Goal: Obtain resource: Download file/media

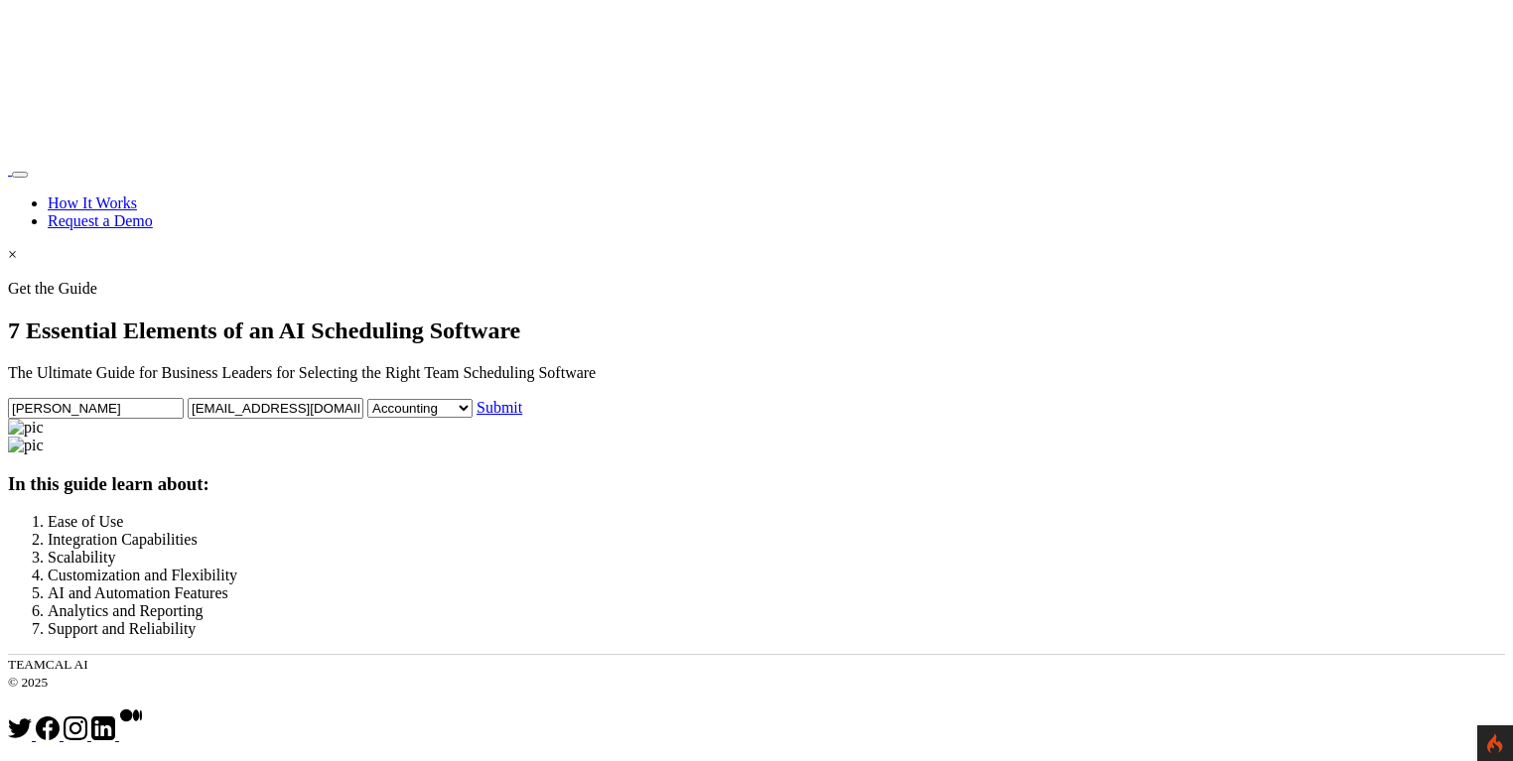
select select "Administrative"
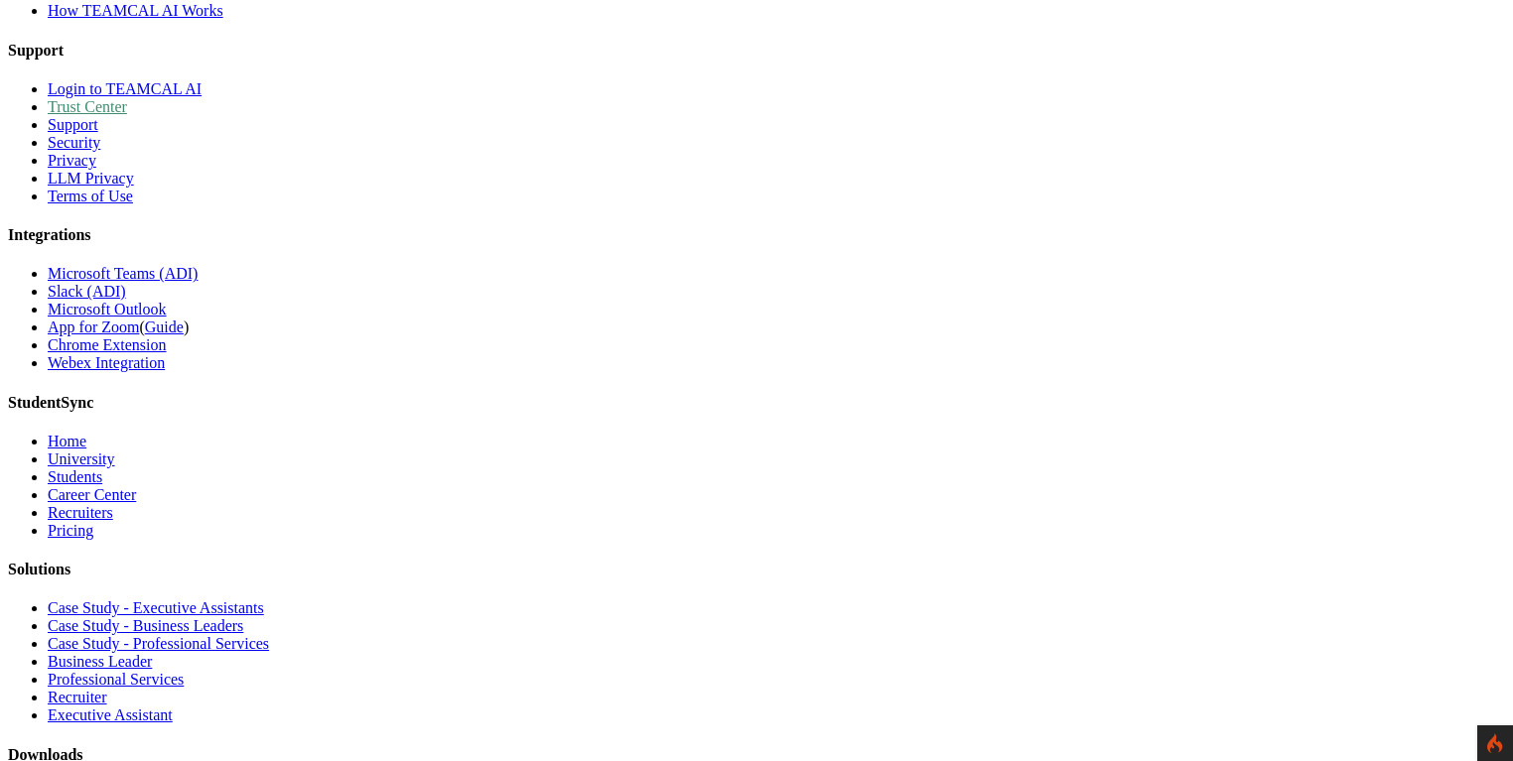
scroll to position [1247, 0]
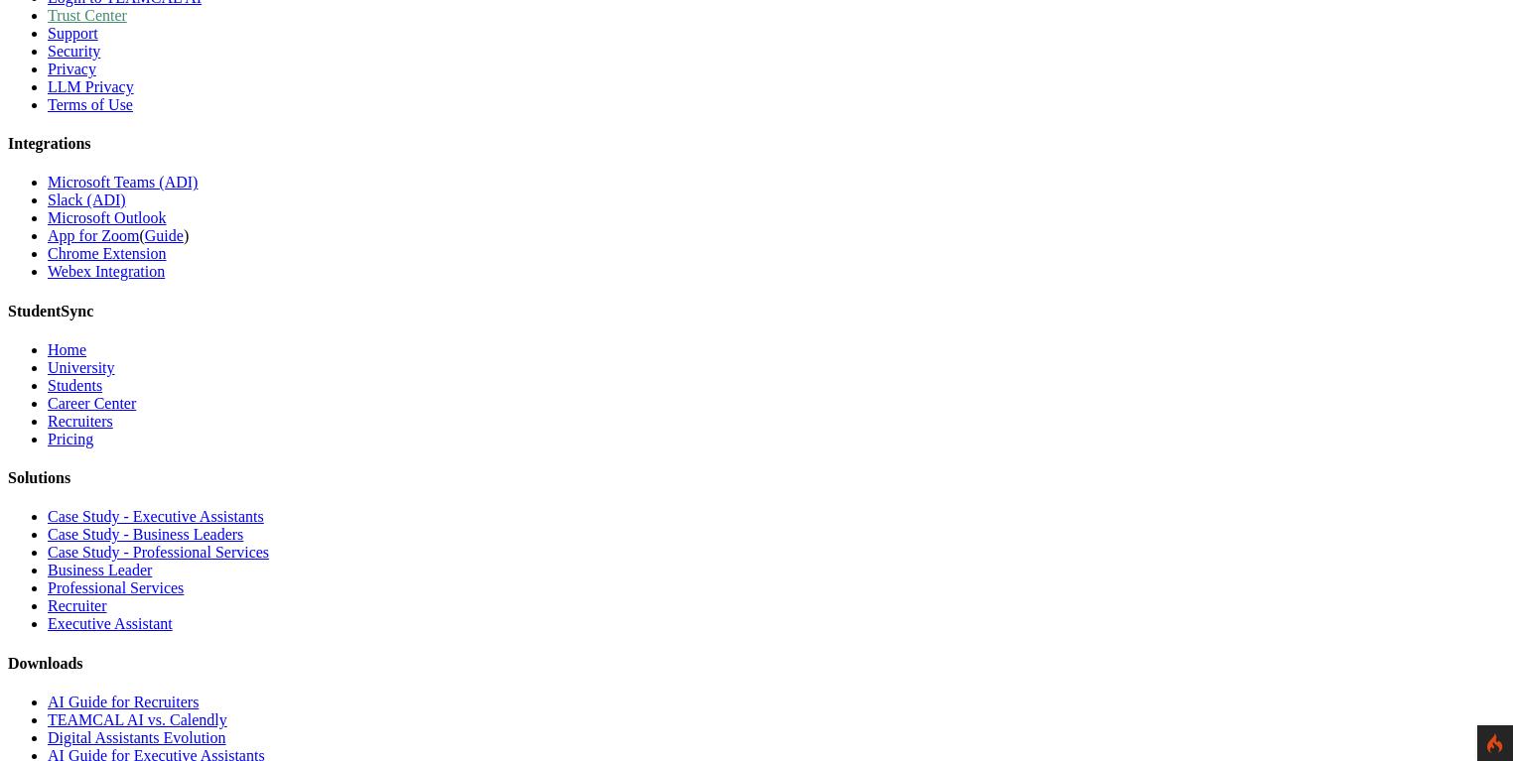
click at [199, 694] on link "AI Guide for Recruiters" at bounding box center [123, 702] width 151 height 17
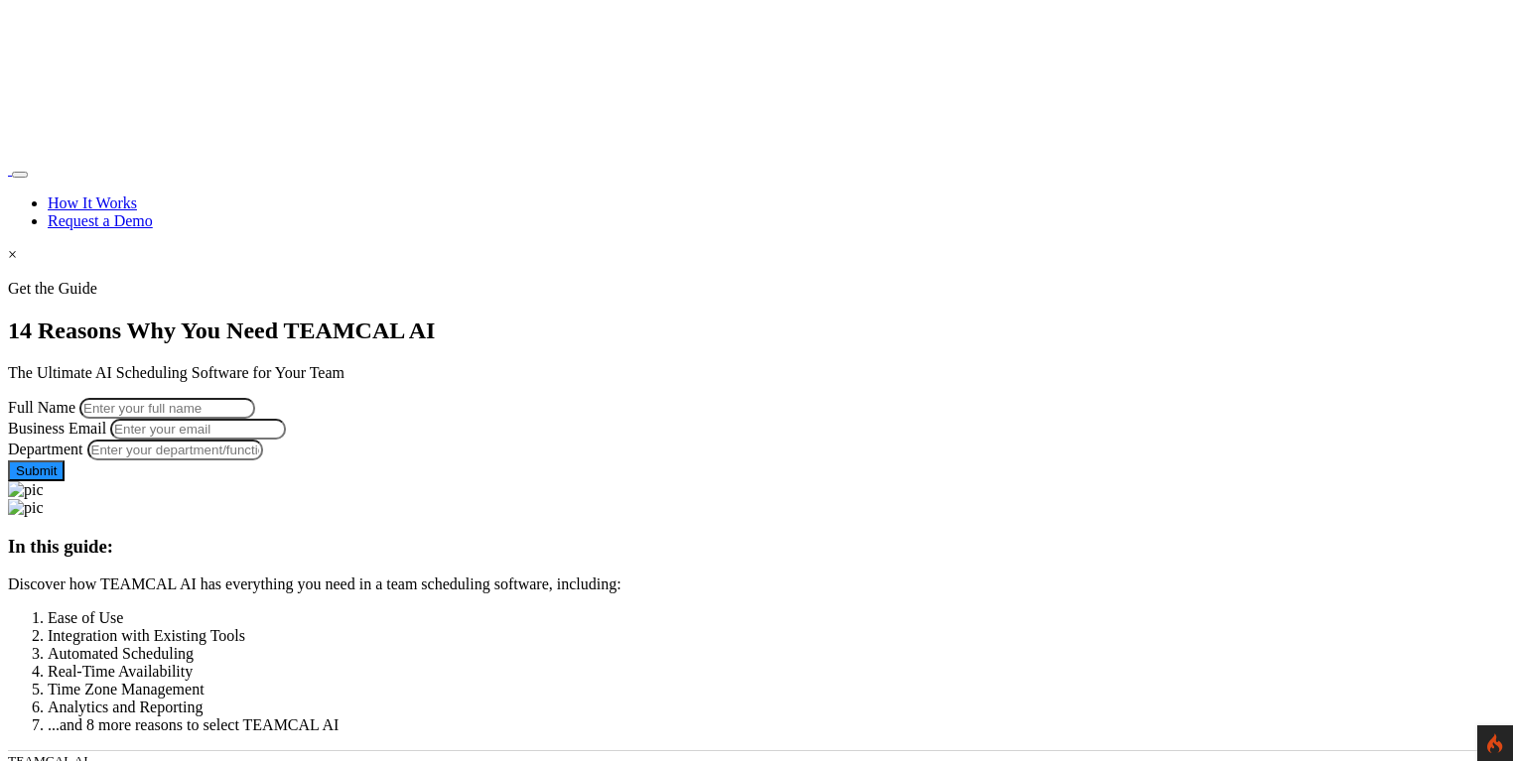
scroll to position [1247, 0]
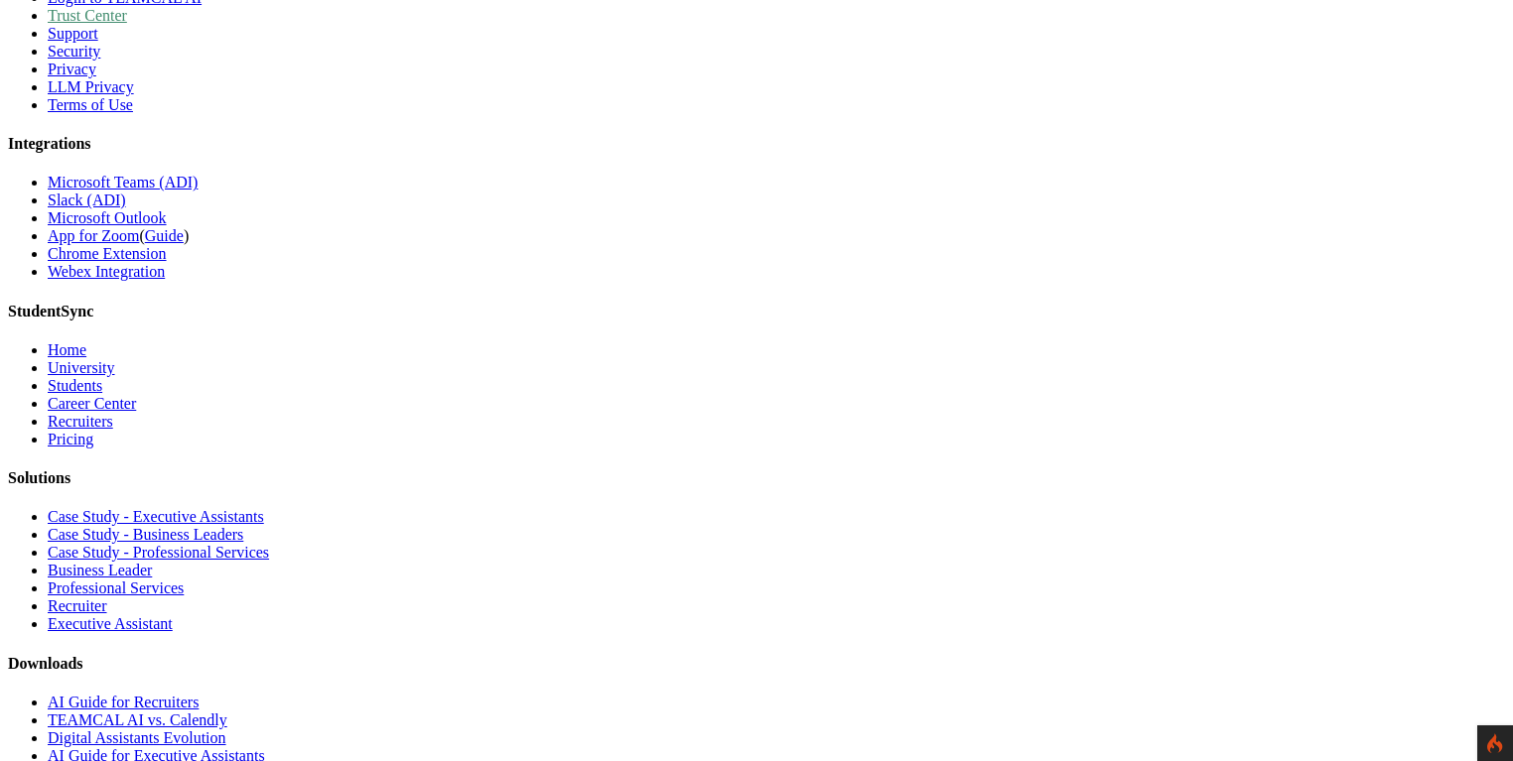
click at [227, 712] on link "TEAMCAL AI vs. Calendly" at bounding box center [138, 720] width 180 height 17
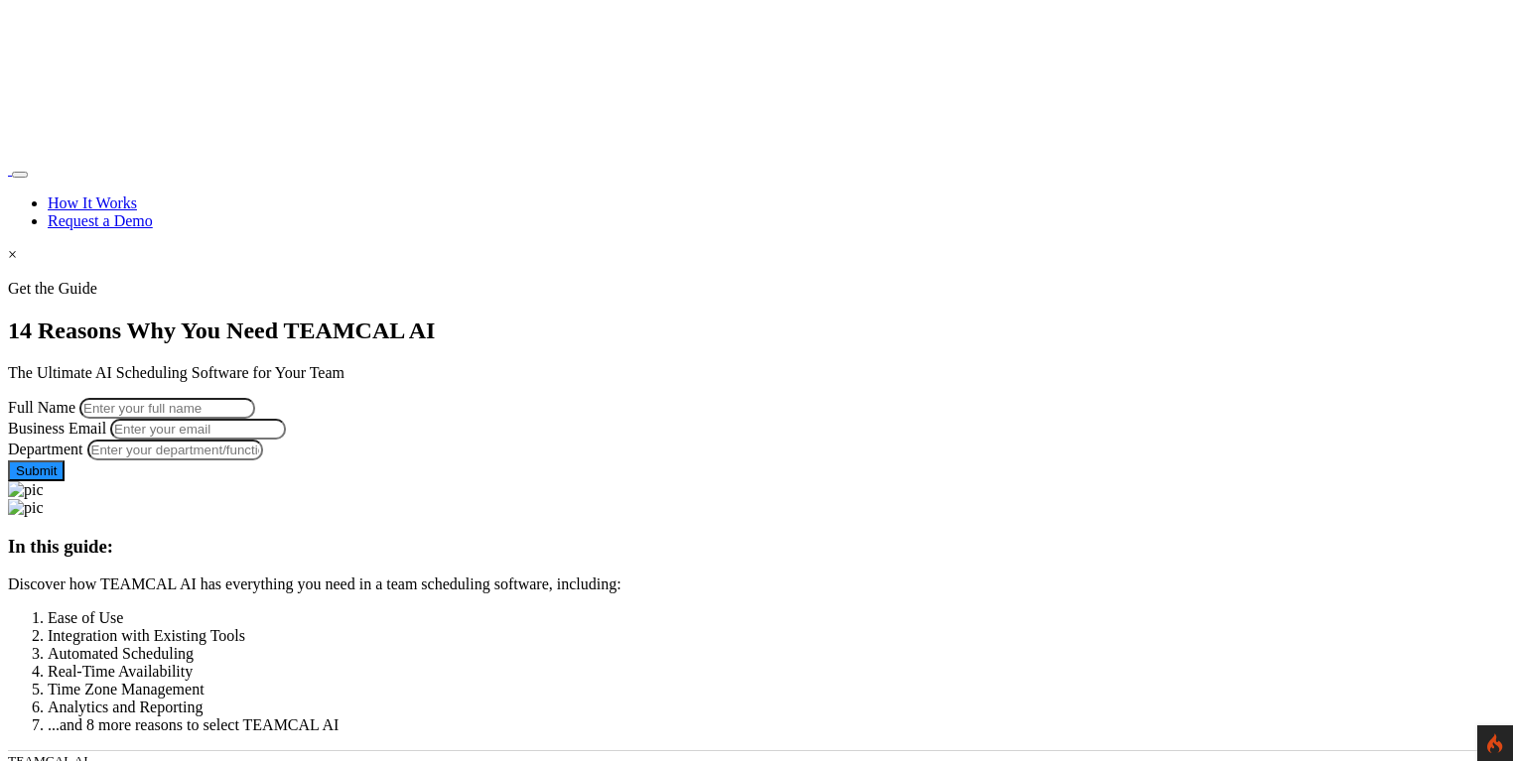
scroll to position [1247, 0]
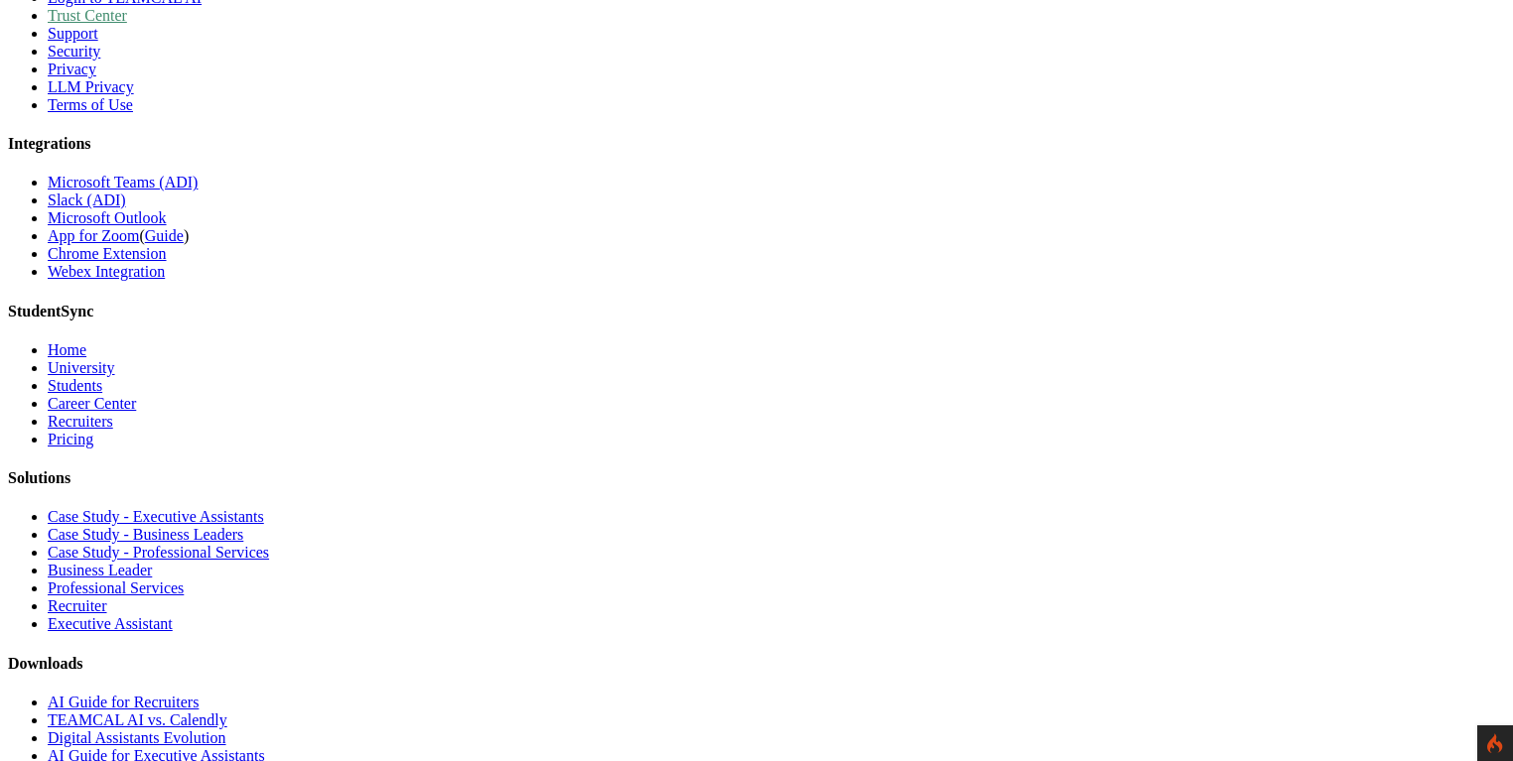
click at [226, 730] on link "Digital Assistants Evolution" at bounding box center [137, 738] width 179 height 17
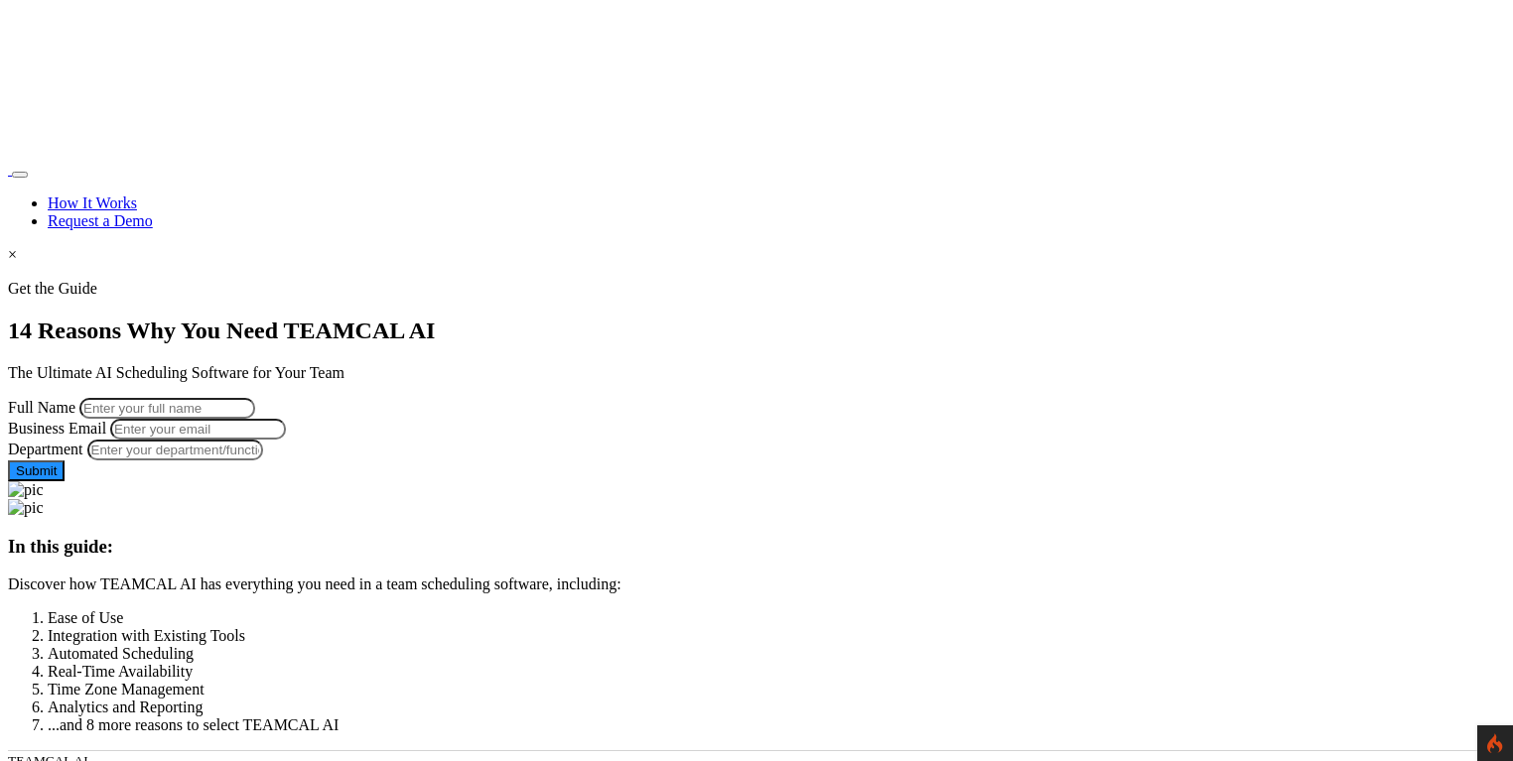
scroll to position [1247, 0]
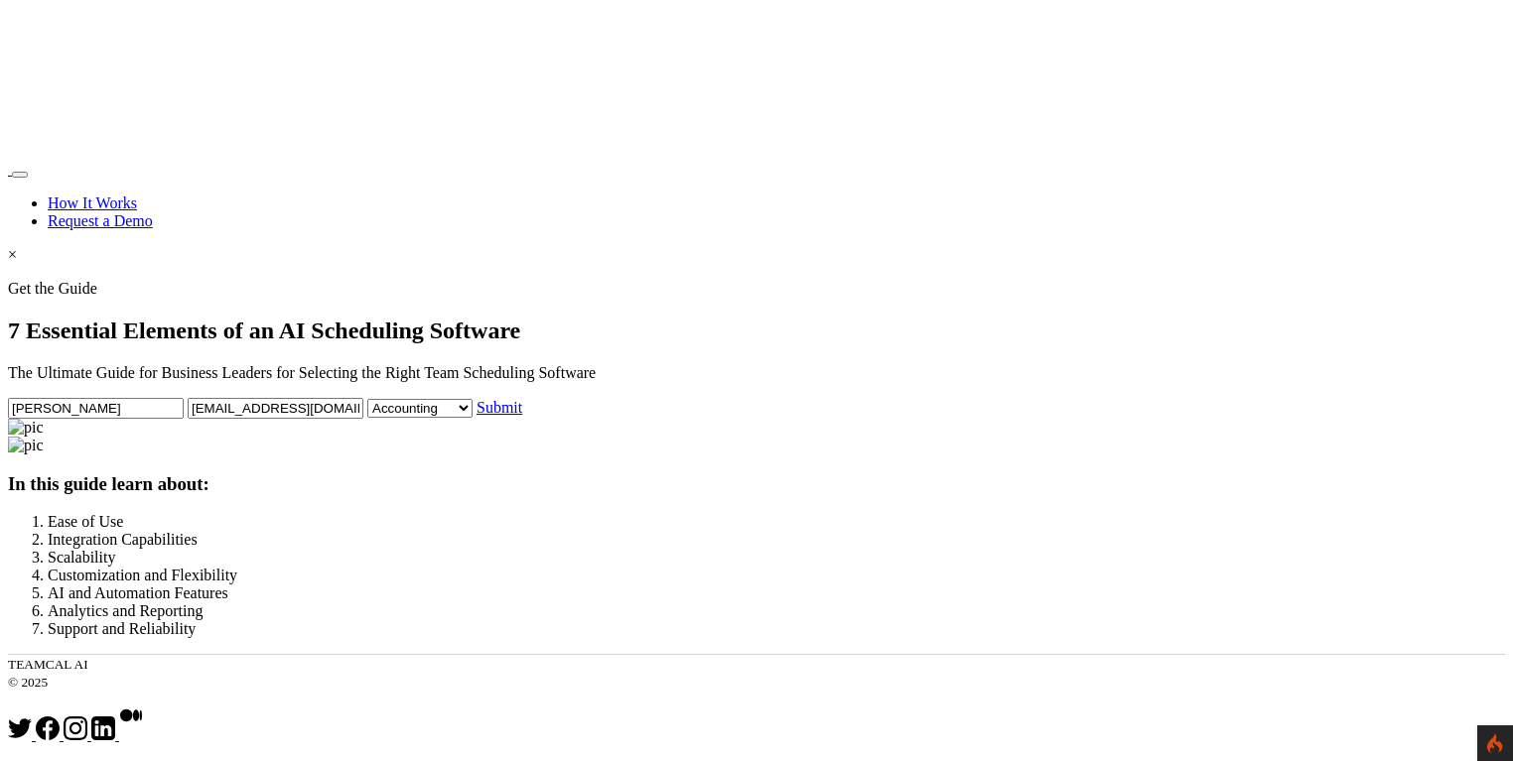
select select "Administrative"
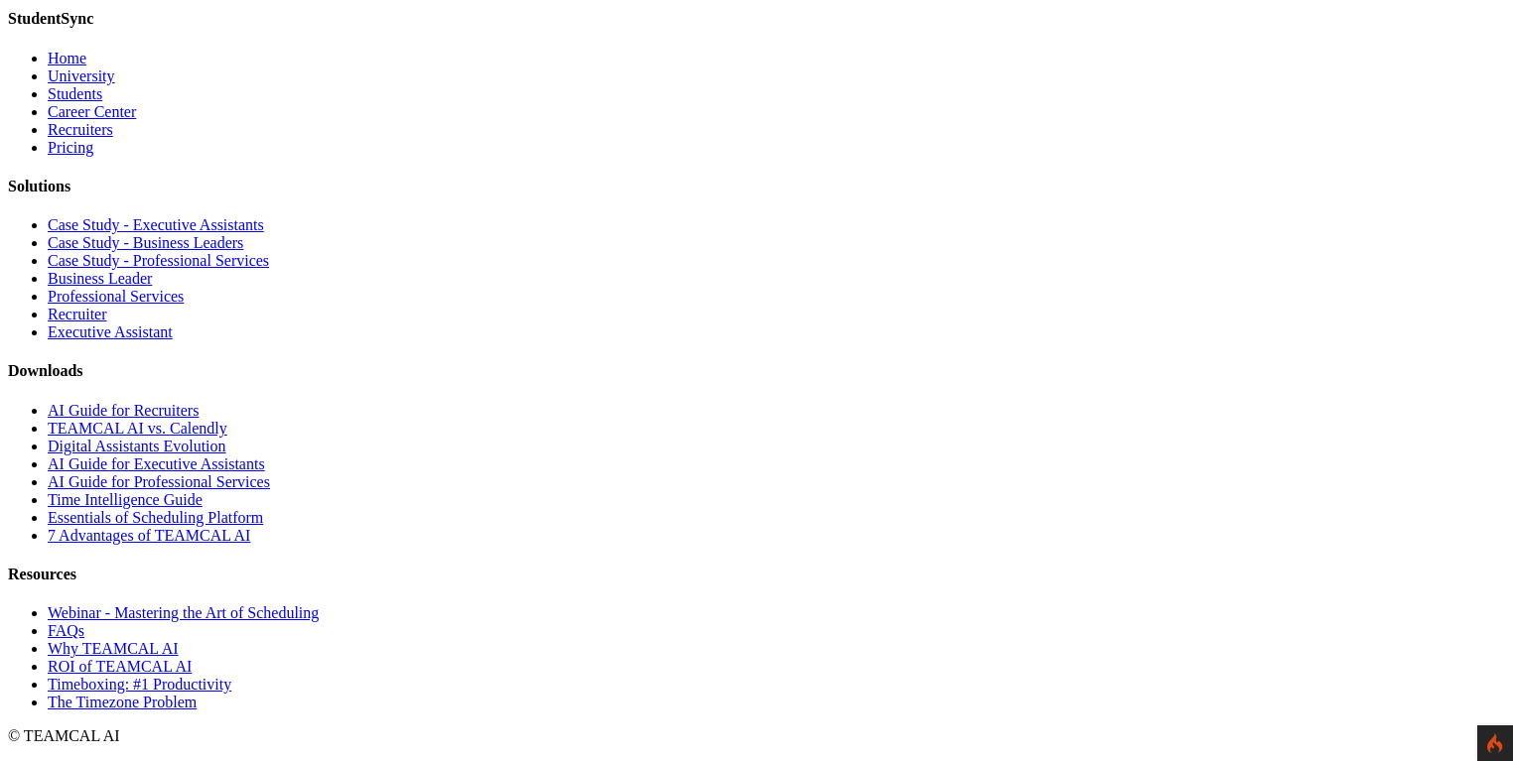
scroll to position [3508, 0]
click at [226, 455] on link "Digital Assistants Evolution" at bounding box center [137, 446] width 179 height 17
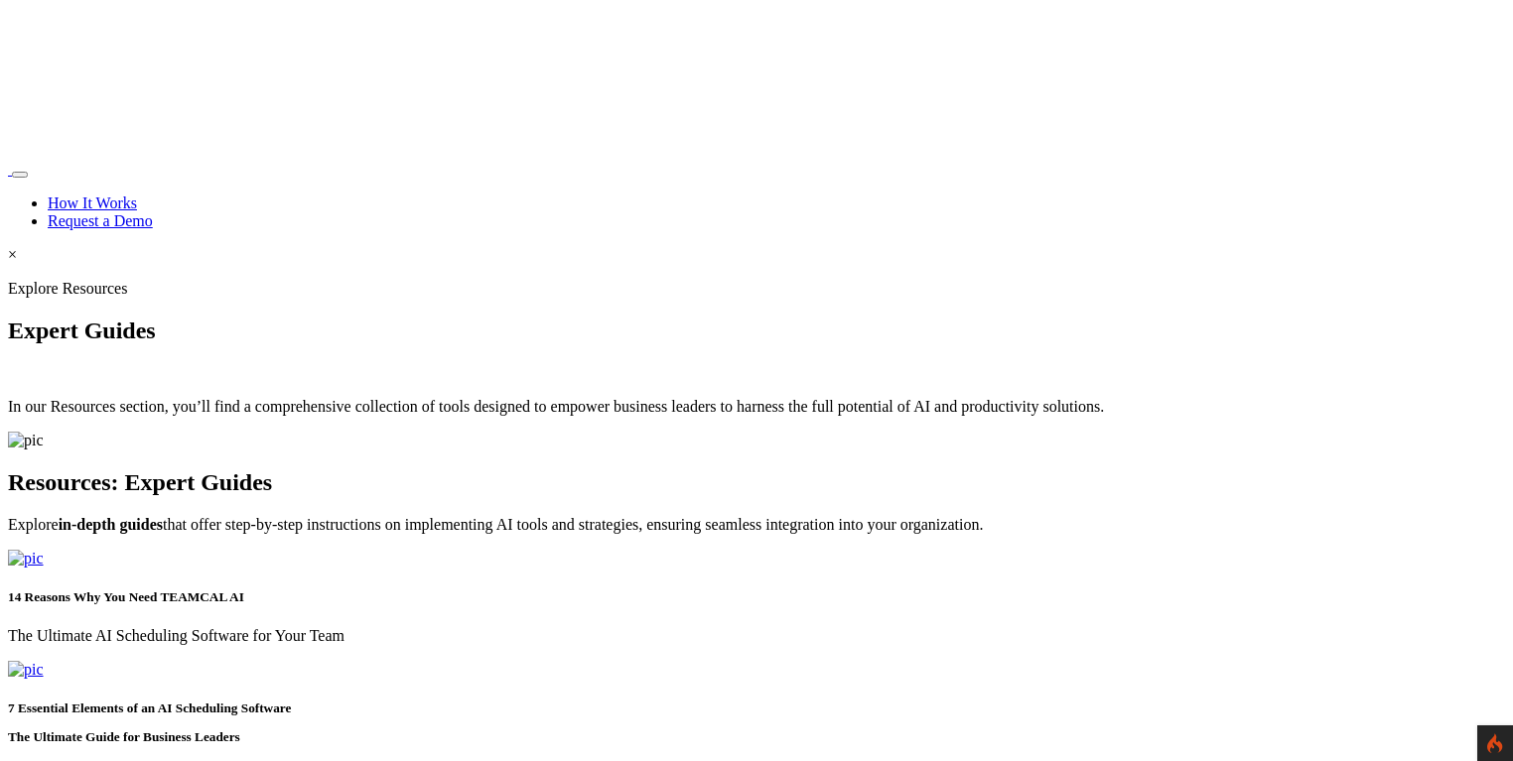
scroll to position [3508, 0]
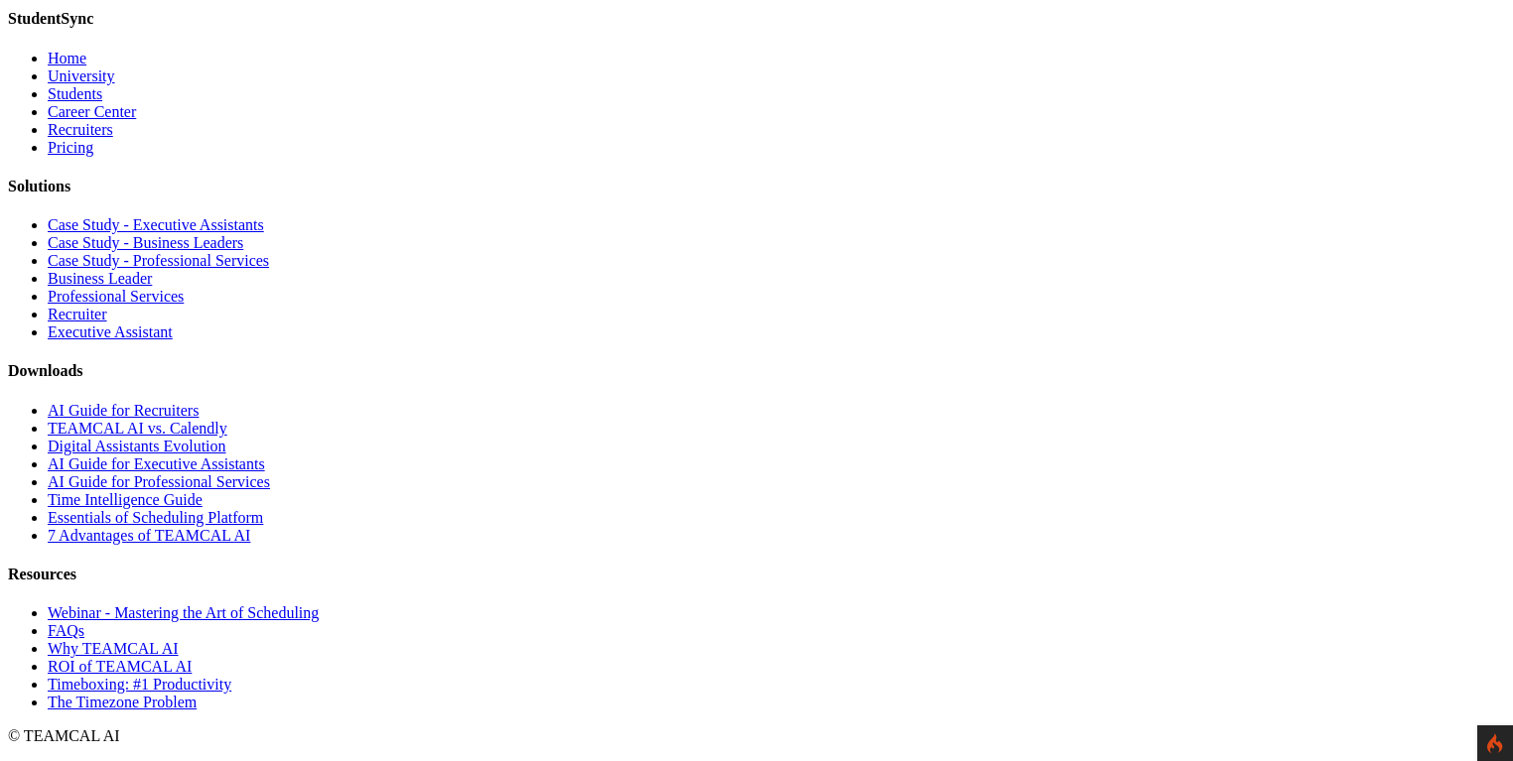
click at [265, 473] on link "AI Guide for Executive Assistants" at bounding box center [156, 464] width 217 height 17
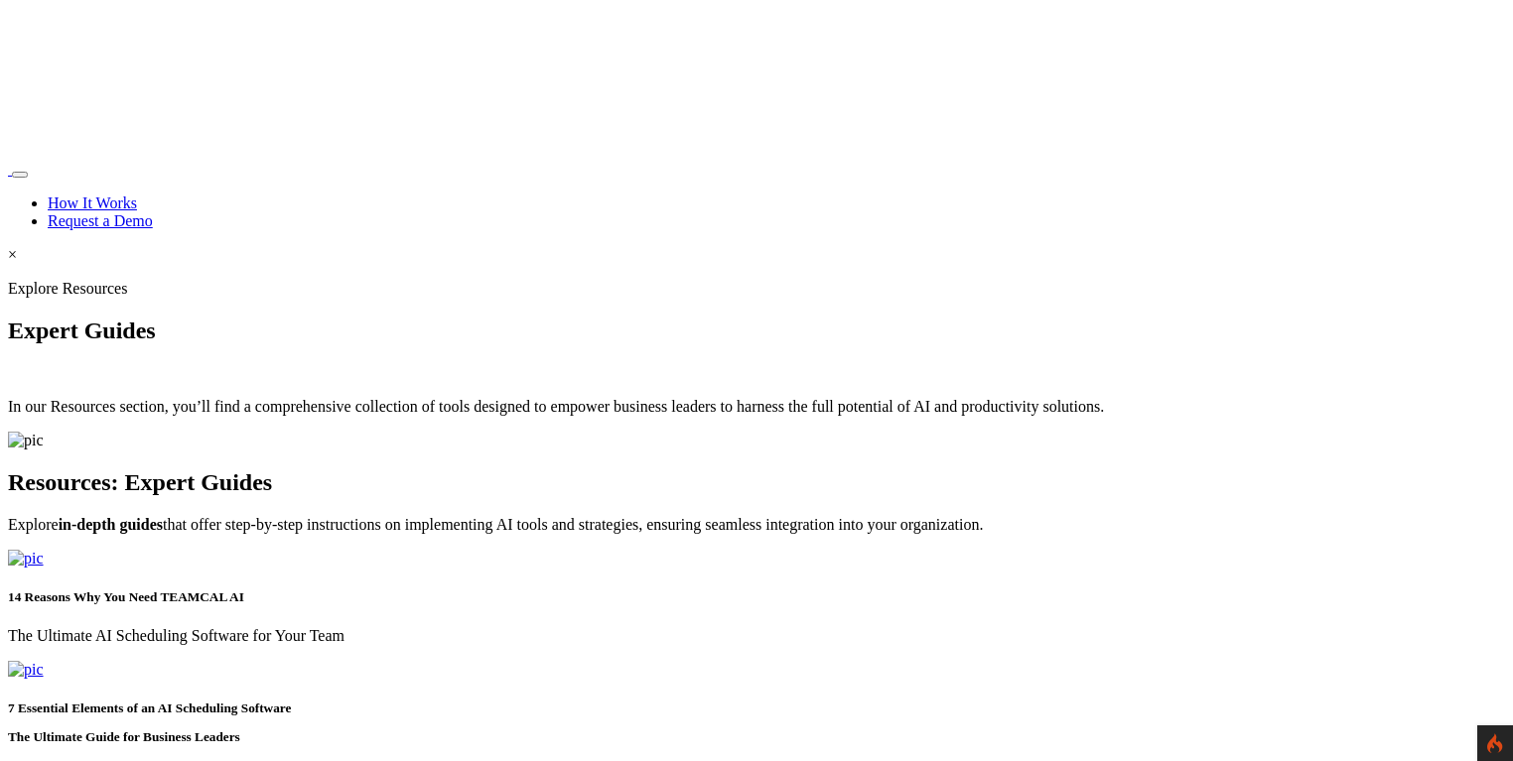
scroll to position [3508, 0]
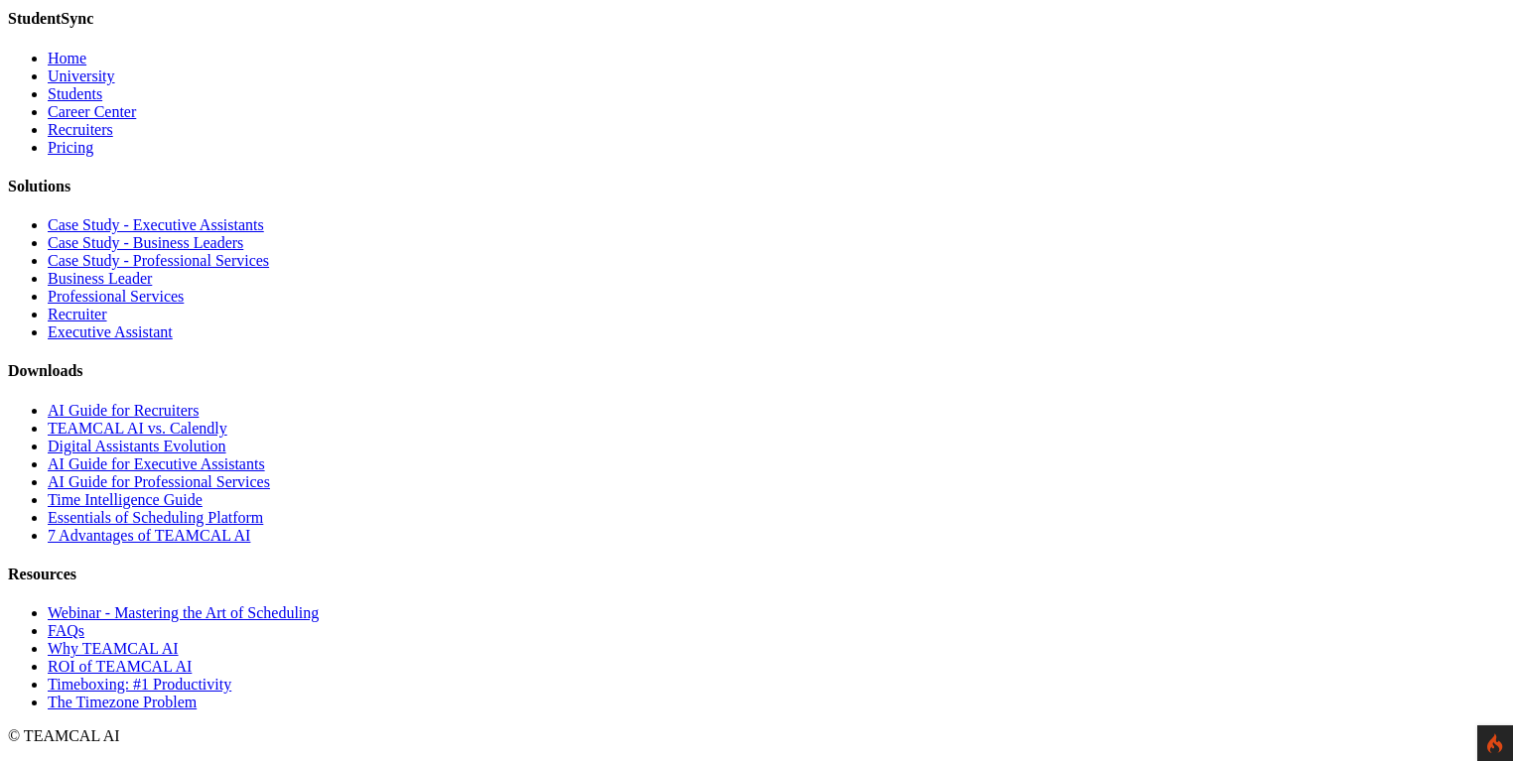
click at [270, 490] on link "AI Guide for Professional Services" at bounding box center [159, 482] width 222 height 17
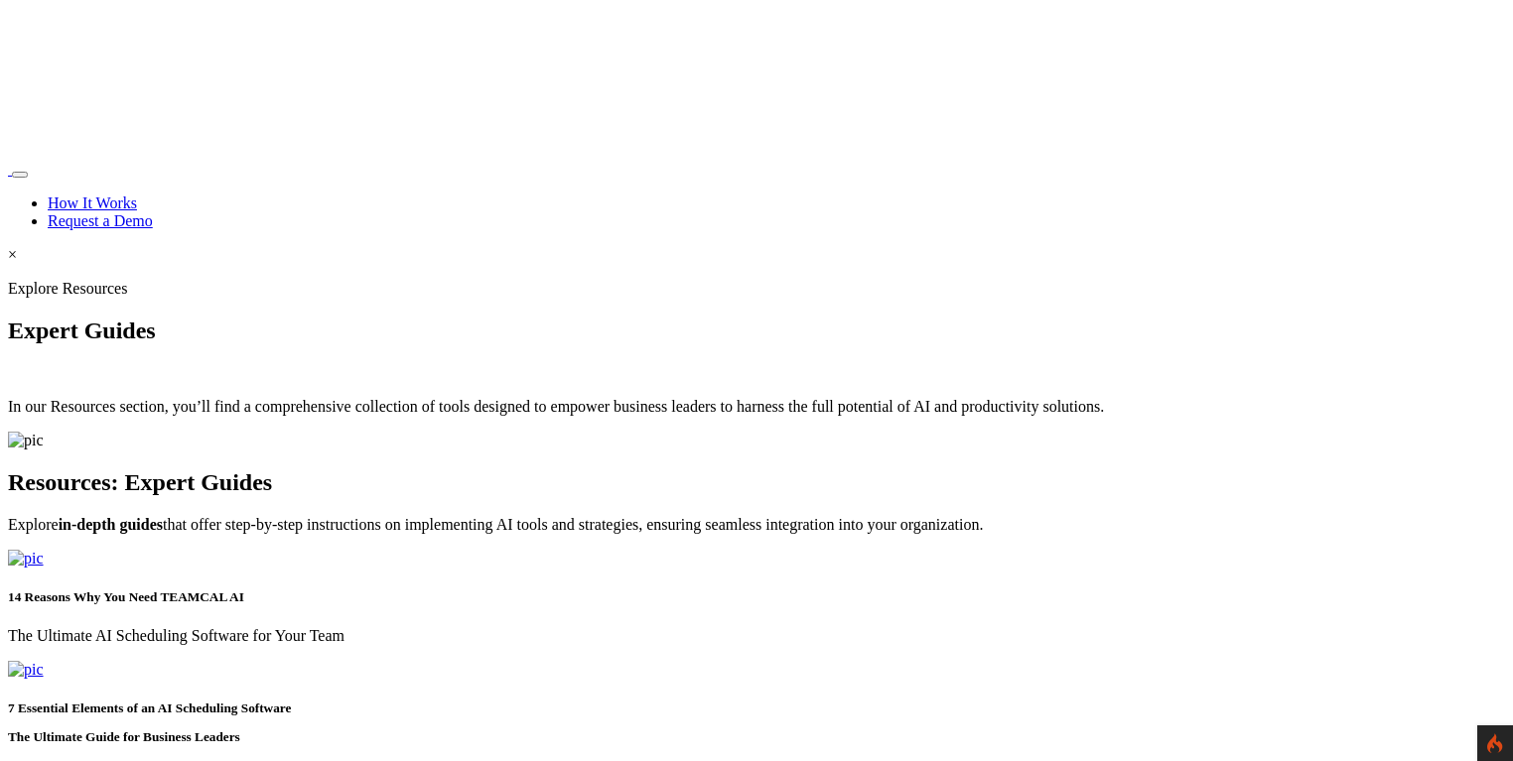
scroll to position [3508, 0]
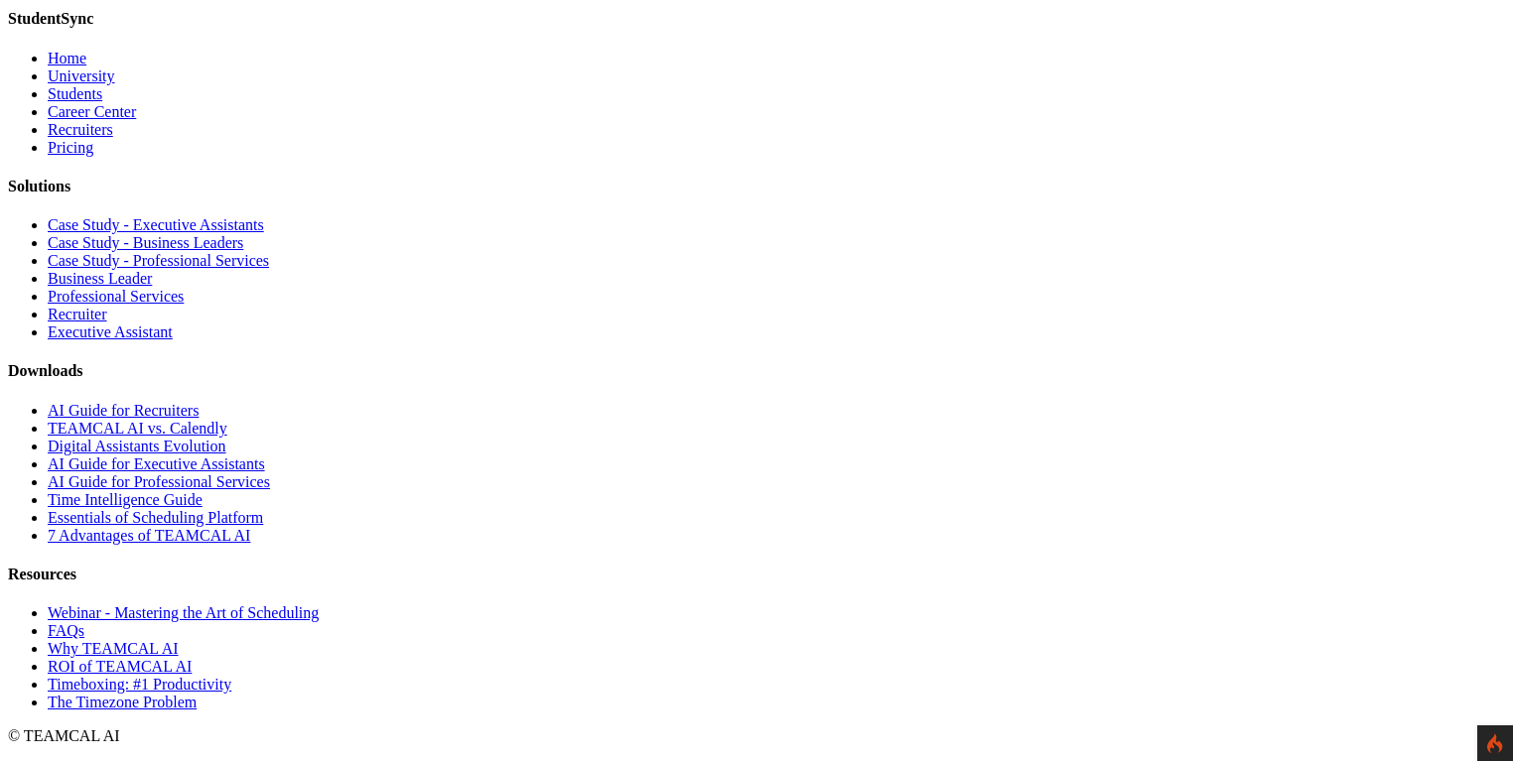
click at [203, 508] on link "Time Intelligence Guide" at bounding box center [125, 499] width 155 height 17
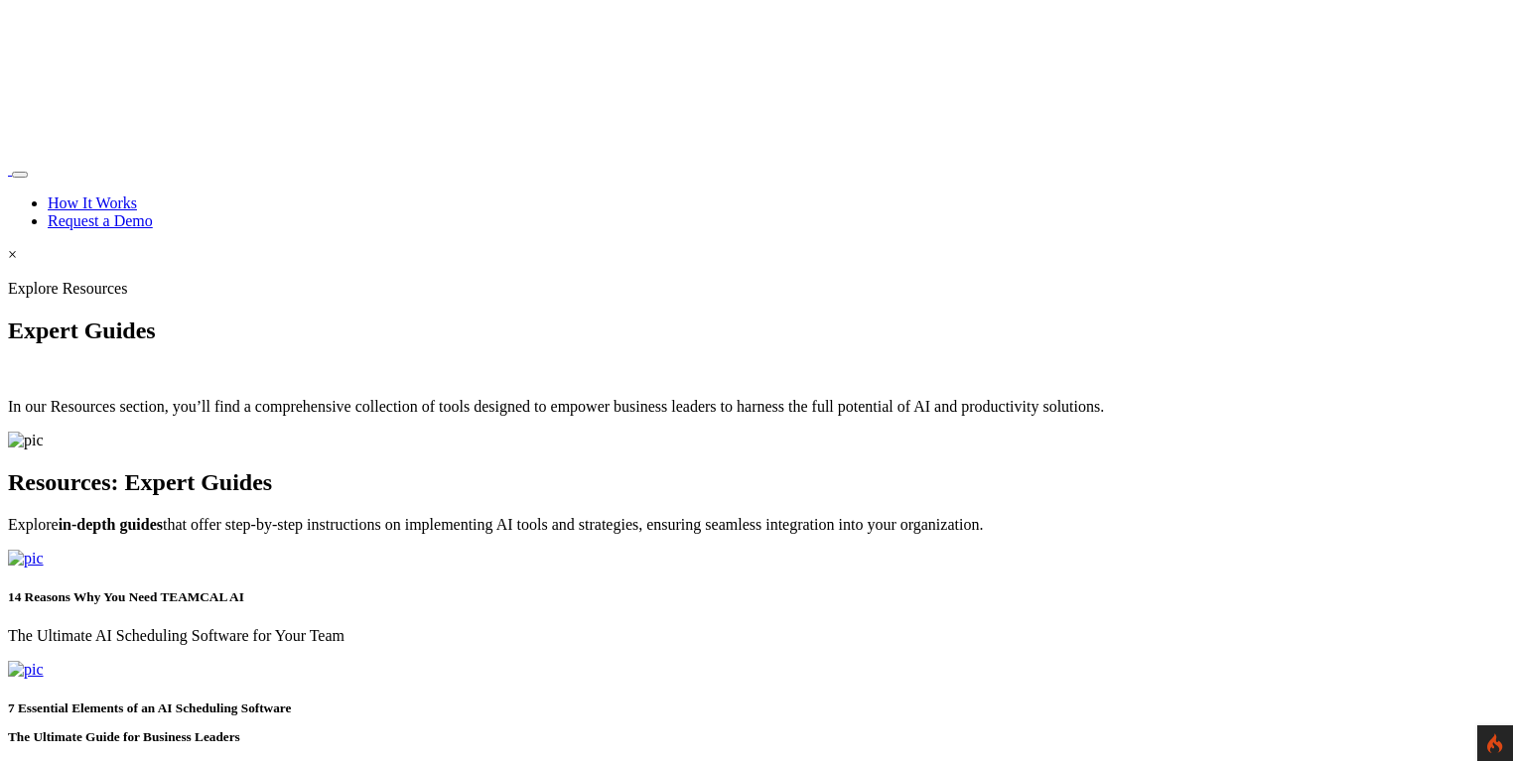
scroll to position [3508, 0]
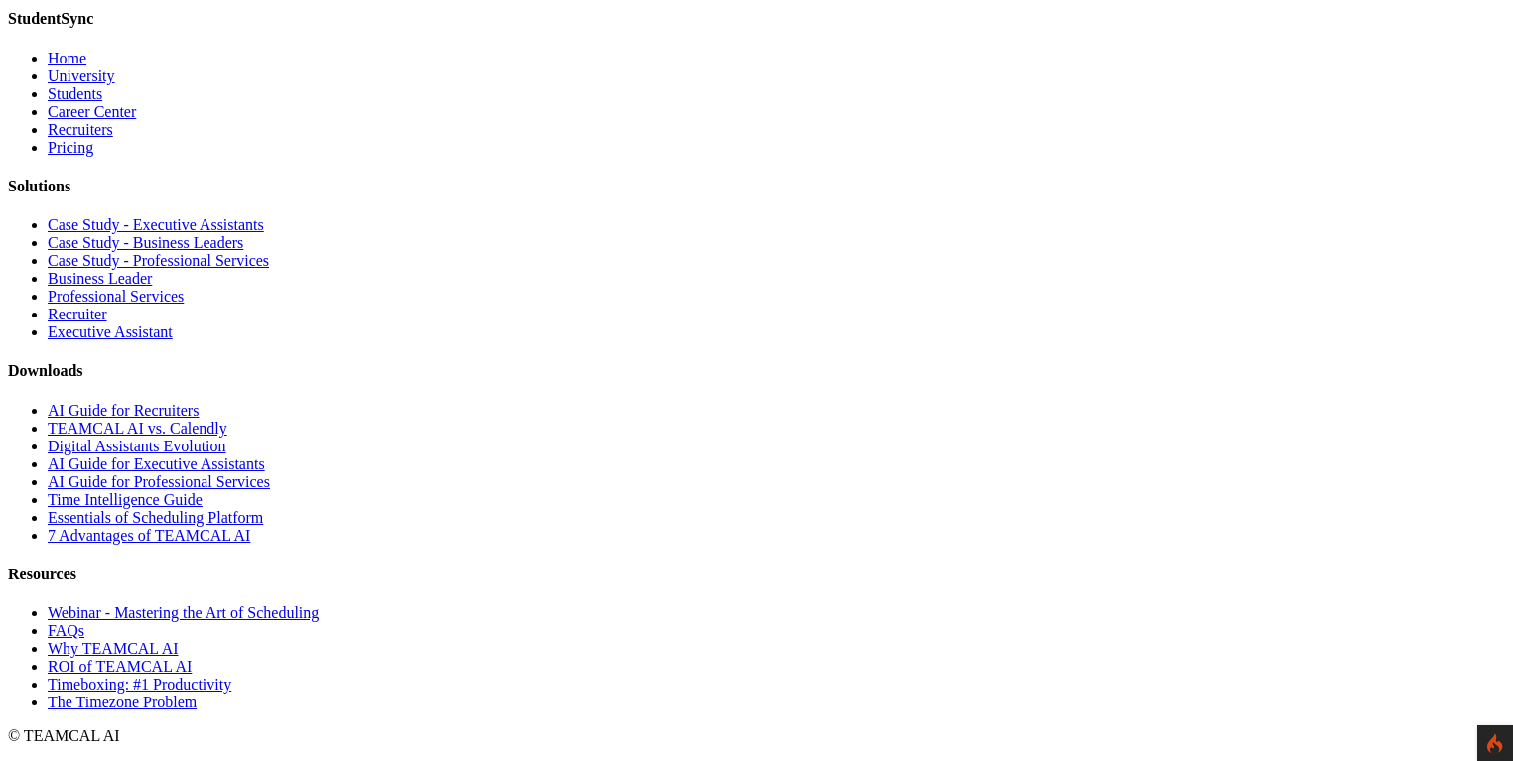
click at [250, 544] on link "7 Advantages of TEAMCAL AI" at bounding box center [149, 535] width 203 height 17
click at [263, 526] on link "Essentials of Scheduling Platform" at bounding box center [155, 517] width 215 height 17
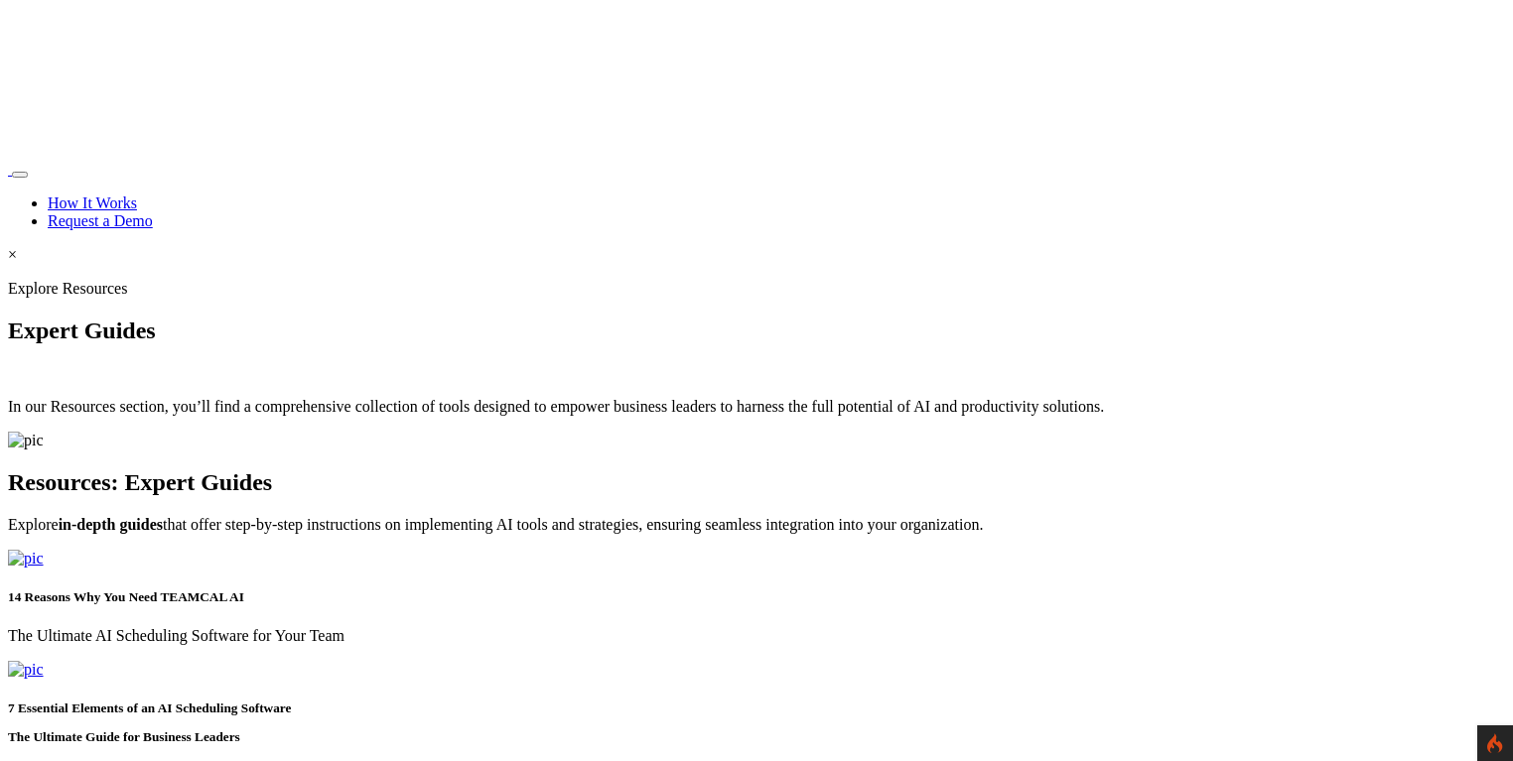
scroll to position [3508, 0]
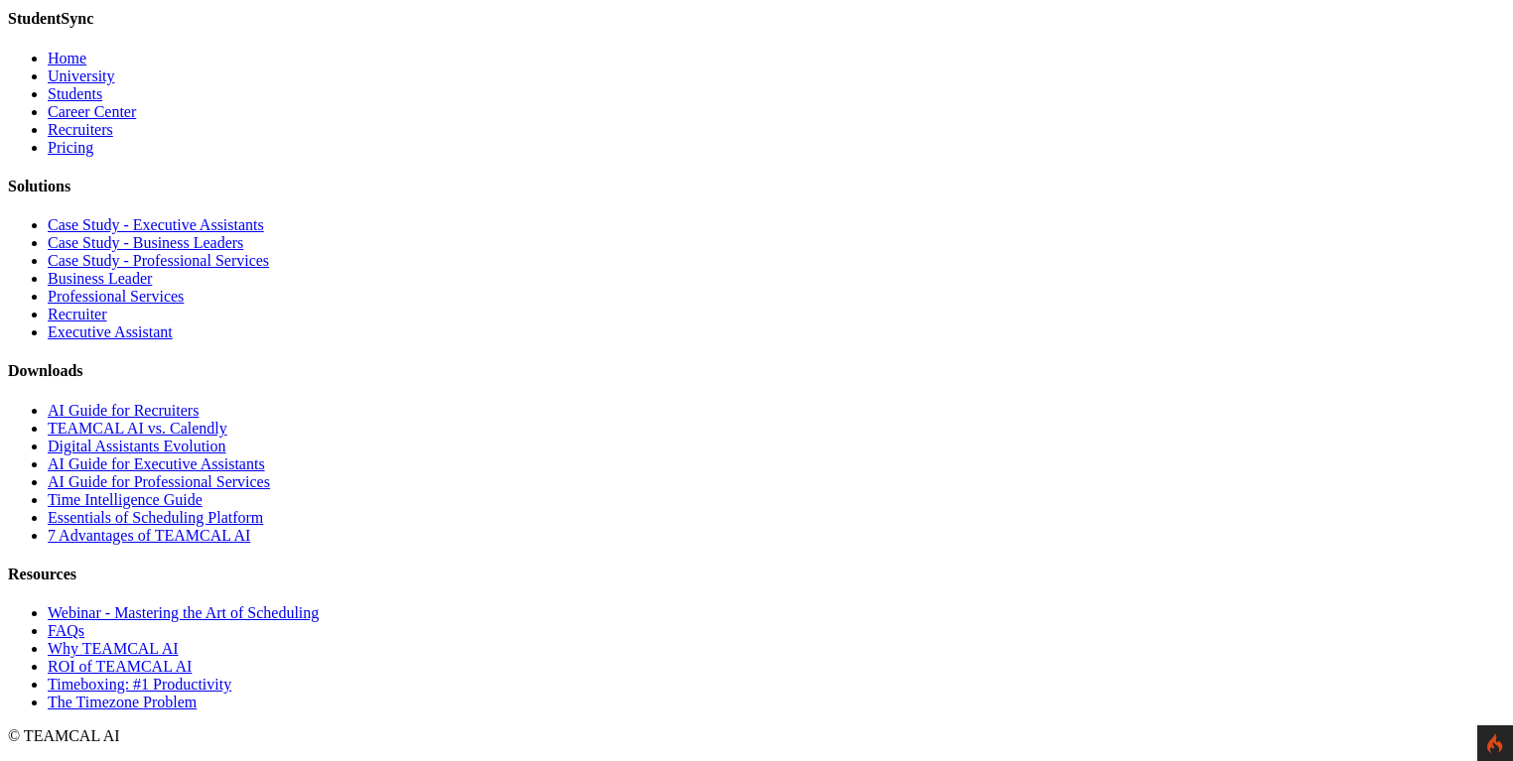
click at [263, 526] on link "Essentials of Scheduling Platform" at bounding box center [155, 517] width 215 height 17
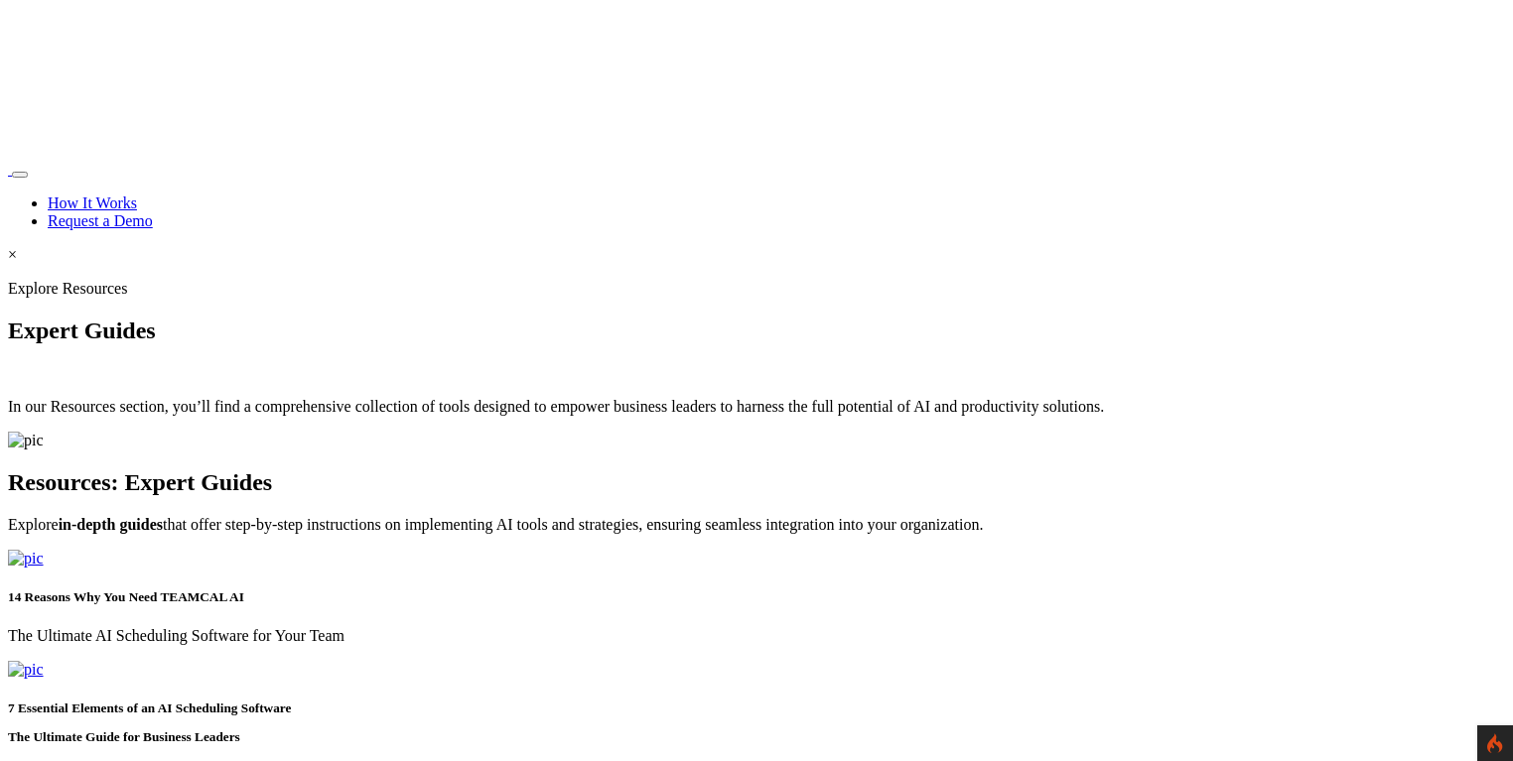
scroll to position [3508, 0]
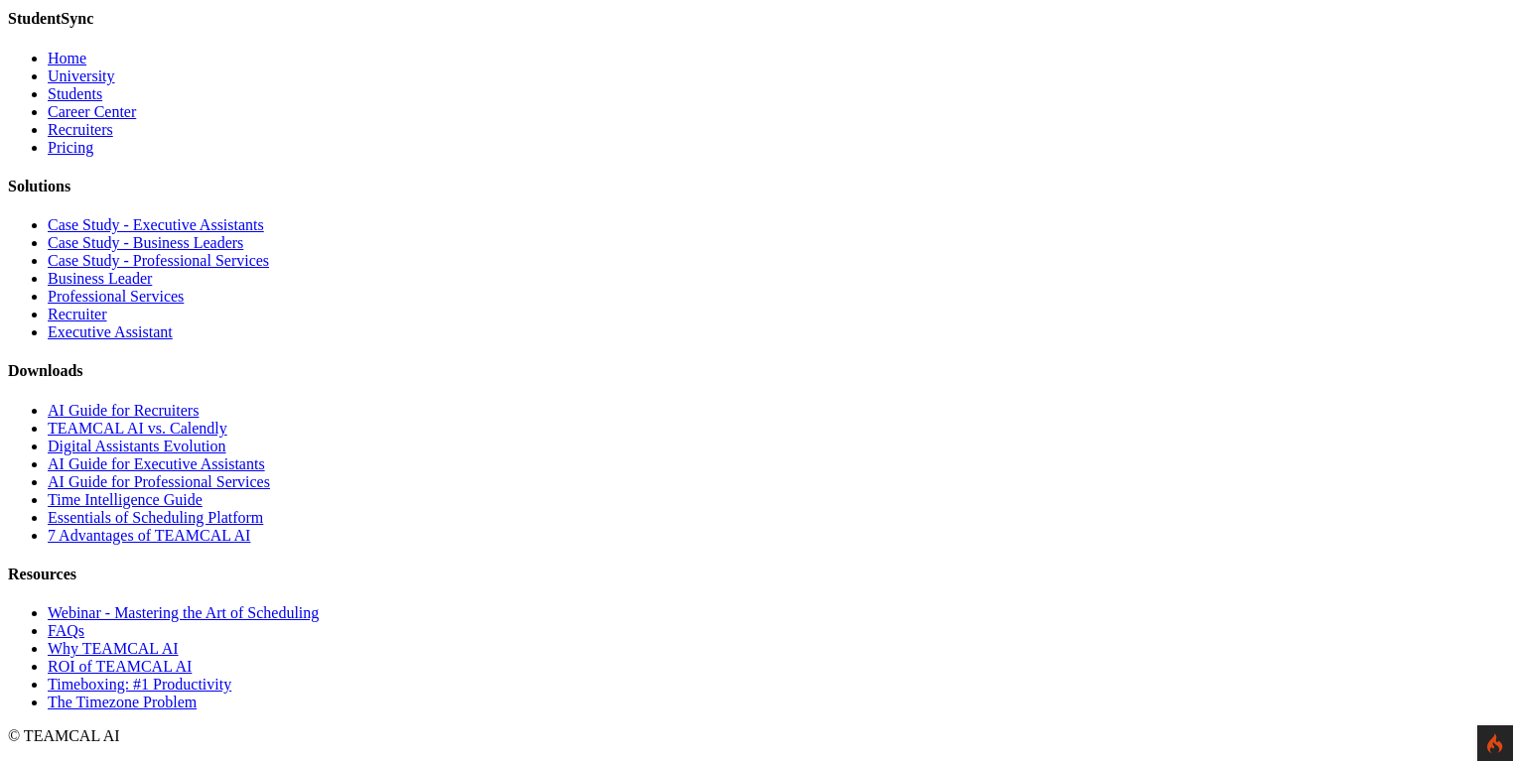
click at [203, 508] on link "Time Intelligence Guide" at bounding box center [125, 499] width 155 height 17
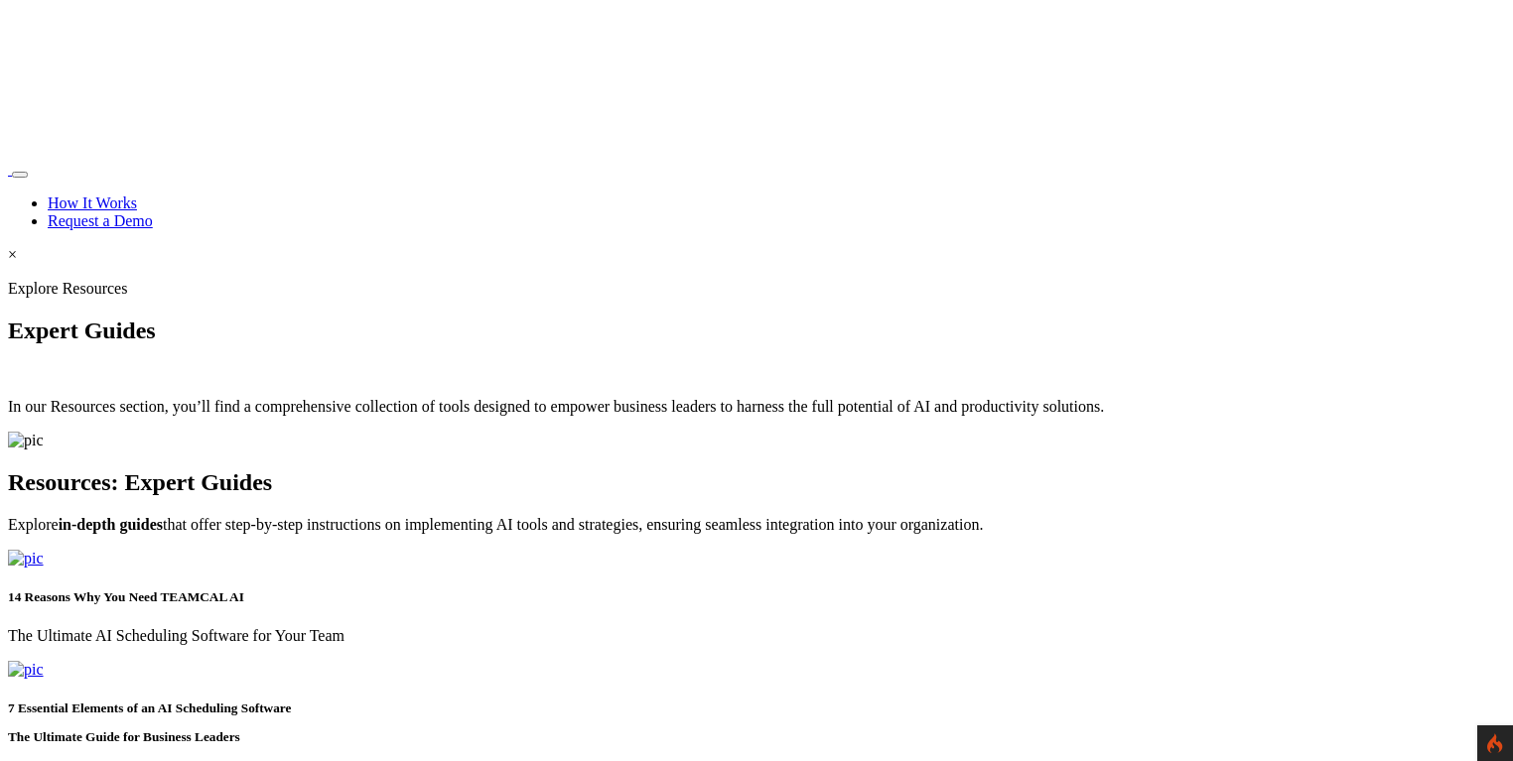
scroll to position [3508, 0]
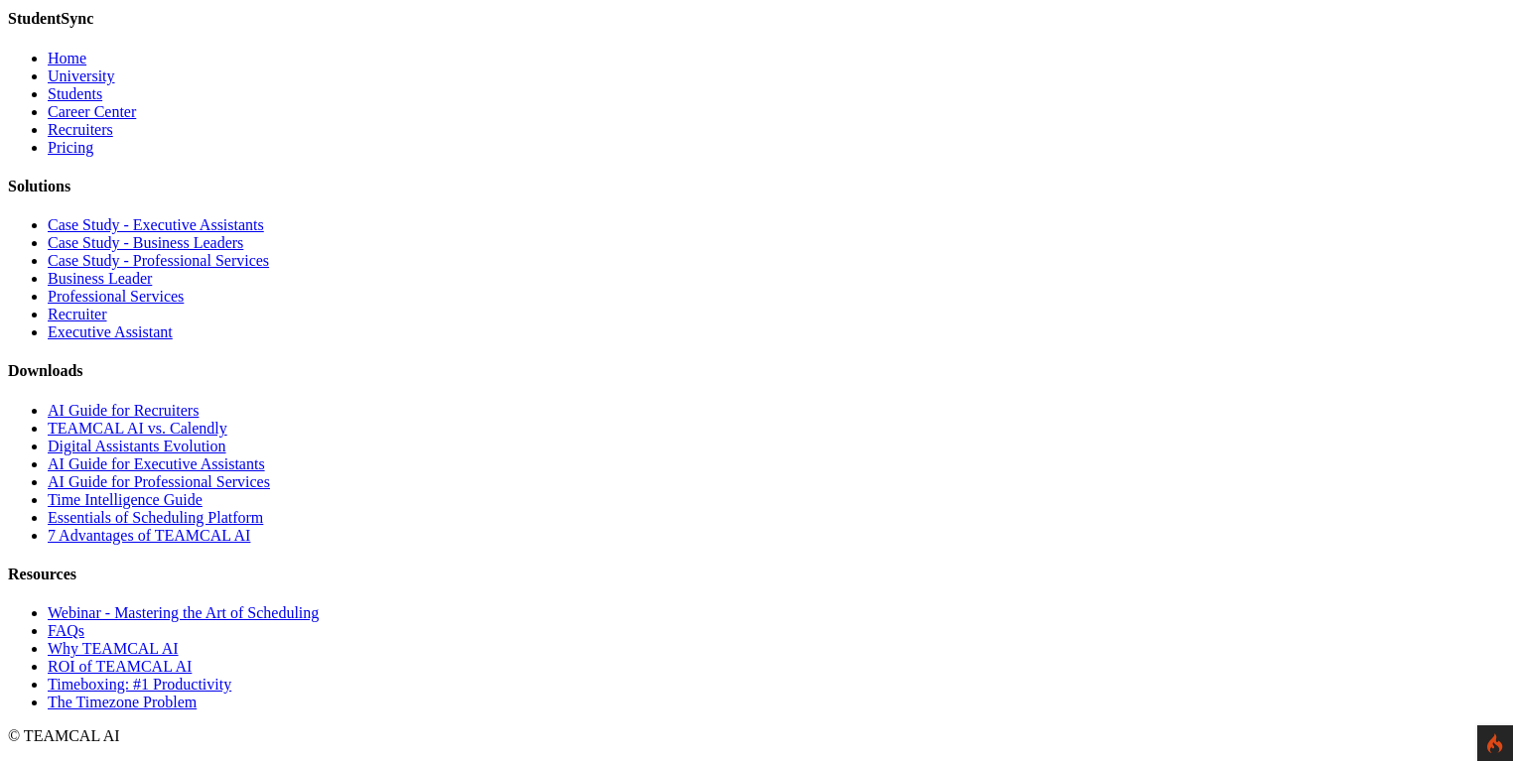
click at [263, 526] on link "Essentials of Scheduling Platform" at bounding box center [155, 517] width 215 height 17
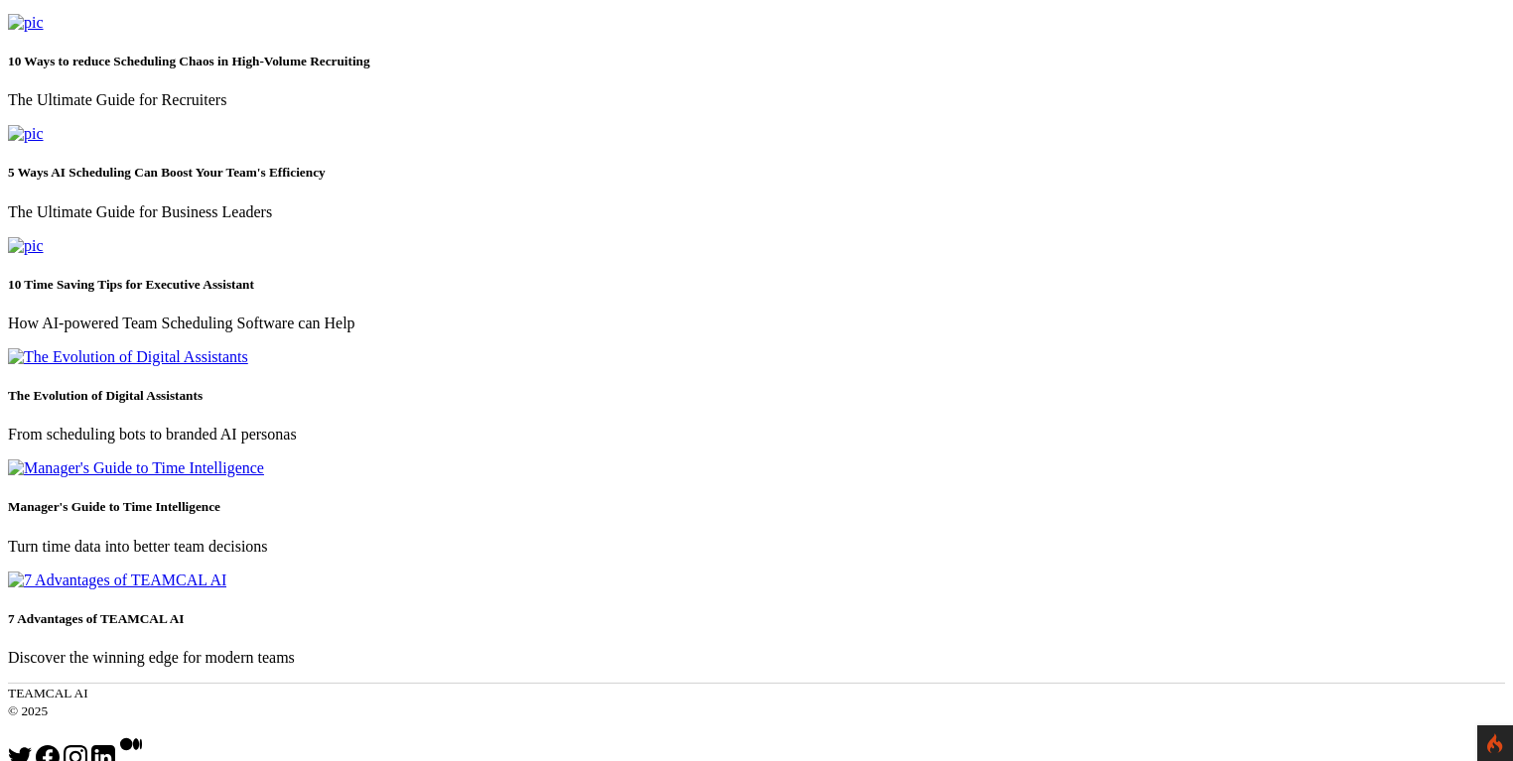
scroll to position [667, 0]
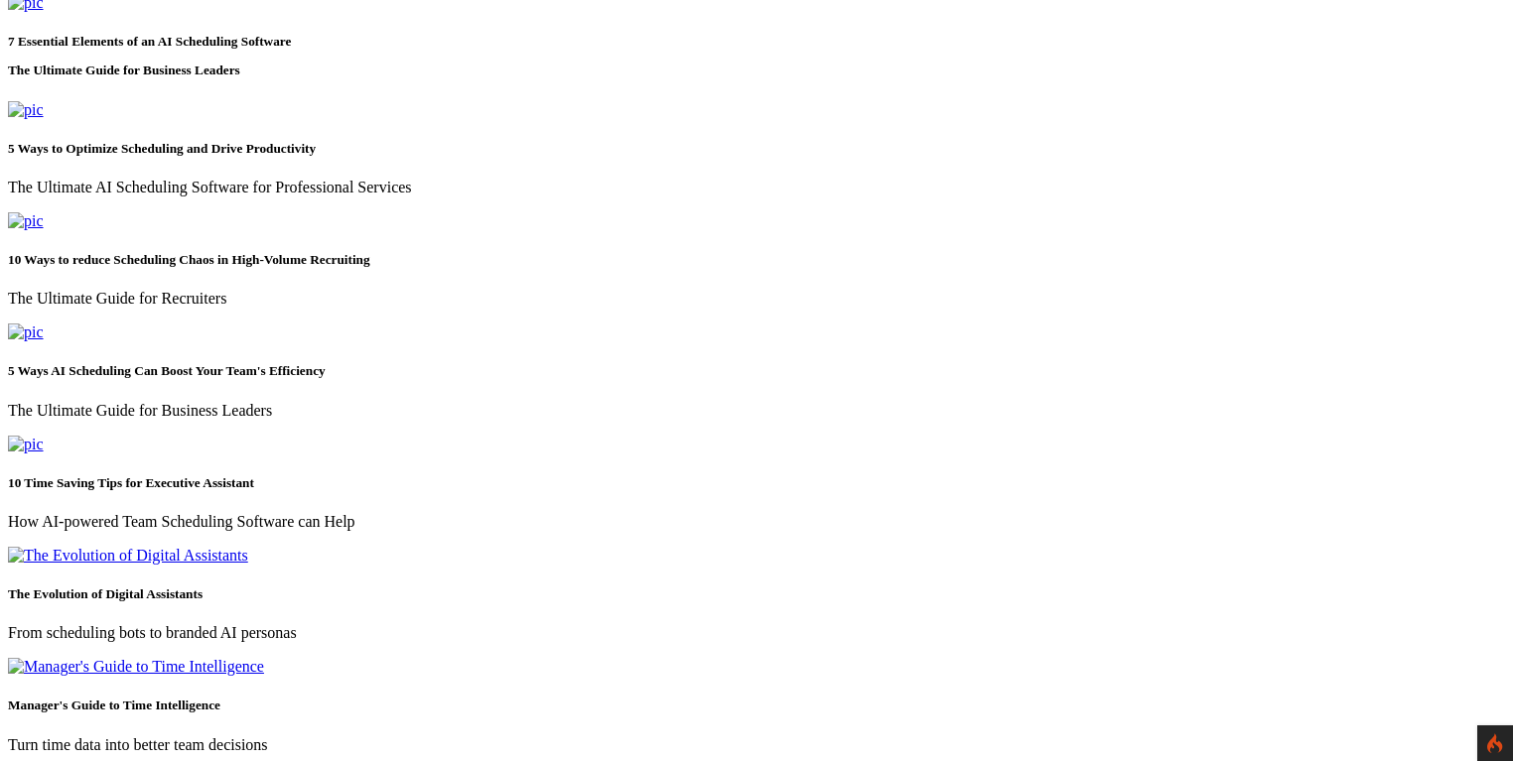
click at [44, 12] on img at bounding box center [26, 3] width 36 height 18
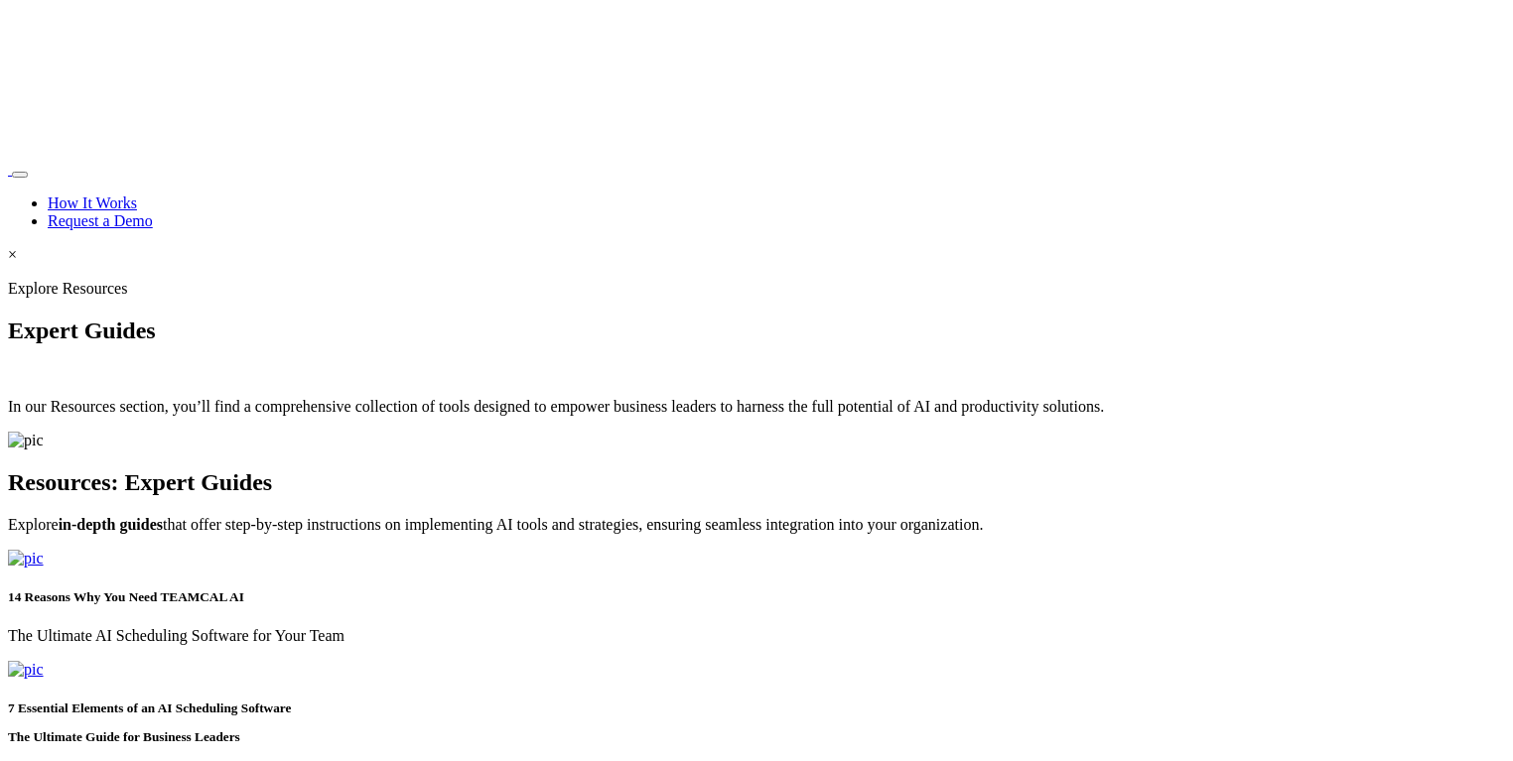
scroll to position [666, 0]
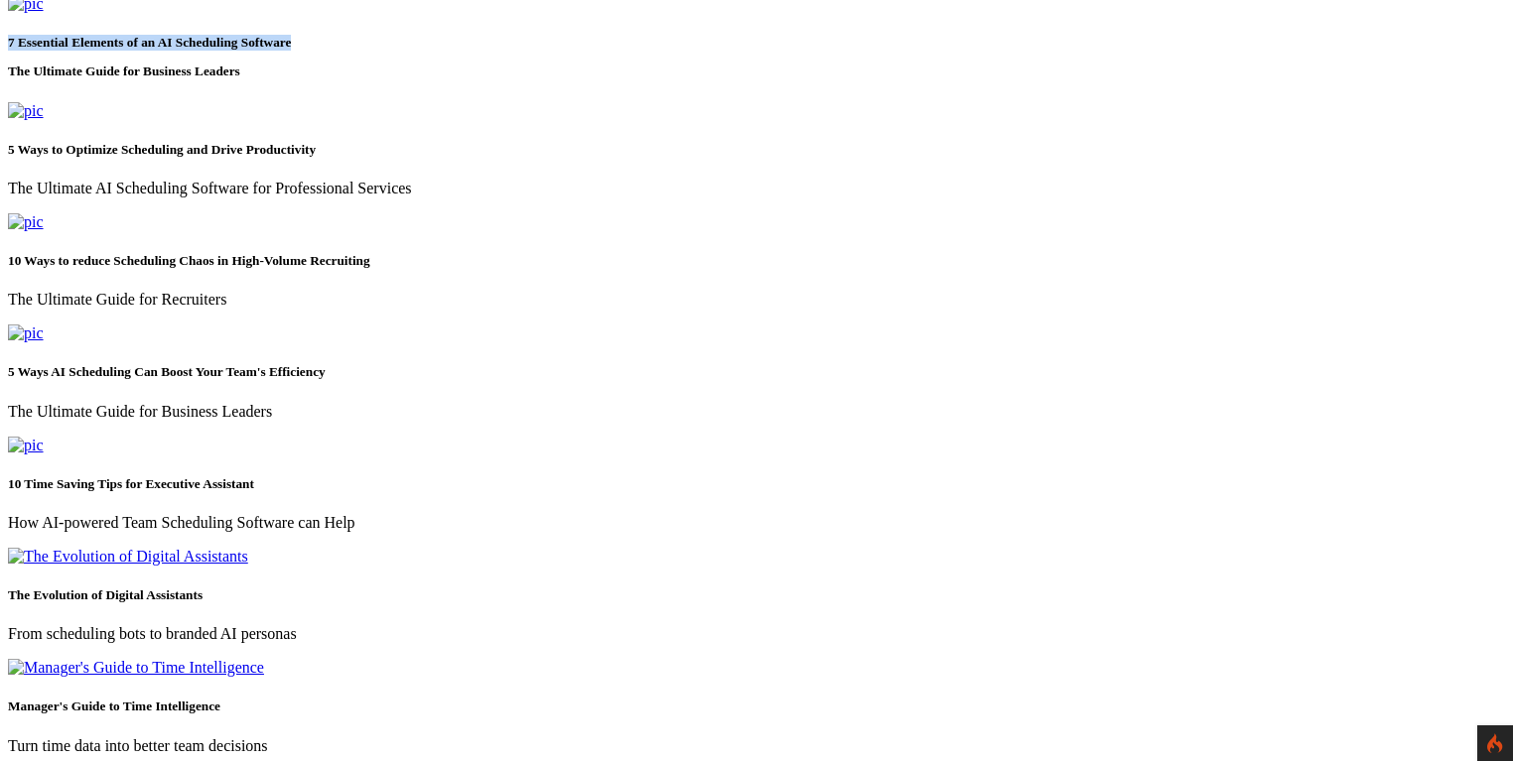
drag, startPoint x: 1297, startPoint y: 553, endPoint x: 831, endPoint y: 549, distance: 465.6
click at [831, 79] on h5 "7 Essential Elements of an AI Scheduling Software The Ultimate Guide for Busine…" at bounding box center [756, 57] width 1497 height 45
copy h5 "7 Essential Elements of an AI Scheduling Software"
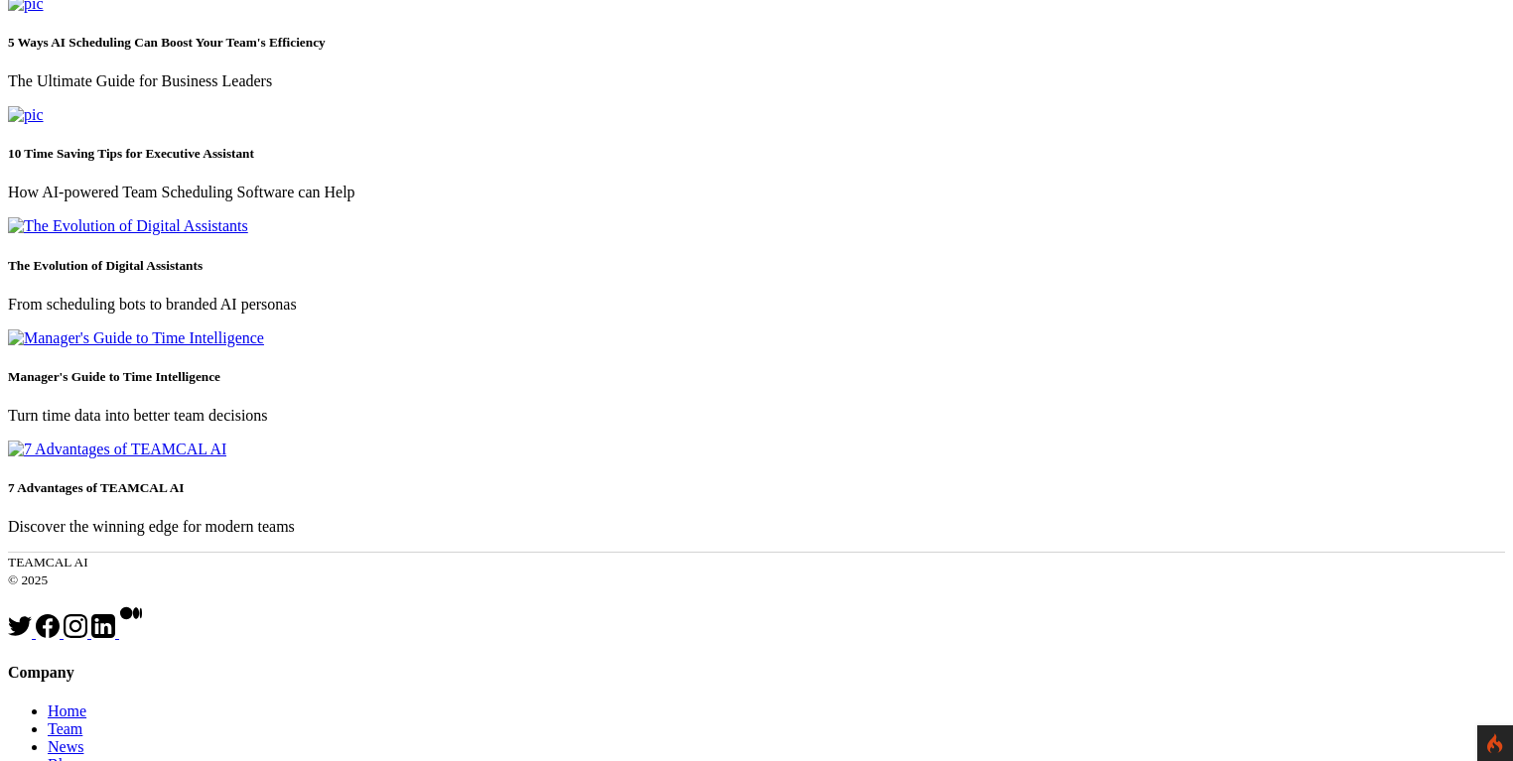
scroll to position [667, 0]
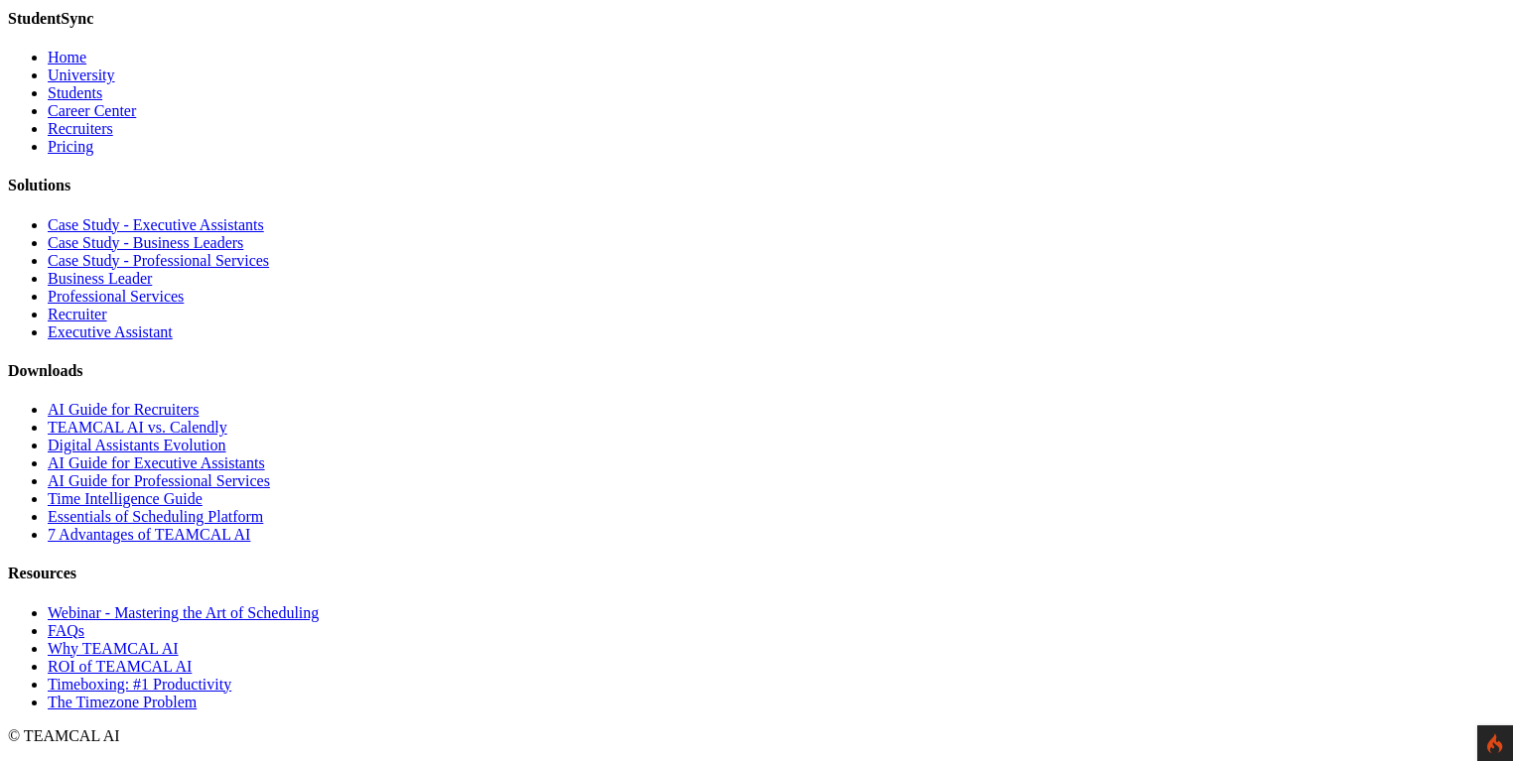
scroll to position [3020, 0]
click at [263, 525] on link "Essentials of Scheduling Platform" at bounding box center [155, 516] width 215 height 17
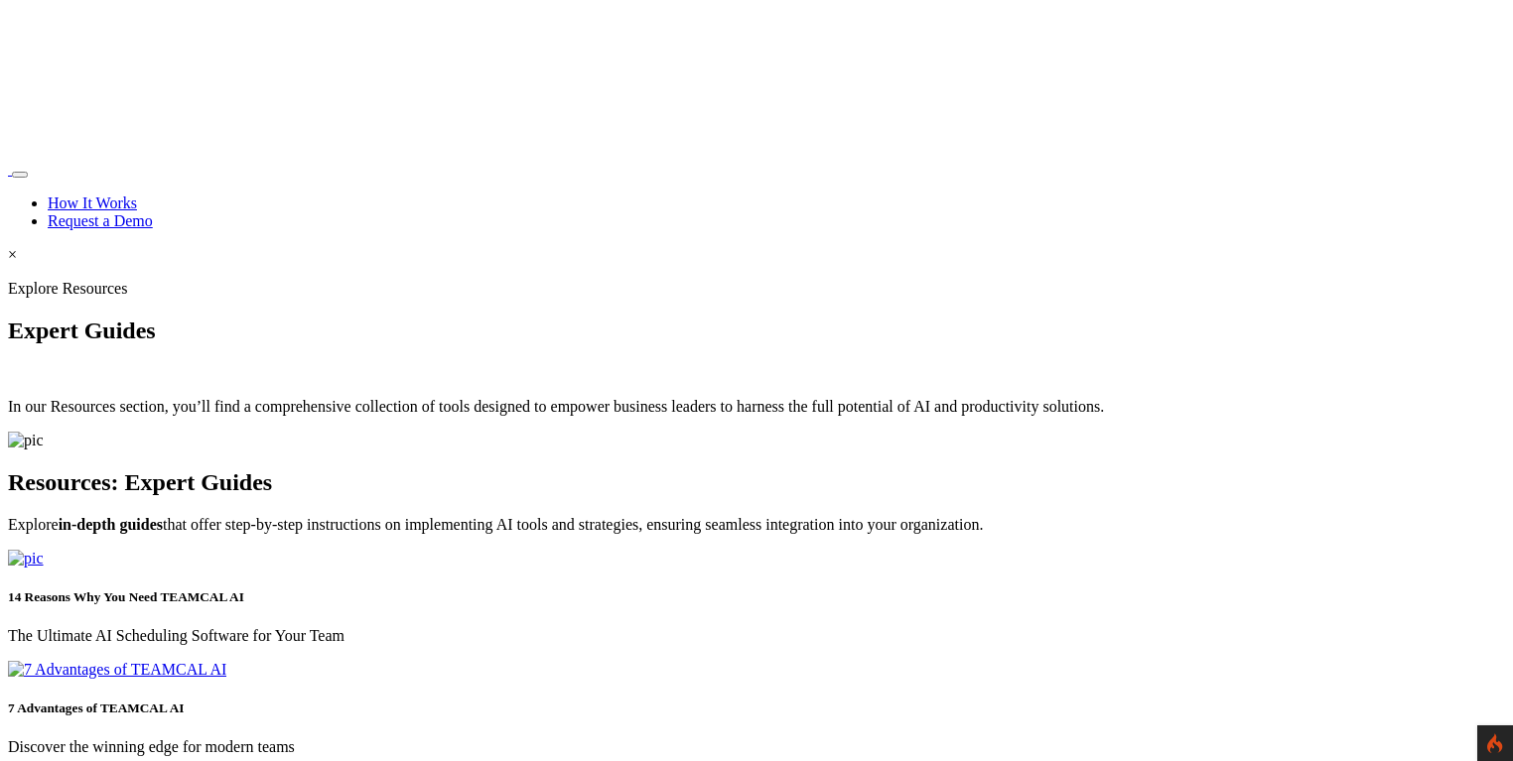
scroll to position [3020, 0]
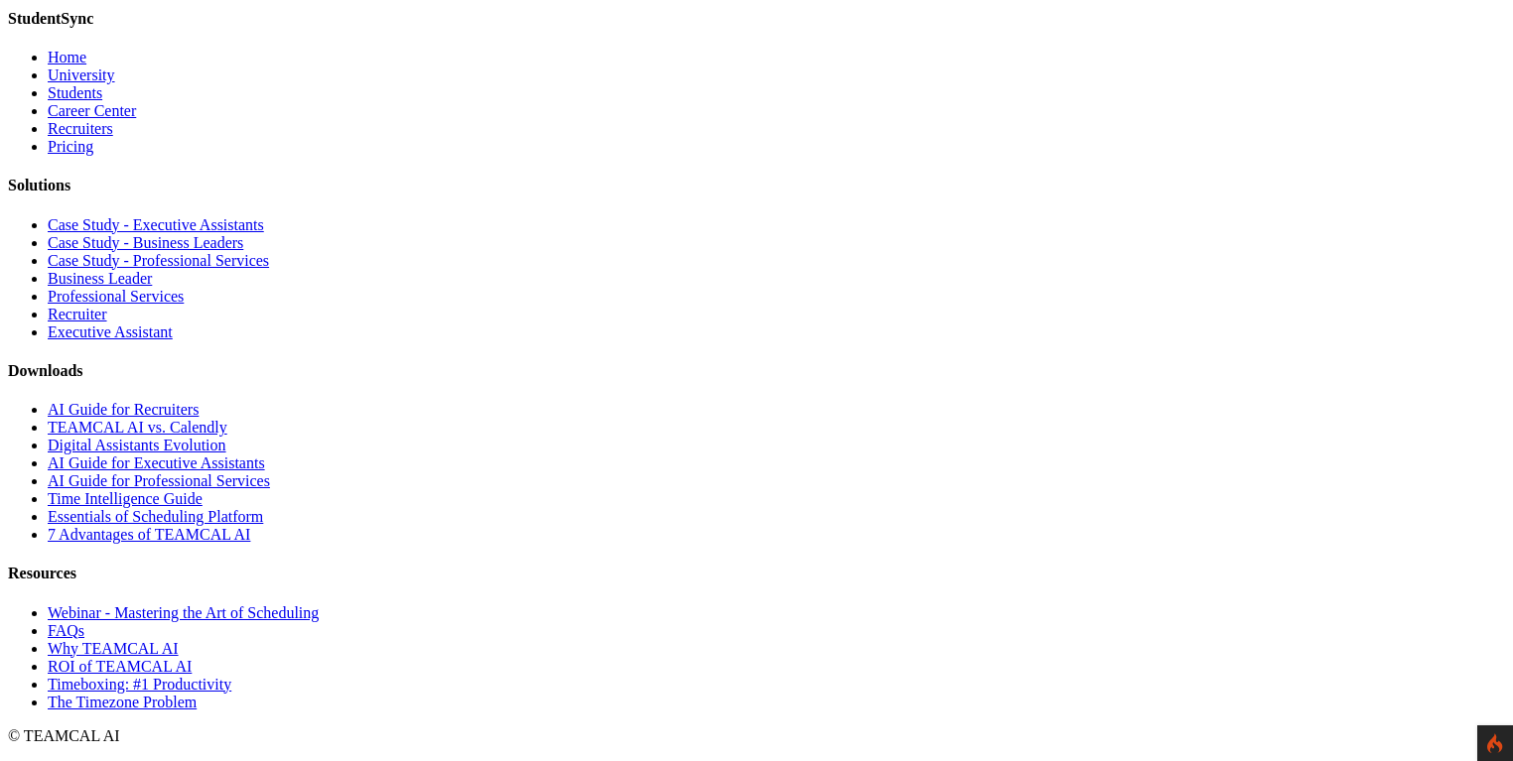
click at [263, 525] on link "Essentials of Scheduling Platform" at bounding box center [155, 516] width 215 height 17
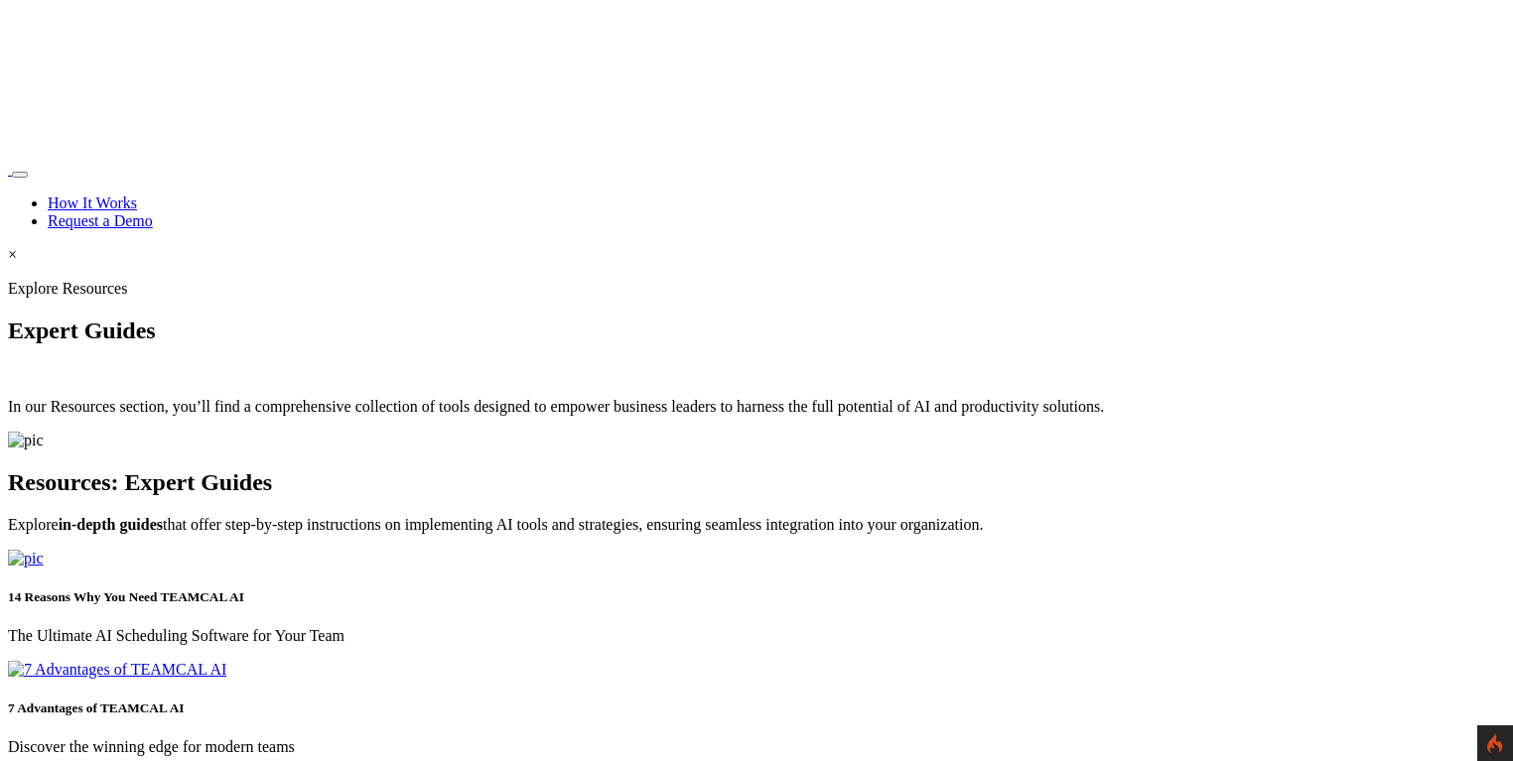
scroll to position [3020, 0]
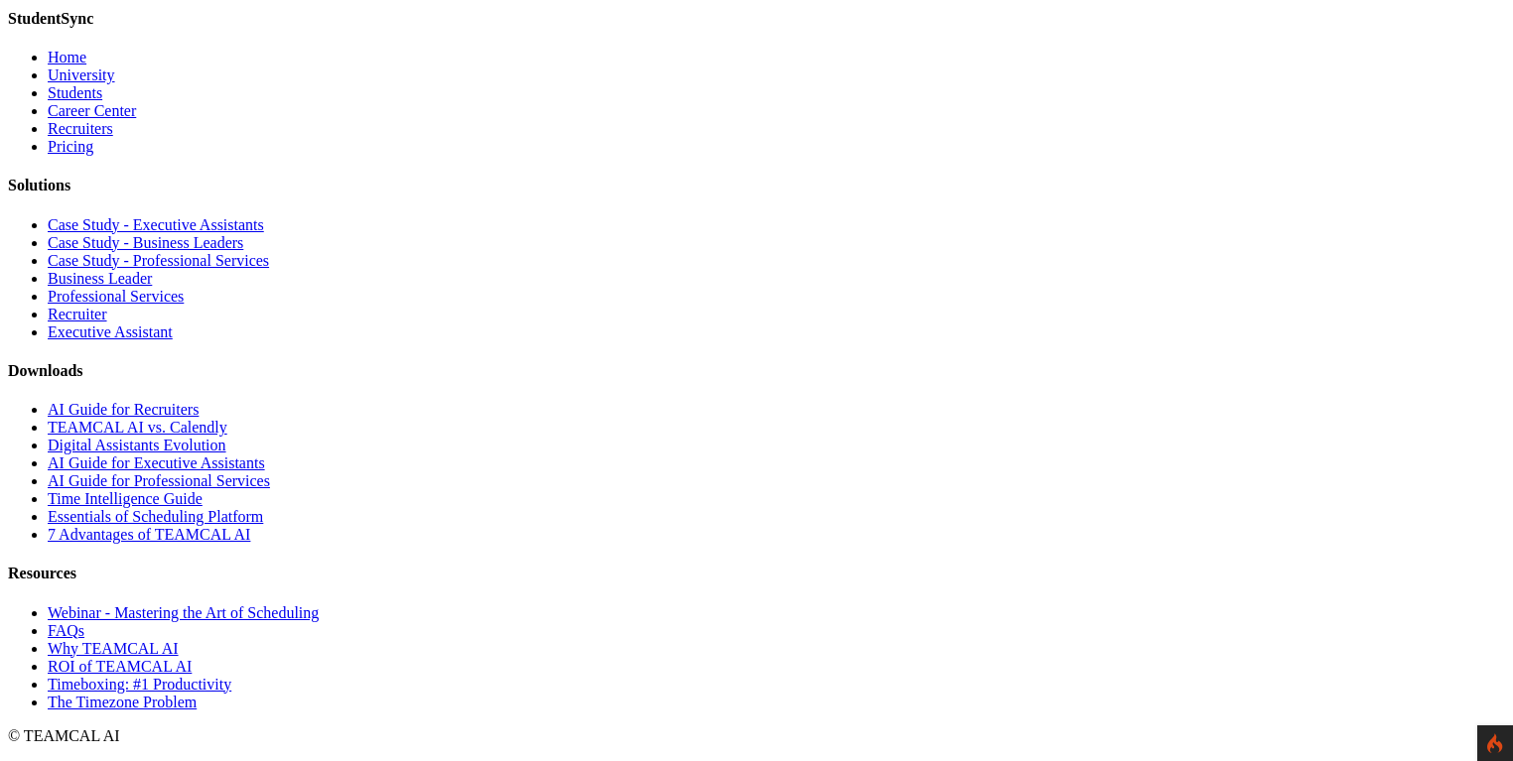
click at [250, 543] on link "7 Advantages of TEAMCAL AI" at bounding box center [149, 534] width 203 height 17
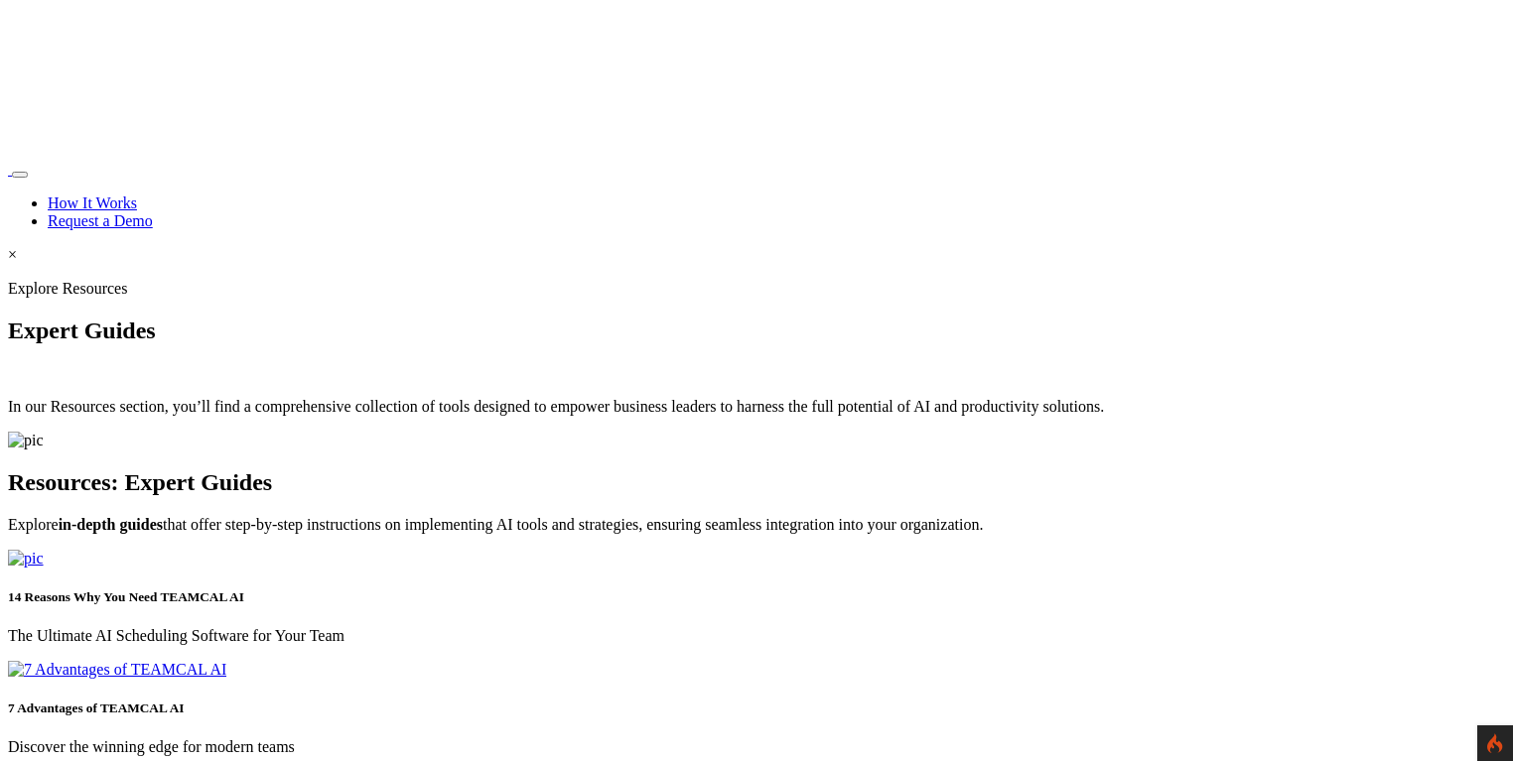
scroll to position [3020, 0]
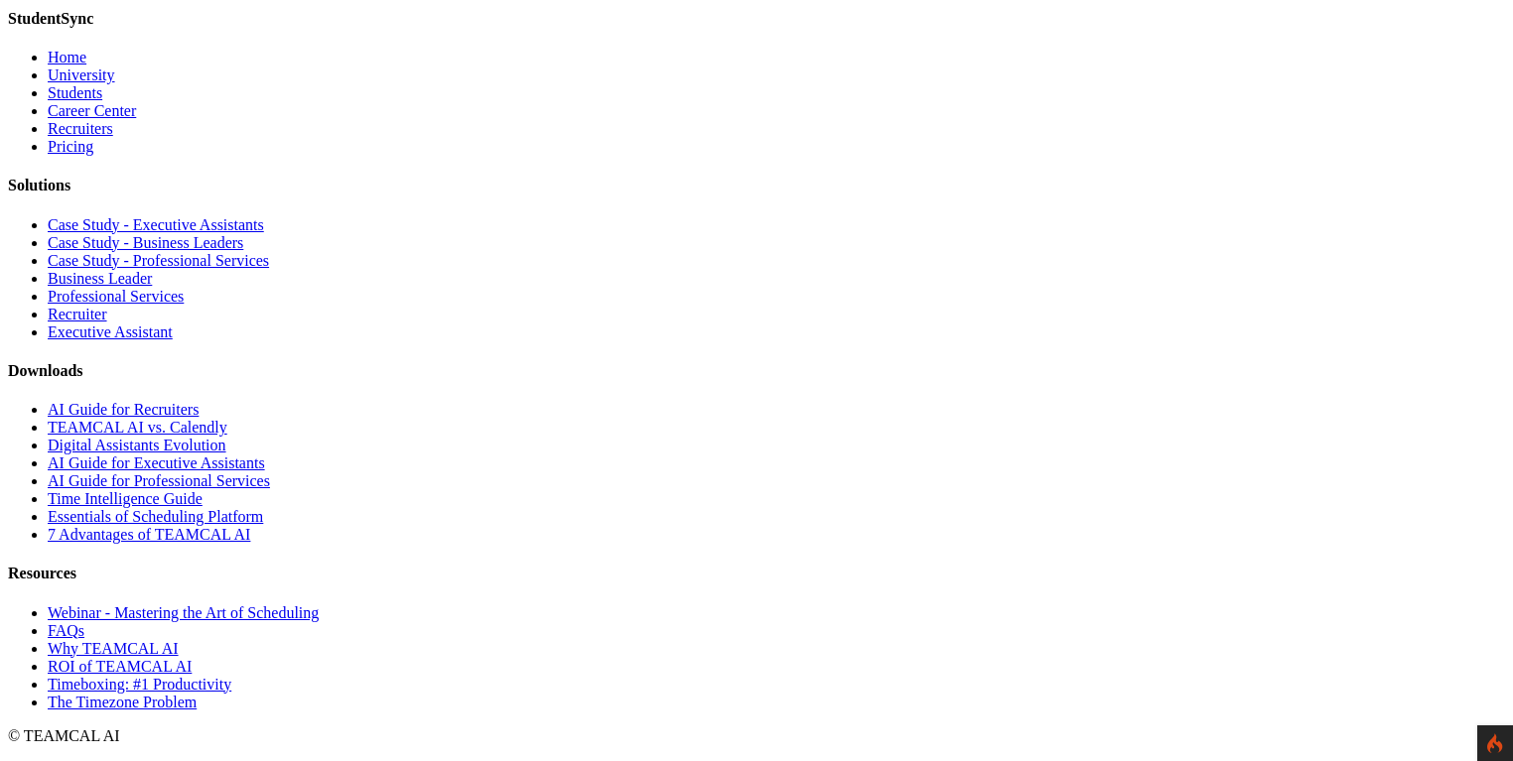
click at [227, 436] on link "TEAMCAL AI vs. Calendly" at bounding box center [138, 427] width 180 height 17
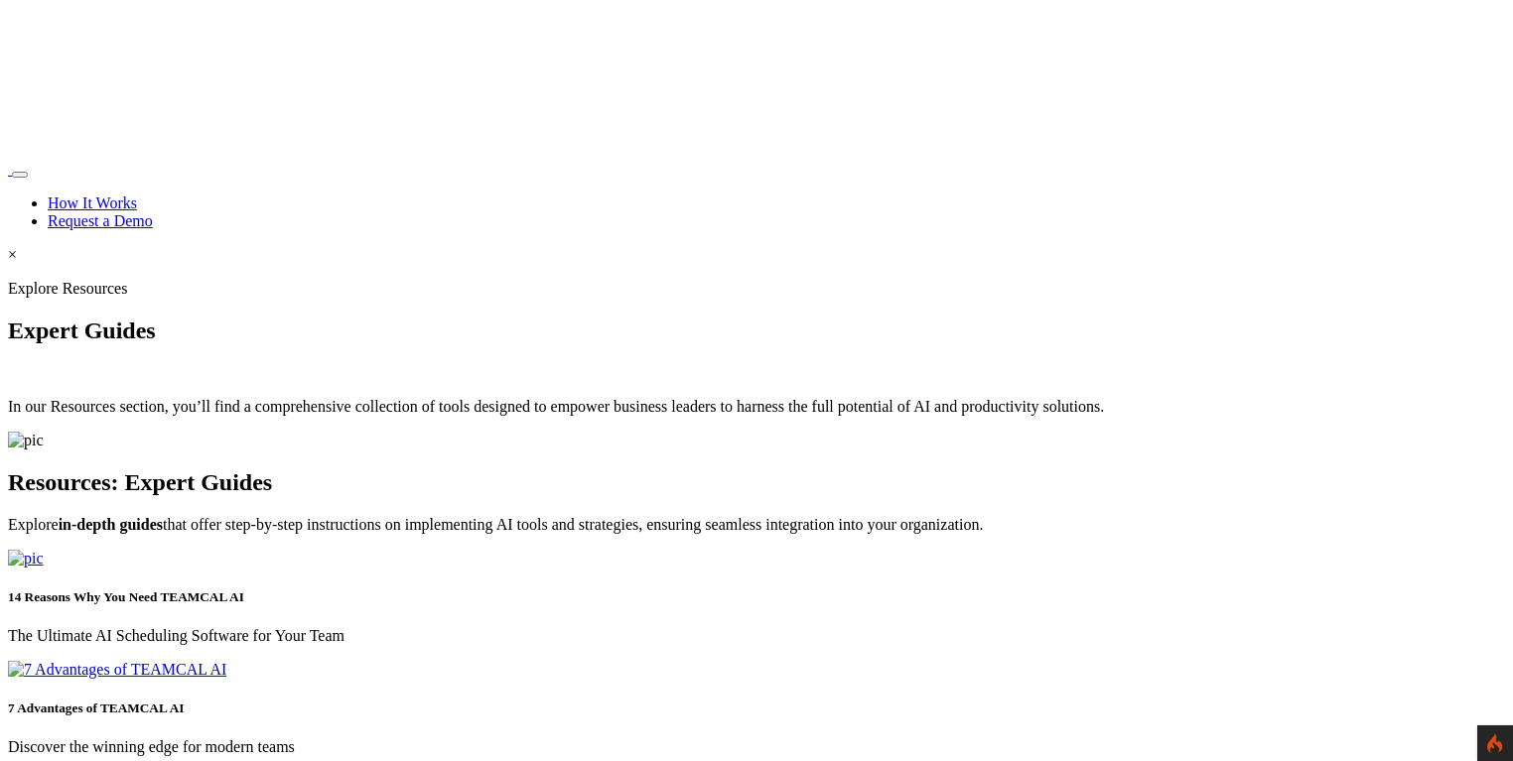
scroll to position [3020, 0]
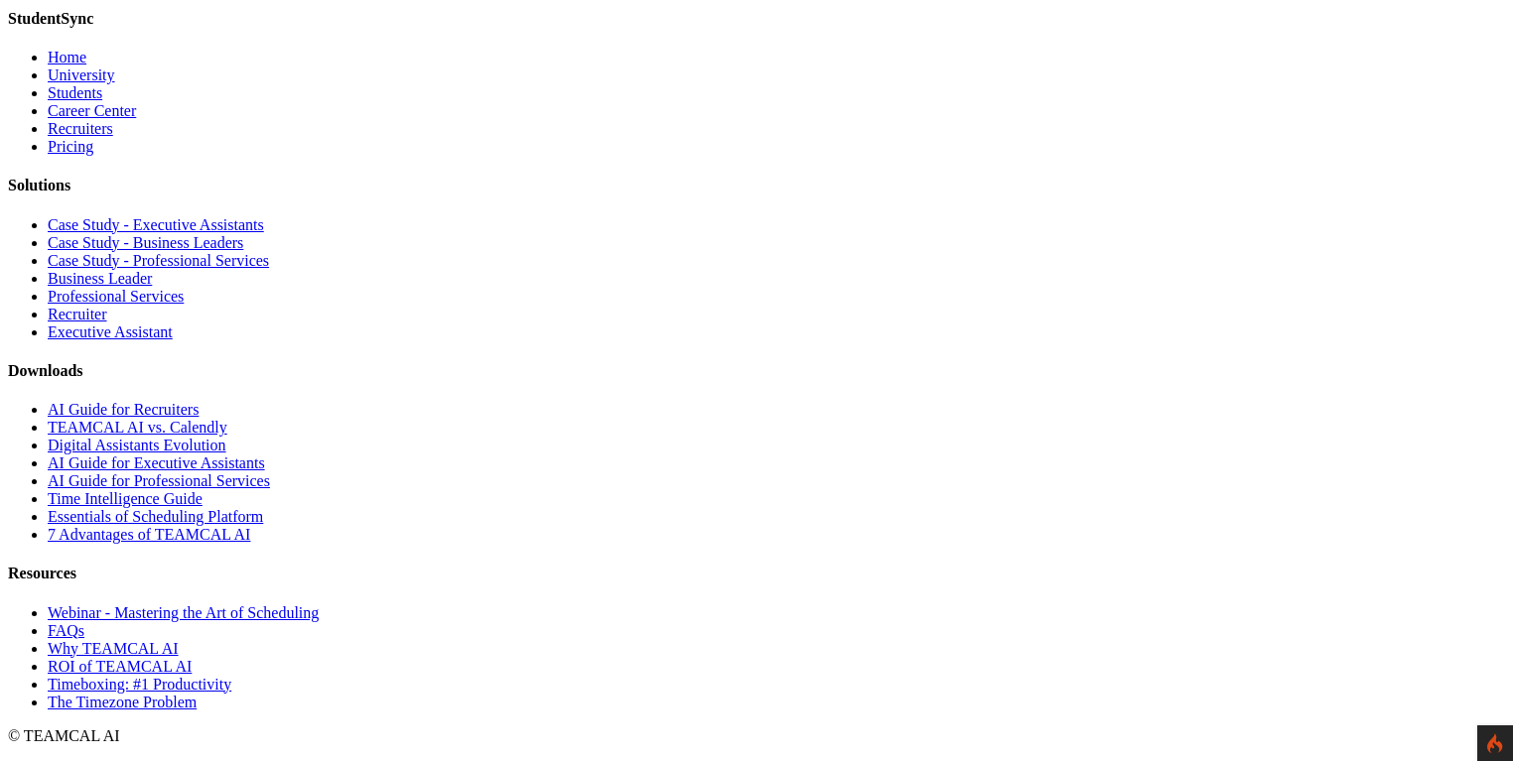
click at [250, 543] on link "7 Advantages of TEAMCAL AI" at bounding box center [149, 534] width 203 height 17
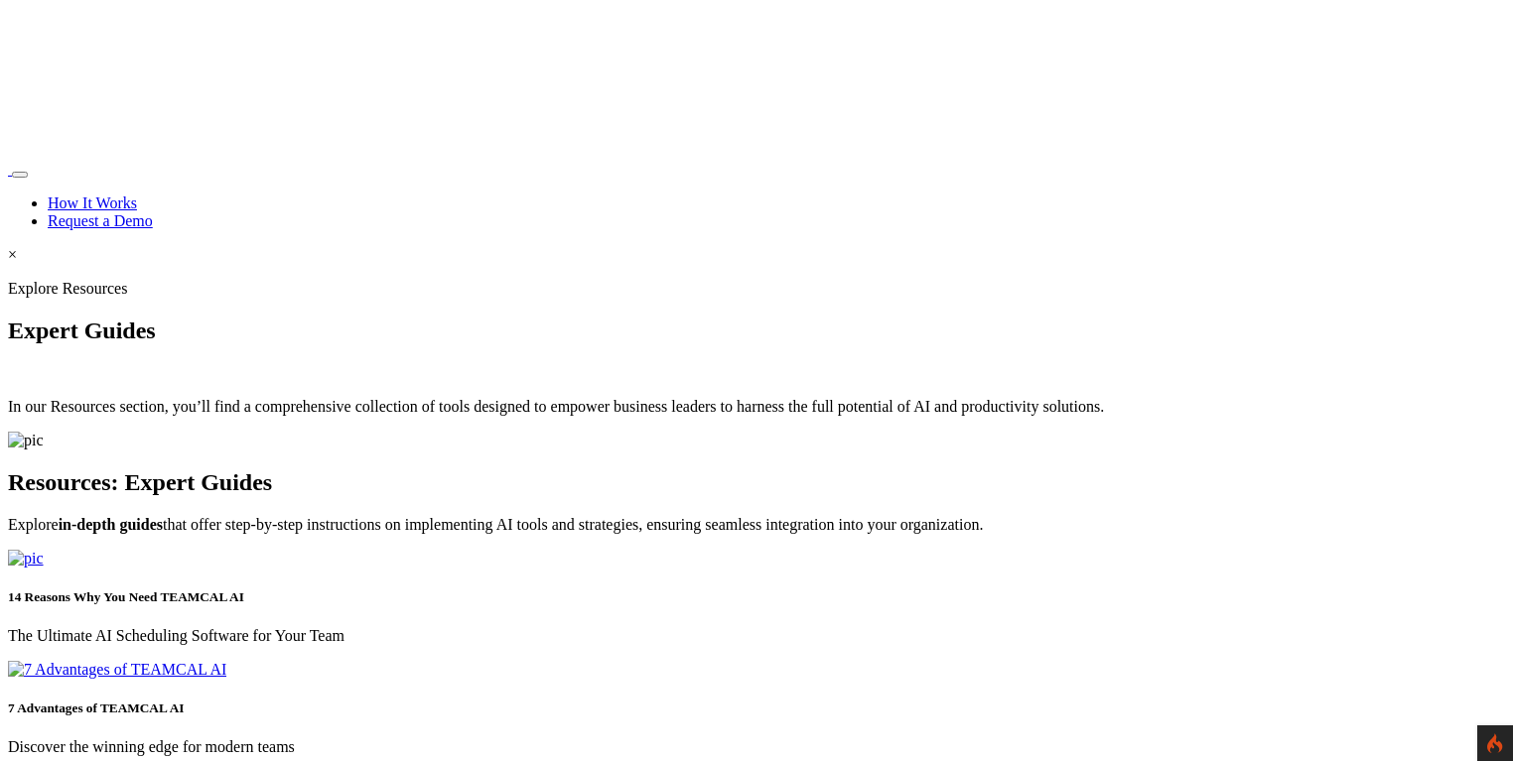
scroll to position [3020, 0]
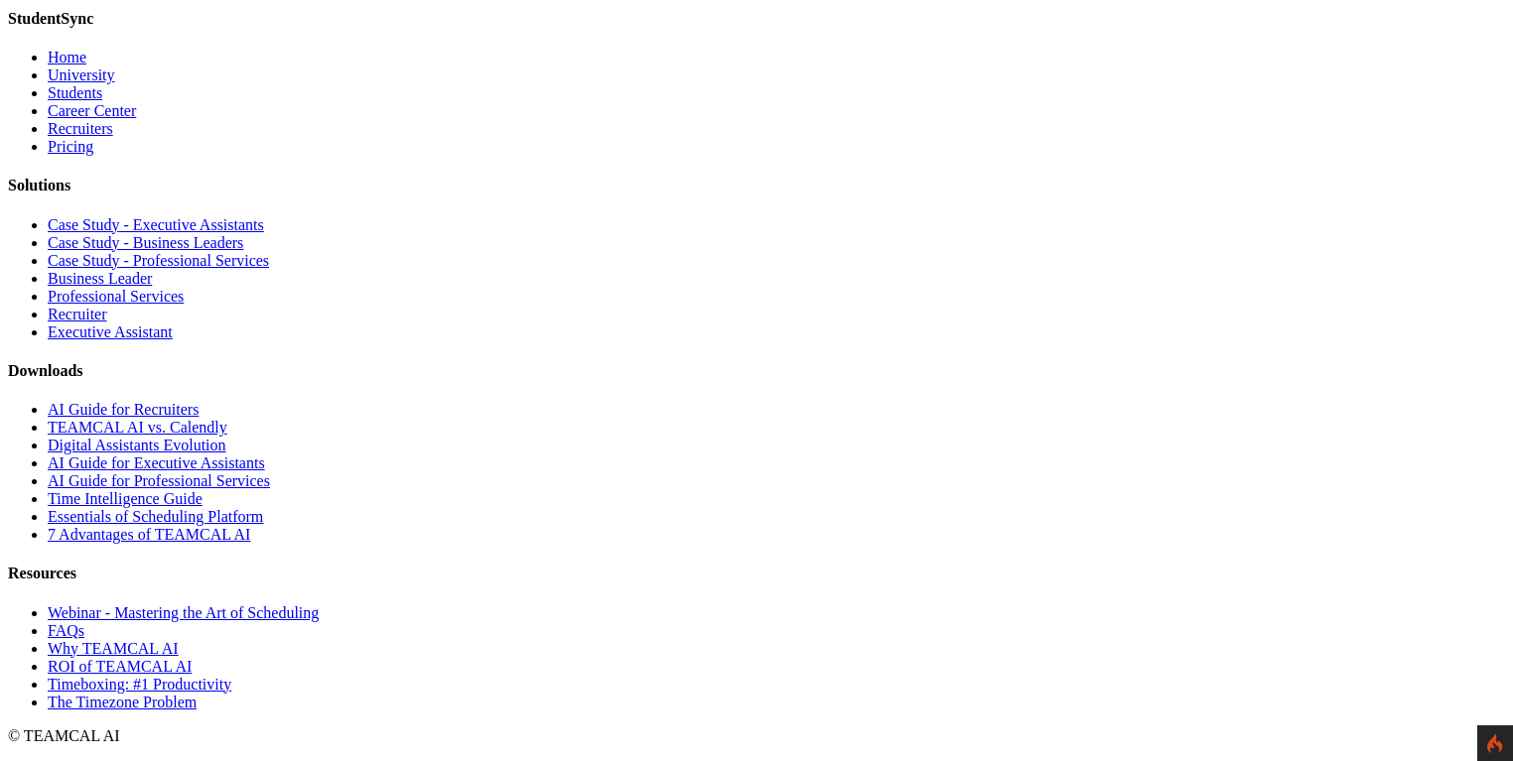
click at [263, 525] on link "Essentials of Scheduling Platform" at bounding box center [155, 516] width 215 height 17
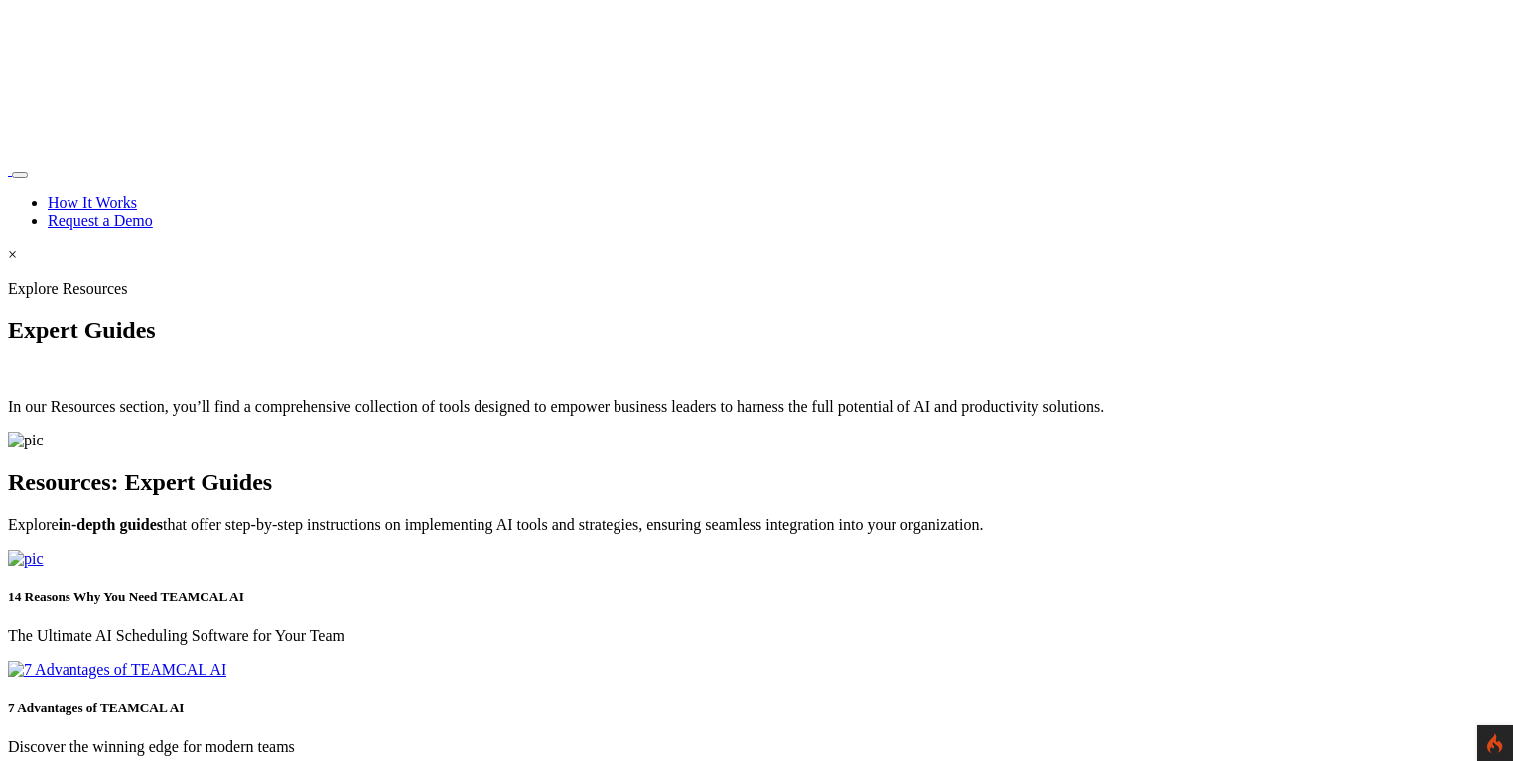
scroll to position [3020, 0]
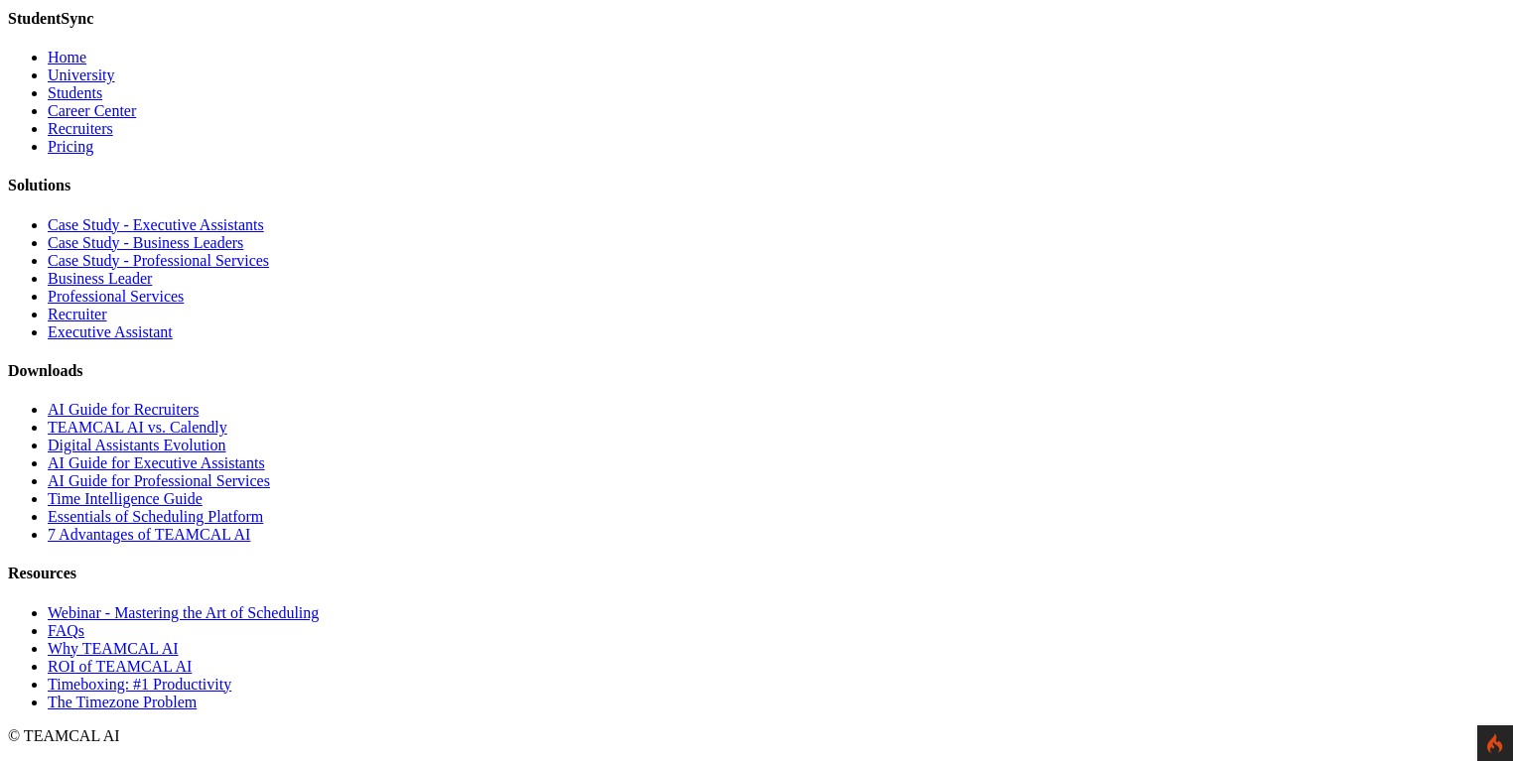
click at [263, 525] on link "Essentials of Scheduling Platform" at bounding box center [155, 516] width 215 height 17
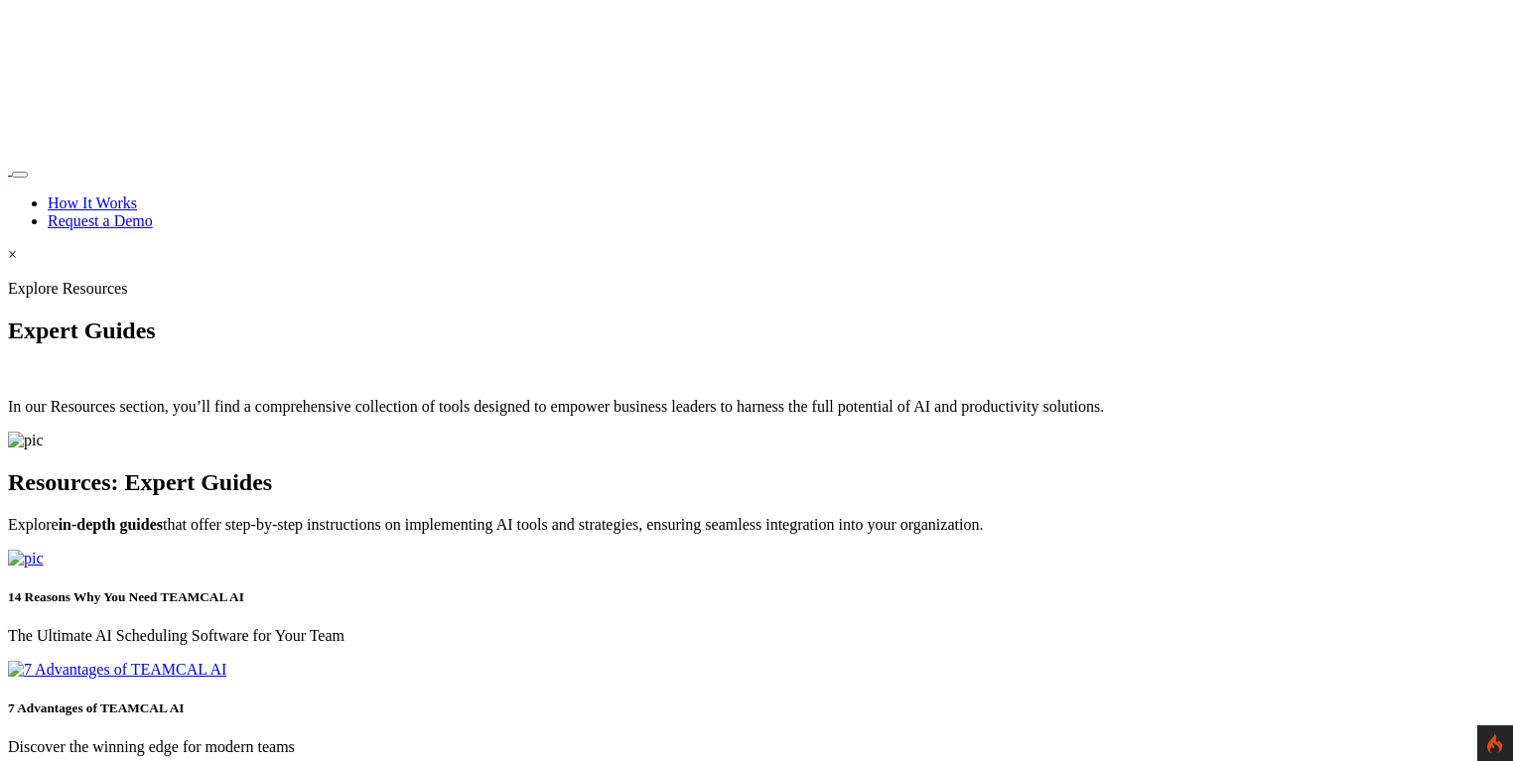
scroll to position [3020, 0]
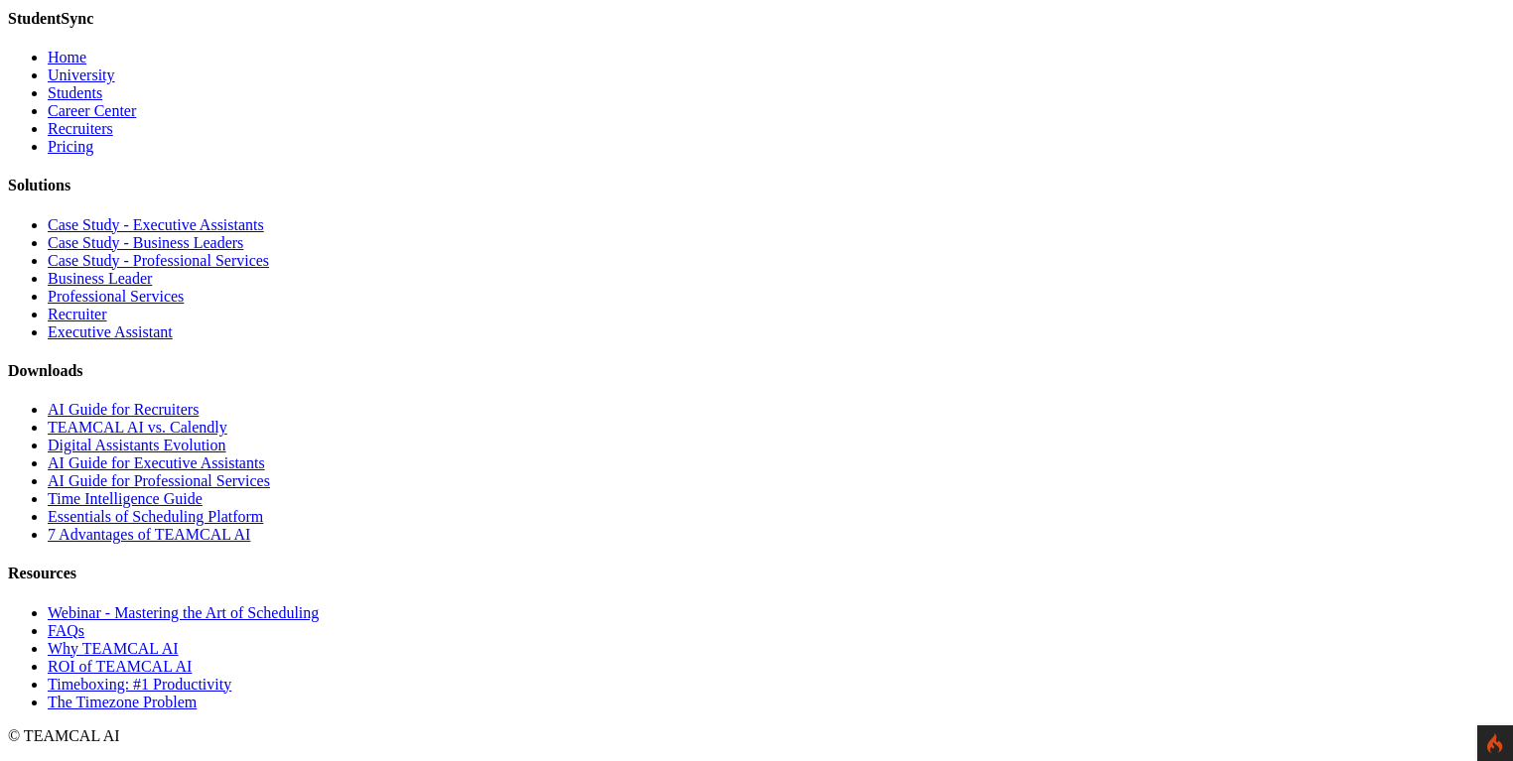
click at [179, 640] on link "Why TEAMCAL AI" at bounding box center [113, 648] width 131 height 17
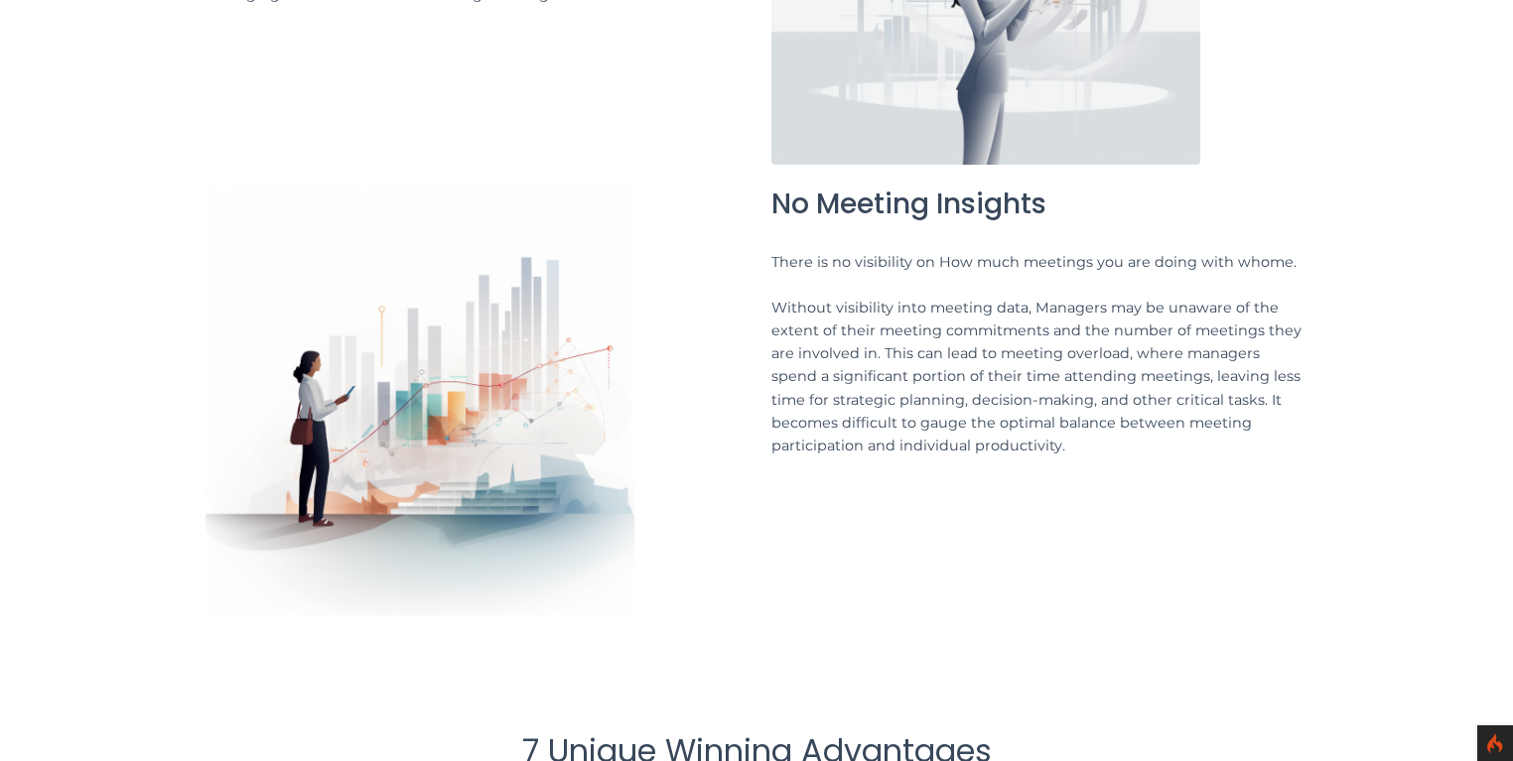
scroll to position [7116, 0]
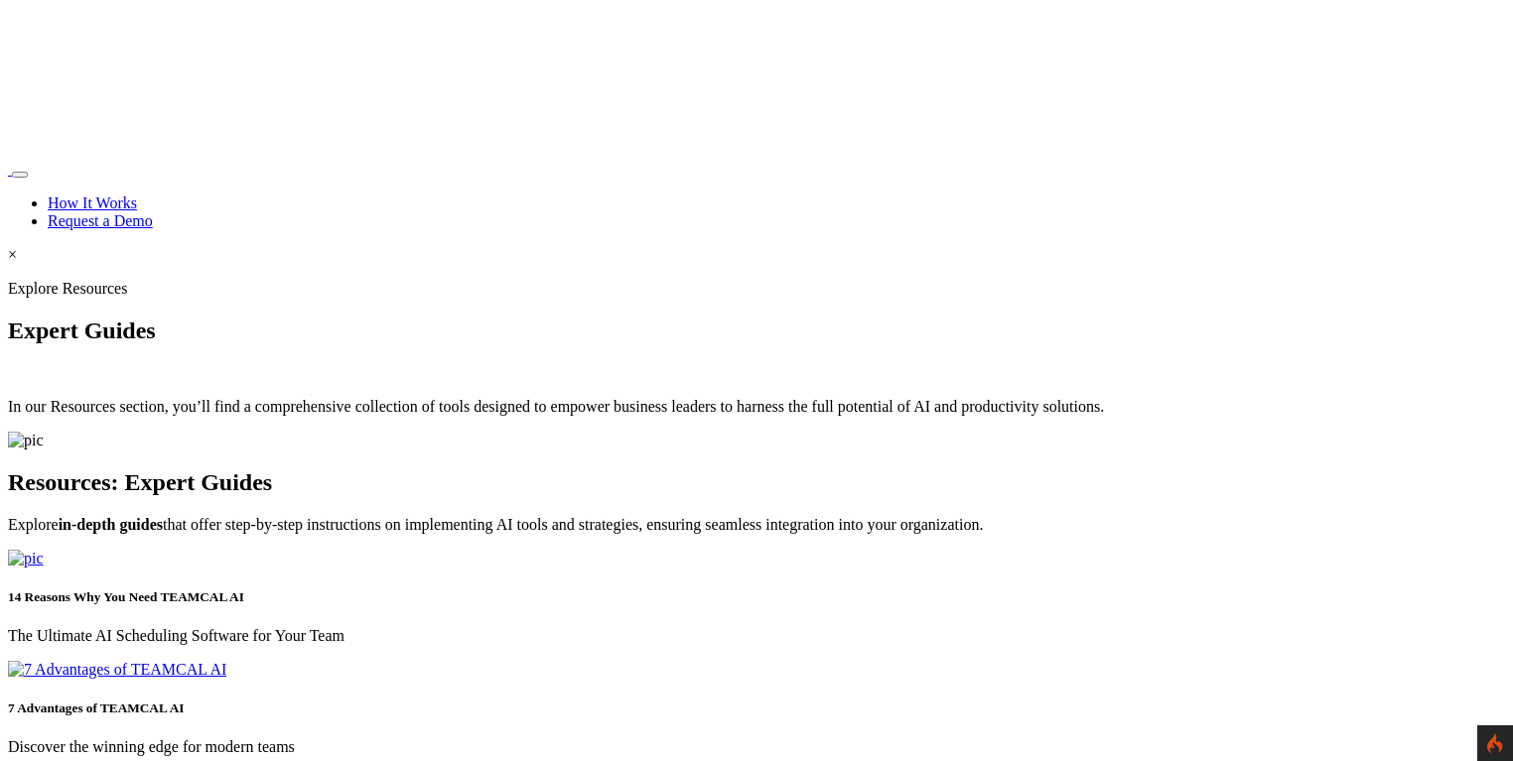
scroll to position [3020, 0]
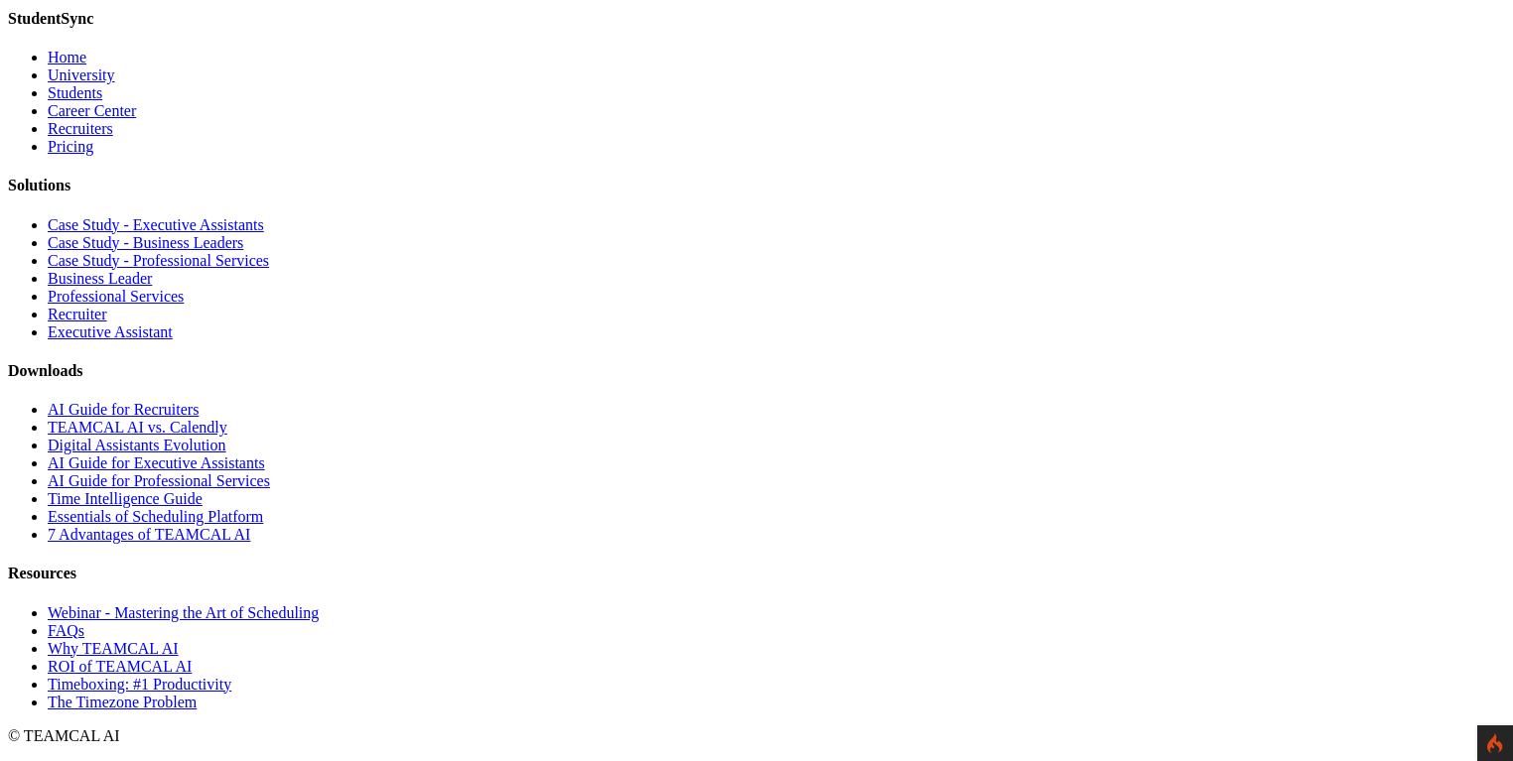
click at [263, 525] on link "Essentials of Scheduling Platform" at bounding box center [155, 516] width 215 height 17
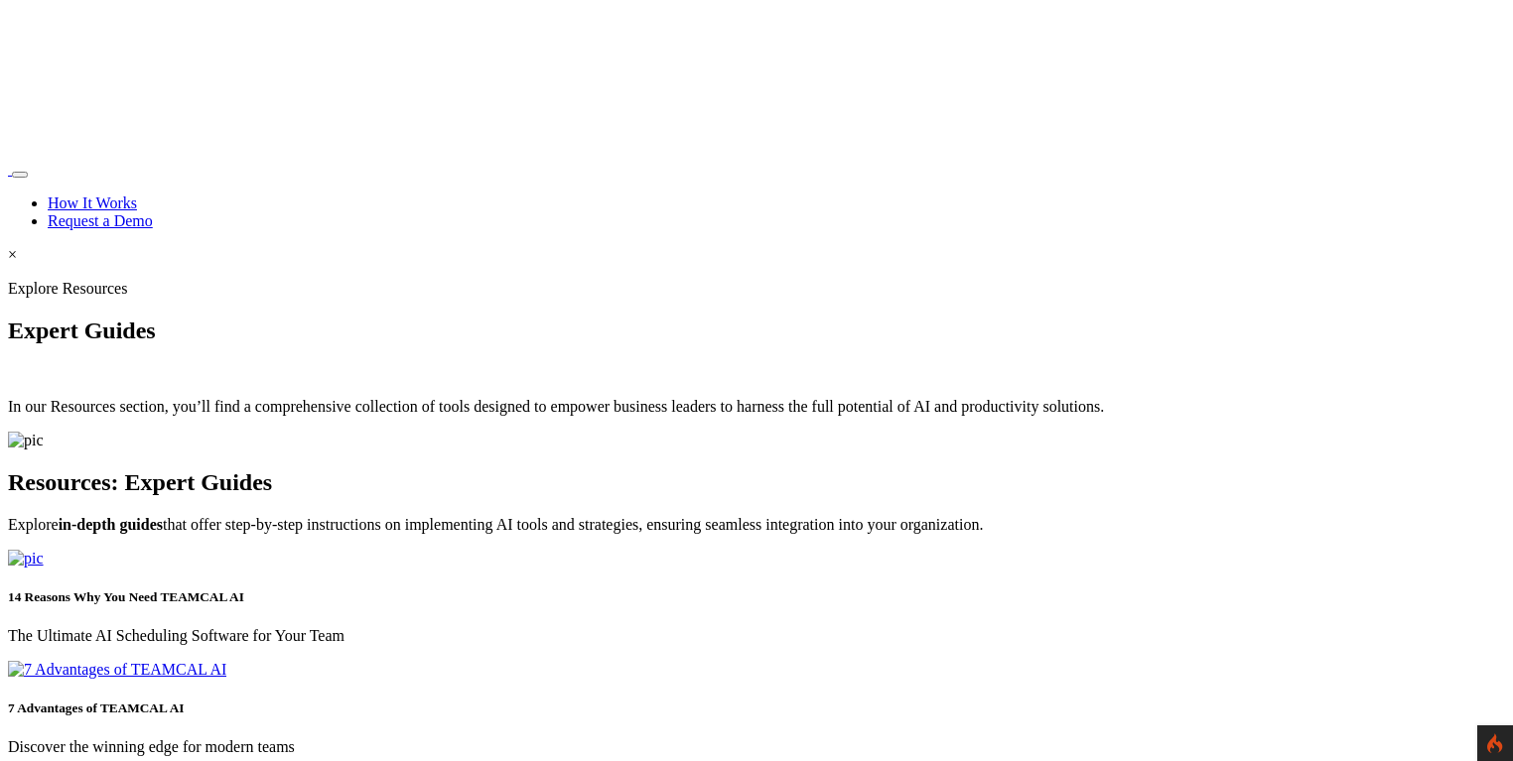
scroll to position [3020, 0]
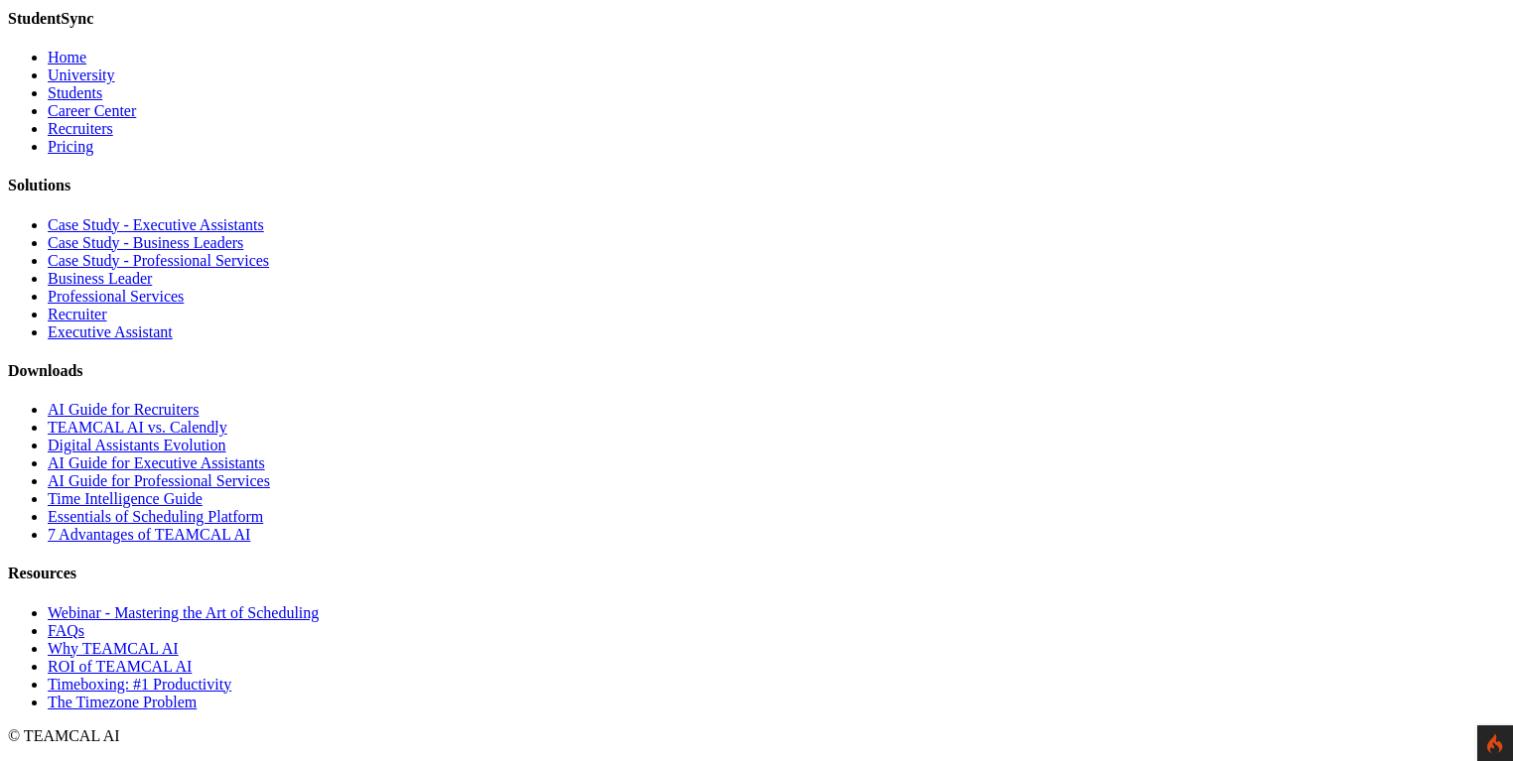
drag, startPoint x: 842, startPoint y: 717, endPoint x: 912, endPoint y: 723, distance: 70.7
click at [912, 728] on p "© TEAMCAL AI" at bounding box center [756, 737] width 1497 height 18
click at [908, 728] on p "© TEAMCAL AI" at bounding box center [756, 737] width 1497 height 18
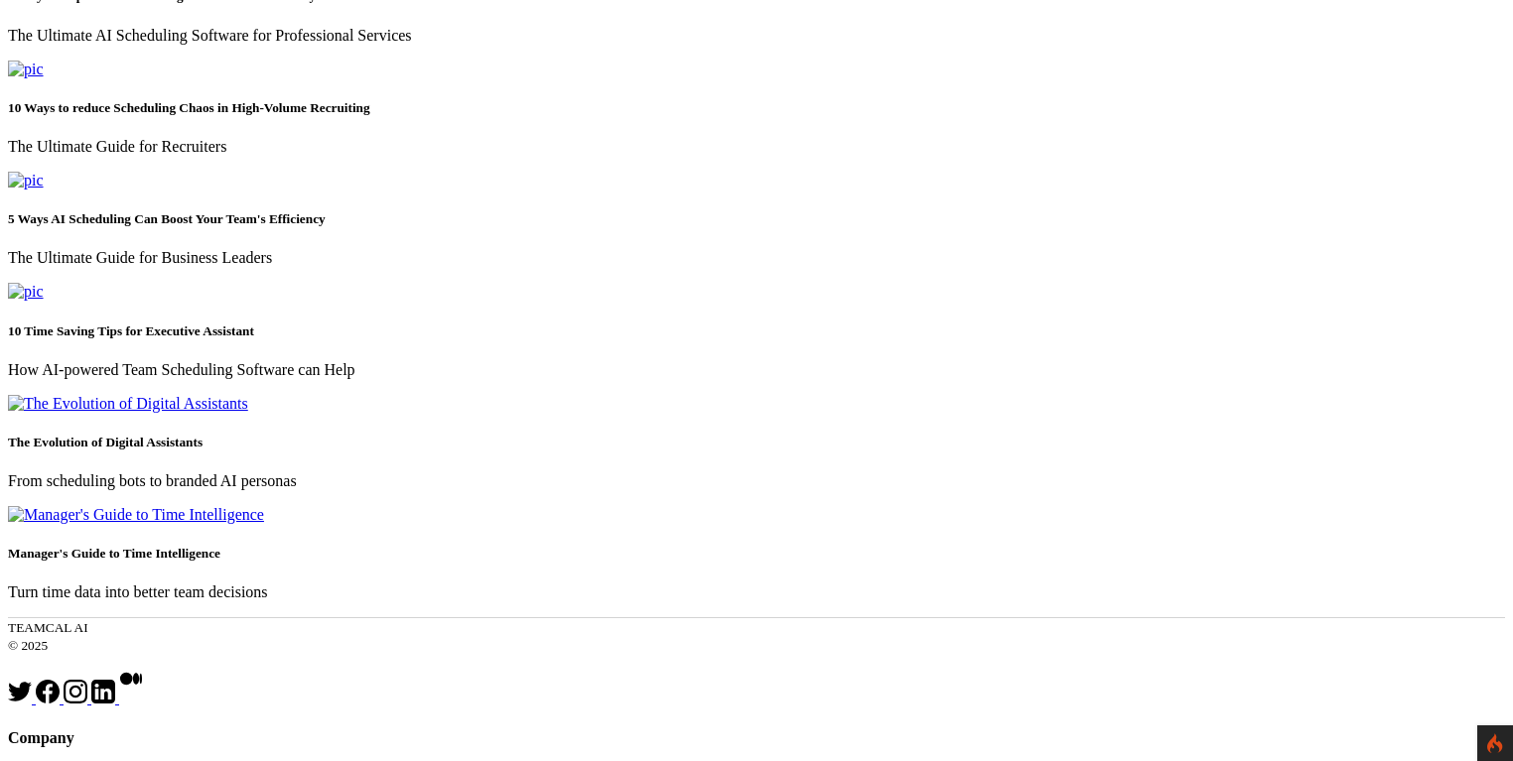
scroll to position [796, 0]
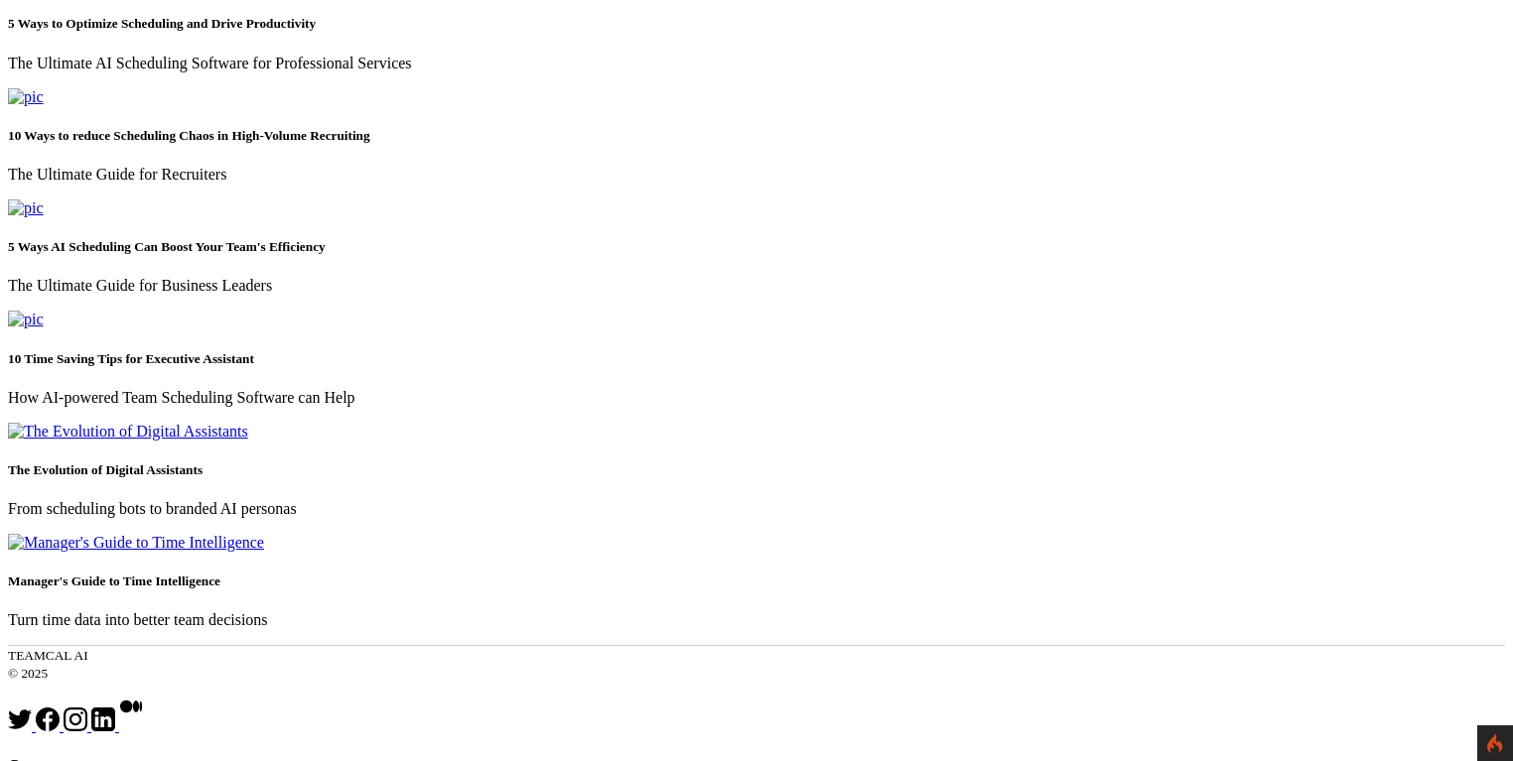
click at [44, 106] on img at bounding box center [26, 97] width 36 height 18
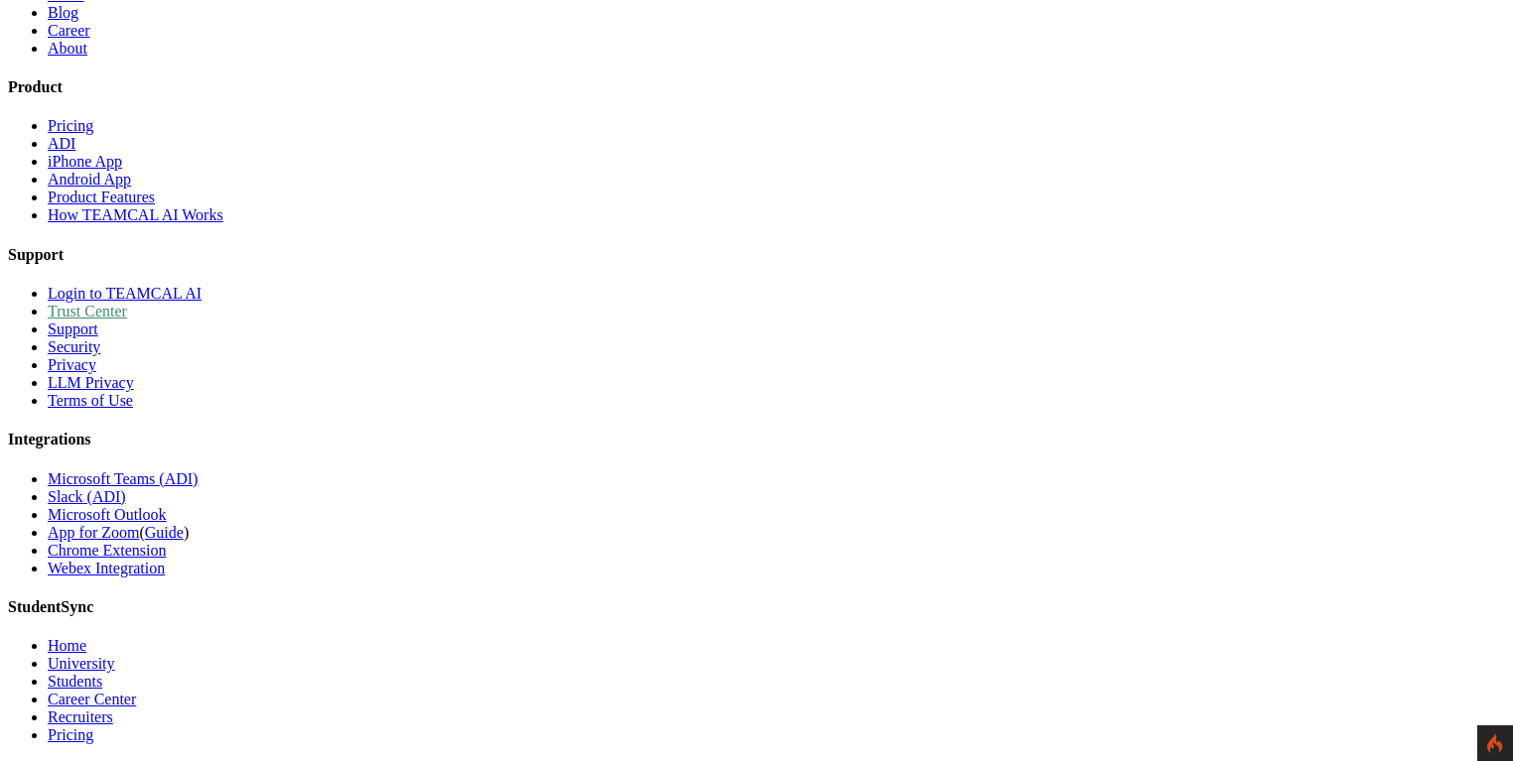
scroll to position [1686, 0]
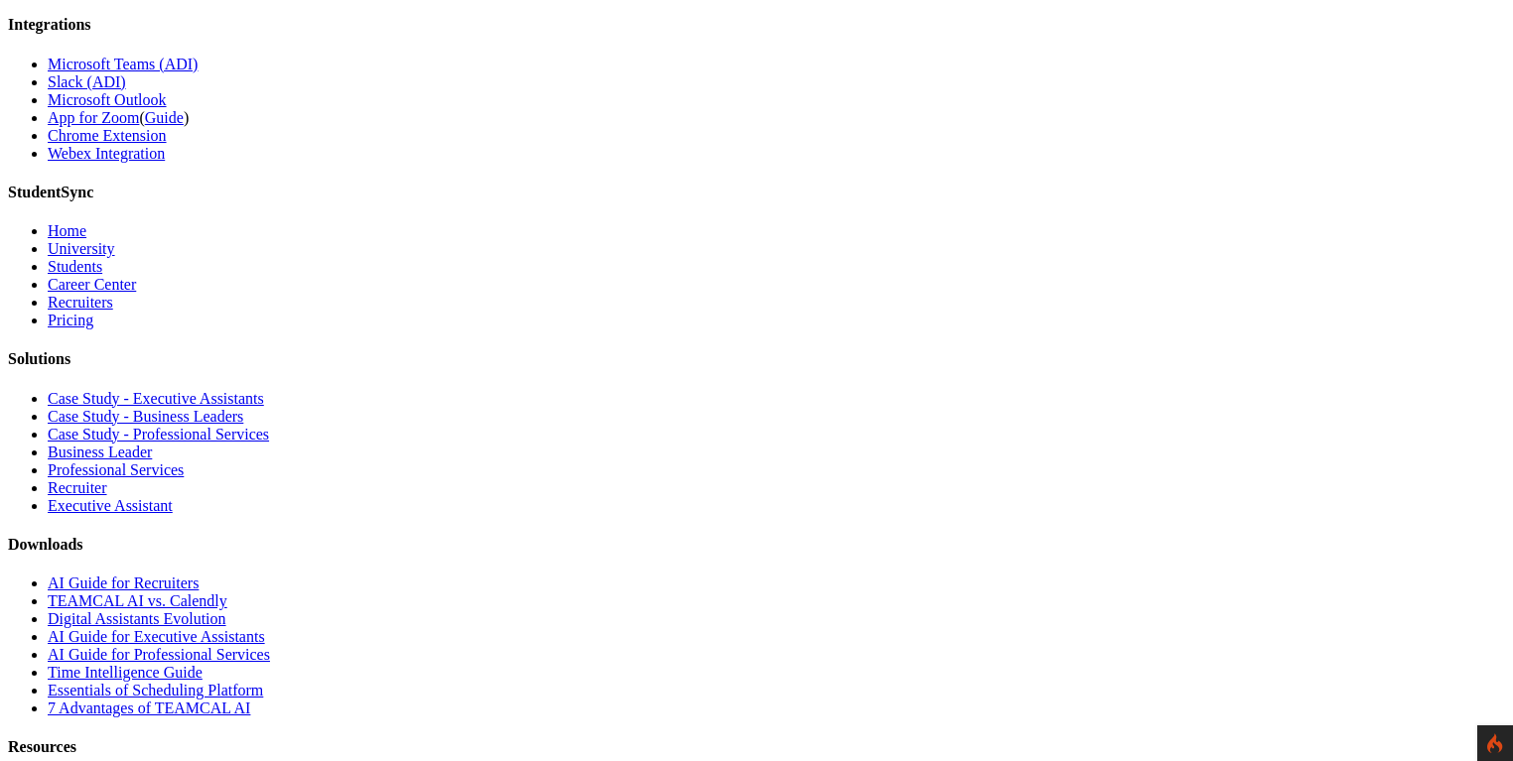
scroll to position [2130, 0]
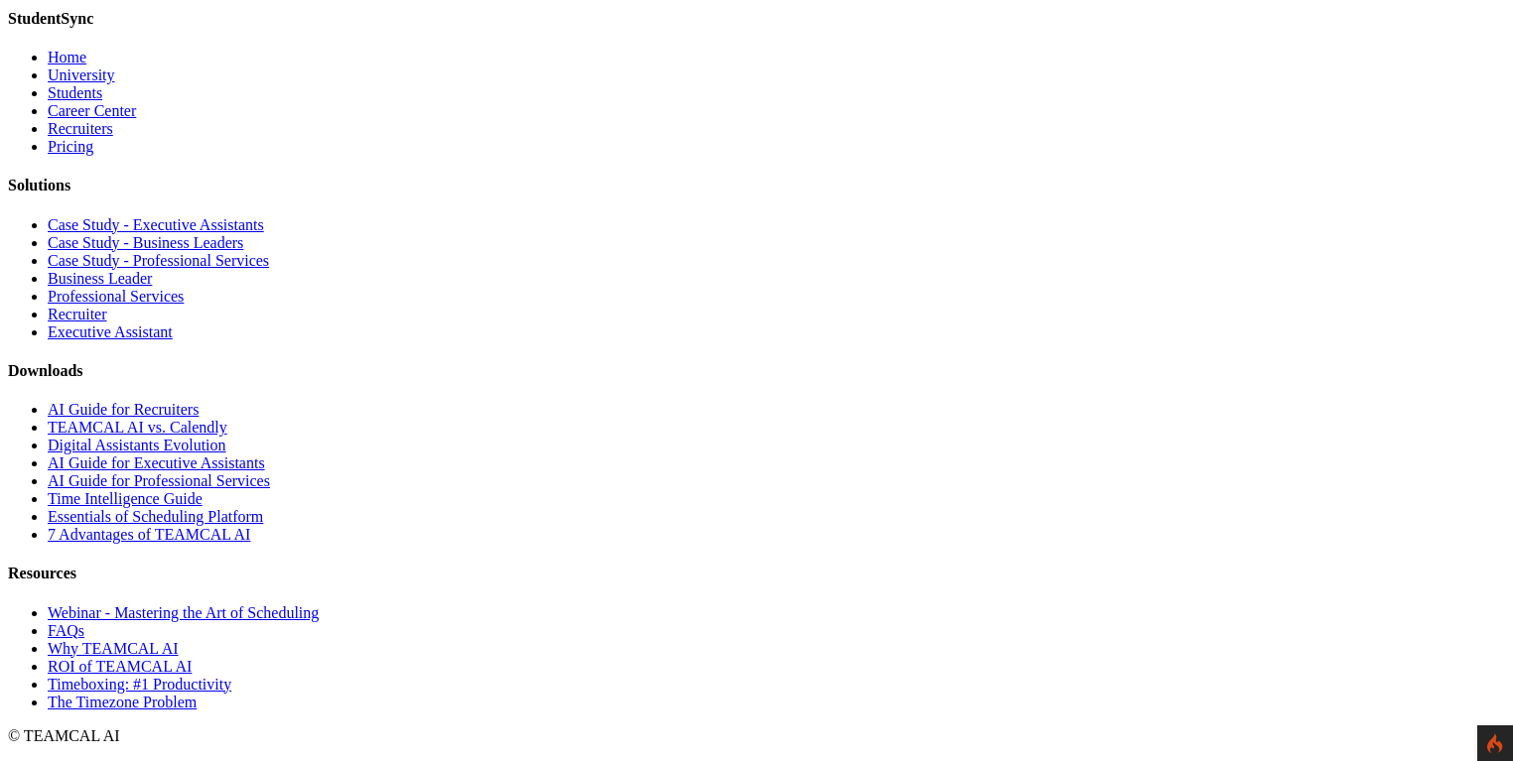
scroll to position [3020, 0]
click at [199, 414] on link "AI Guide for Recruiters" at bounding box center [123, 409] width 151 height 17
drag, startPoint x: 953, startPoint y: 445, endPoint x: 958, endPoint y: 462, distance: 17.6
click at [227, 436] on link "TEAMCAL AI vs. Calendly" at bounding box center [138, 427] width 180 height 17
click at [226, 454] on link "Digital Assistants Evolution" at bounding box center [137, 445] width 179 height 17
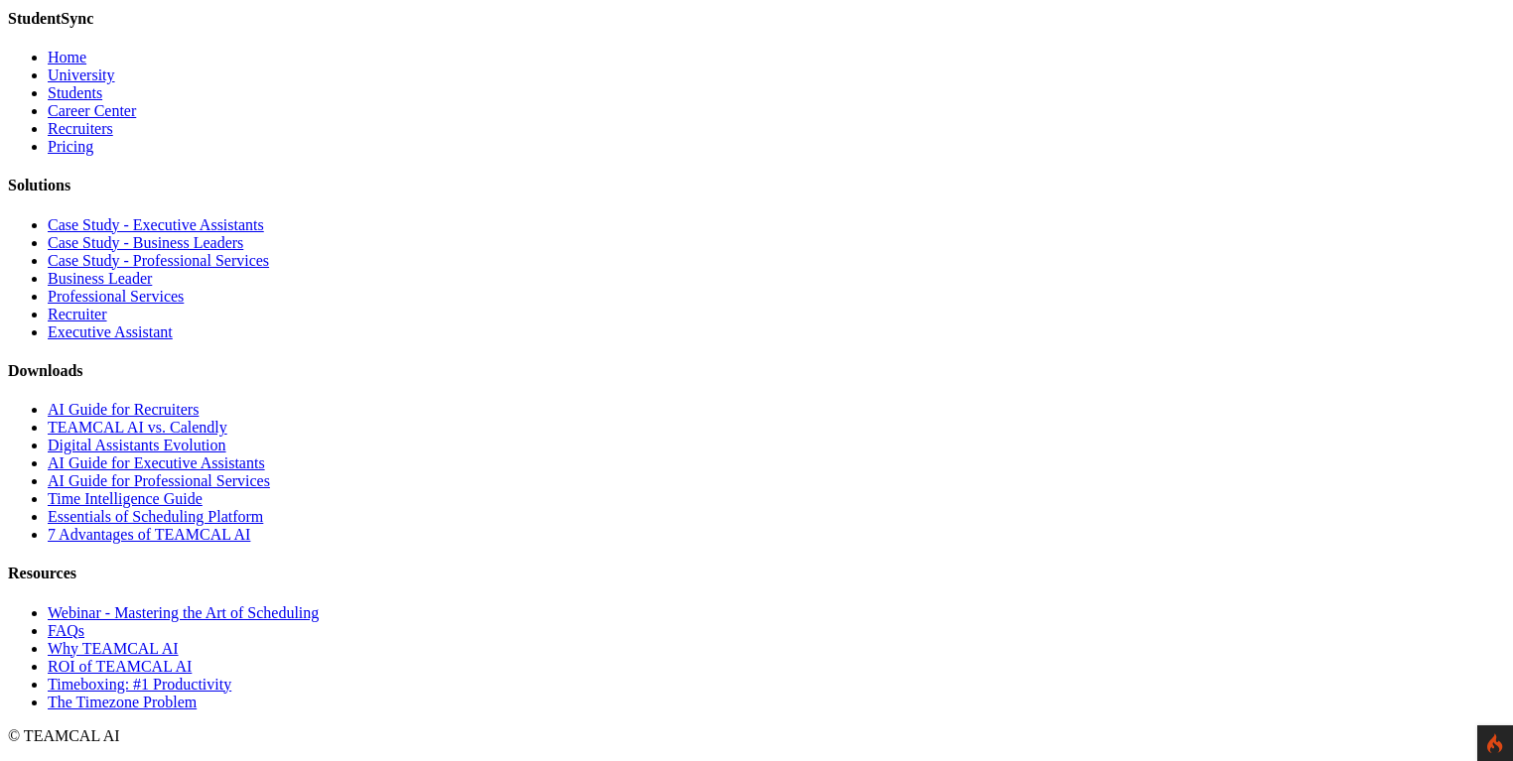
click at [265, 472] on link "AI Guide for Executive Assistants" at bounding box center [156, 463] width 217 height 17
click at [270, 489] on link "AI Guide for Professional Services" at bounding box center [159, 481] width 222 height 17
drag, startPoint x: 968, startPoint y: 546, endPoint x: 968, endPoint y: 558, distance: 11.9
click at [203, 507] on link "Time Intelligence Guide" at bounding box center [125, 498] width 155 height 17
click at [263, 525] on link "Essentials of Scheduling Platform" at bounding box center [155, 516] width 215 height 17
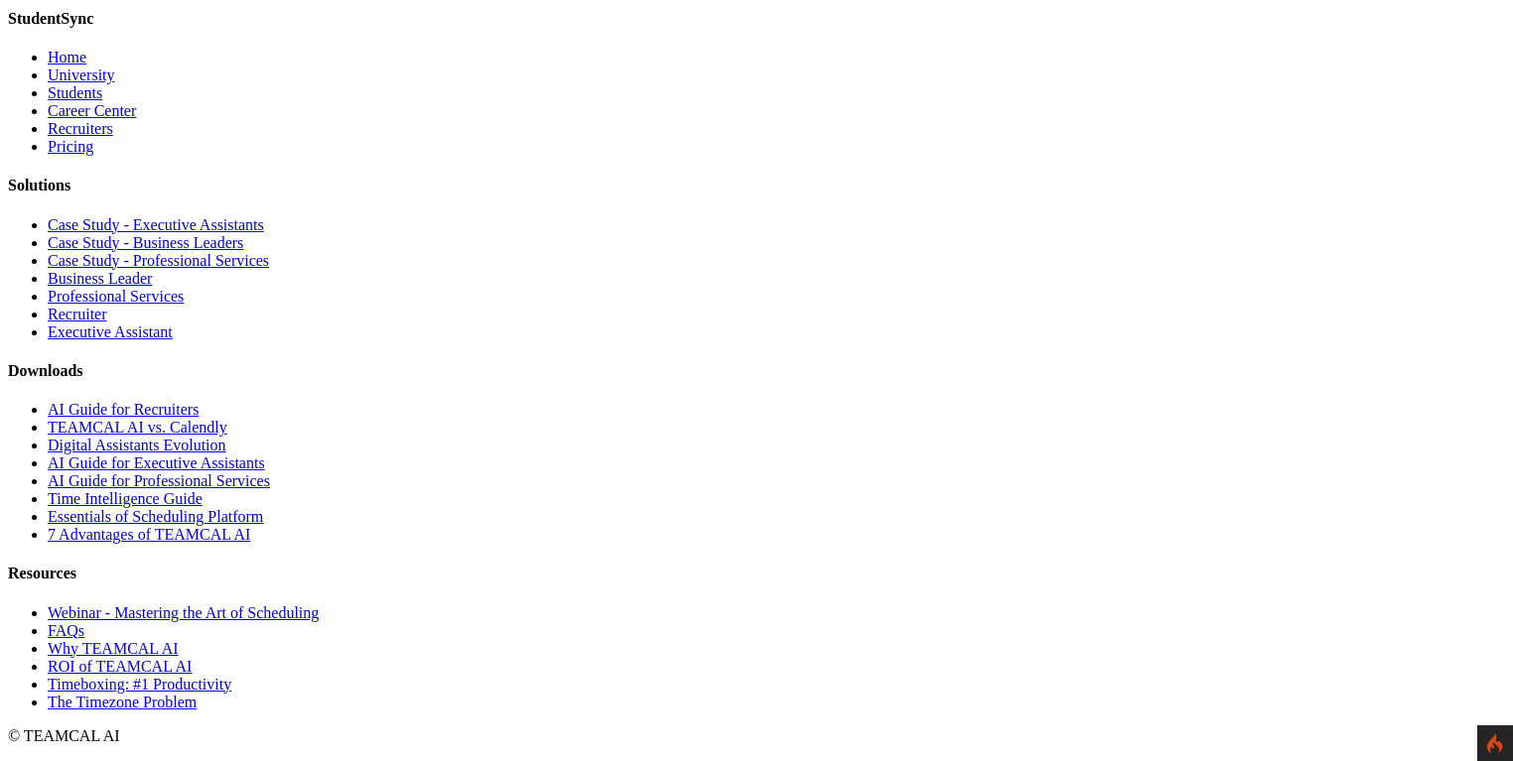
click at [250, 543] on link "7 Advantages of TEAMCAL AI" at bounding box center [149, 534] width 203 height 17
click at [199, 410] on link "AI Guide for Recruiters" at bounding box center [123, 409] width 151 height 17
click at [227, 436] on link "TEAMCAL AI vs. Calendly" at bounding box center [138, 427] width 180 height 17
click at [226, 454] on link "Digital Assistants Evolution" at bounding box center [137, 445] width 179 height 17
click at [265, 472] on link "AI Guide for Executive Assistants" at bounding box center [156, 463] width 217 height 17
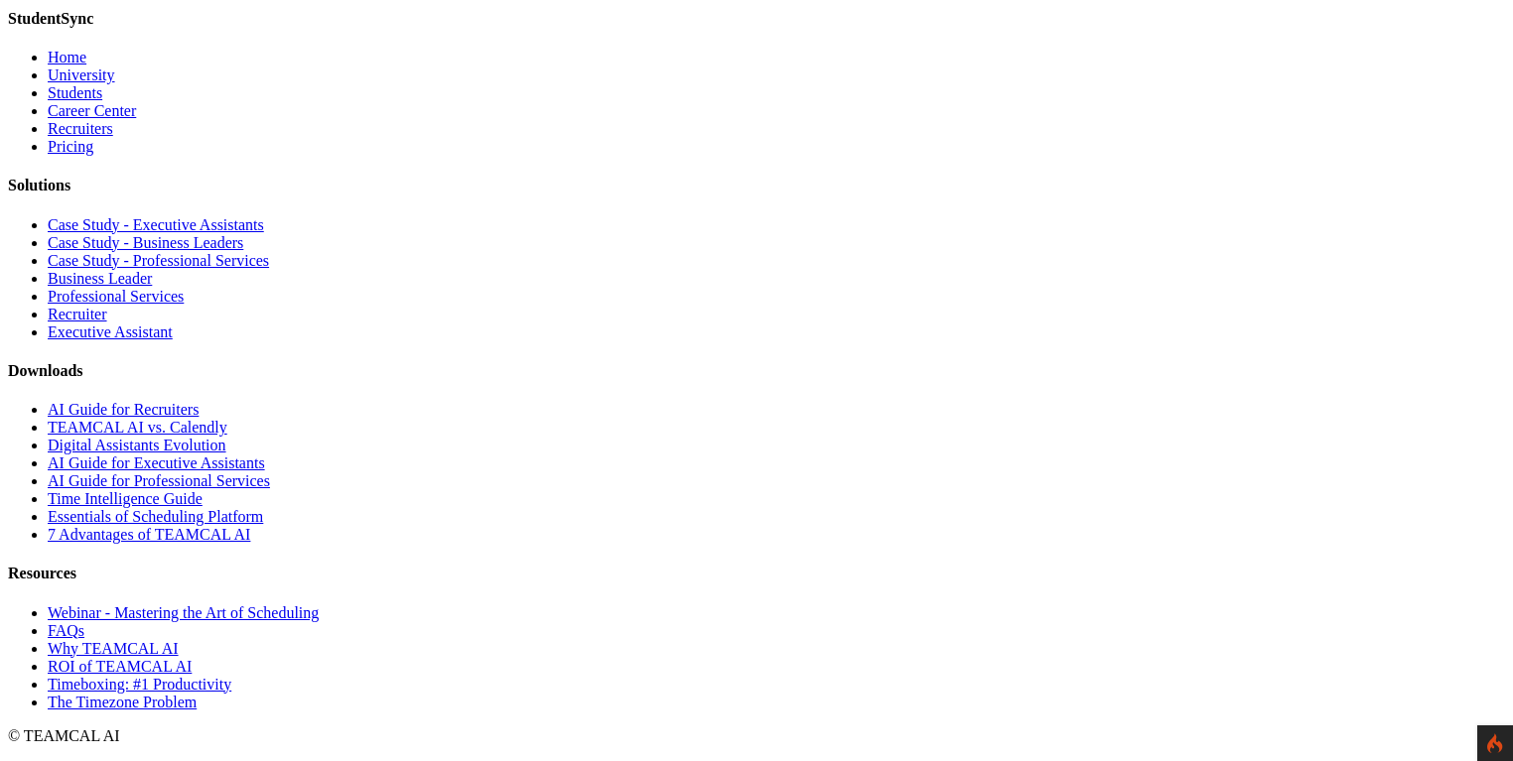
click at [270, 489] on link "AI Guide for Professional Services" at bounding box center [159, 481] width 222 height 17
click at [203, 507] on link "Time Intelligence Guide" at bounding box center [125, 498] width 155 height 17
click at [263, 525] on link "Essentials of Scheduling Platform" at bounding box center [155, 516] width 215 height 17
click at [250, 543] on link "7 Advantages of TEAMCAL AI" at bounding box center [149, 534] width 203 height 17
click at [203, 507] on link "Time Intelligence Guide" at bounding box center [125, 498] width 155 height 17
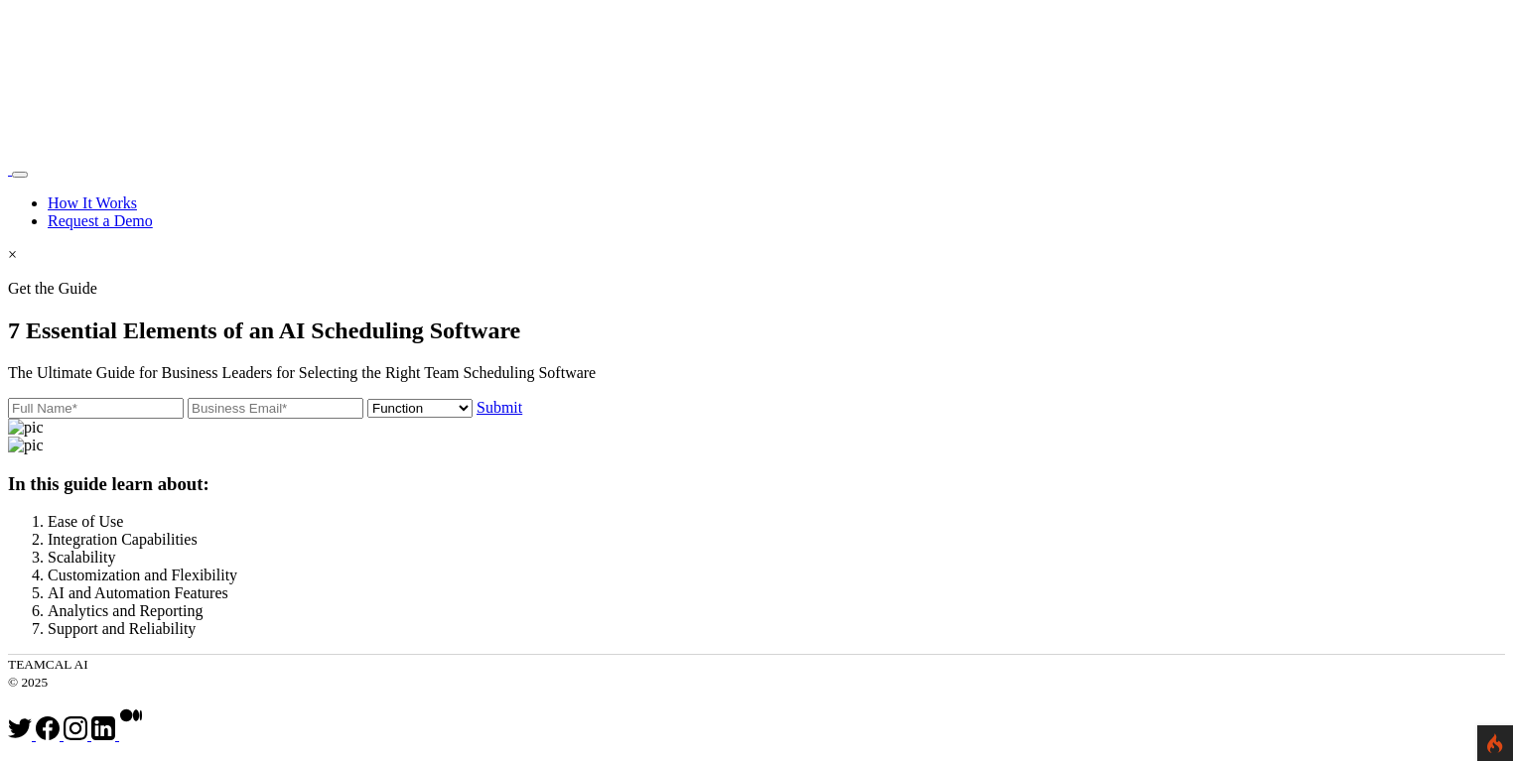
click at [749, 419] on div "Get the Guide 7 Essential Elements of an AI Scheduling Software The Ultimate Gu…" at bounding box center [756, 349] width 1497 height 139
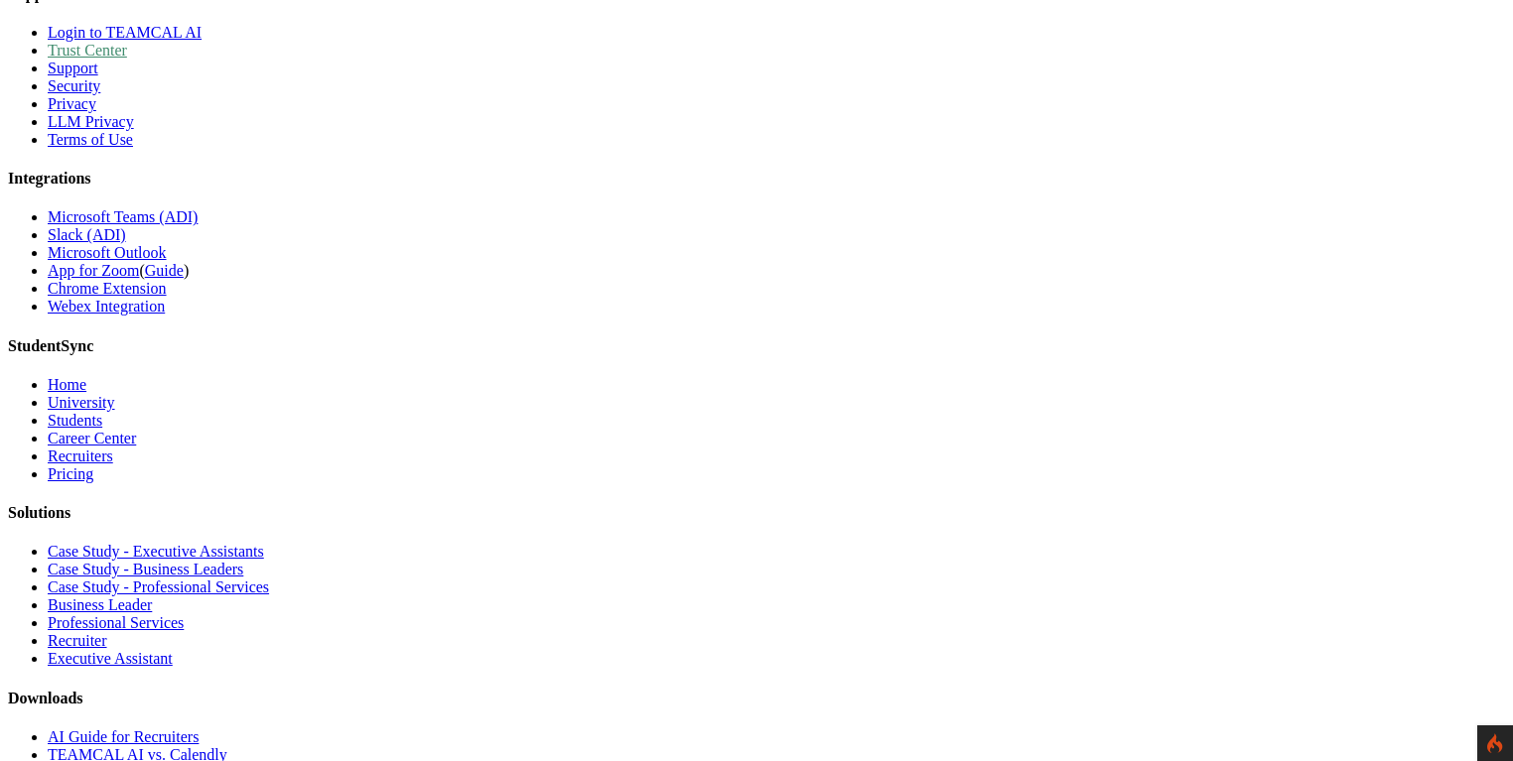
scroll to position [1247, 0]
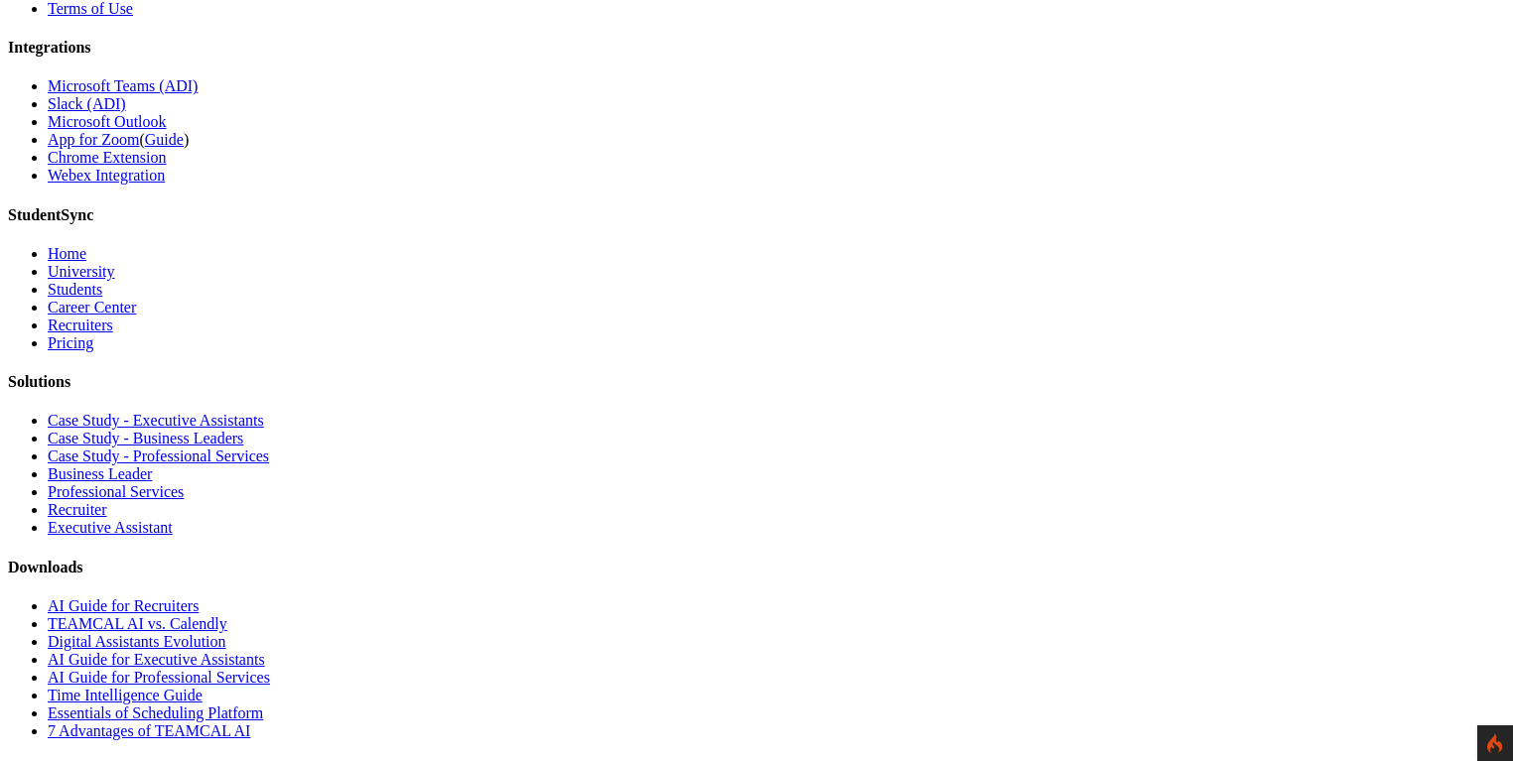
click at [113, 334] on link "Recruiters" at bounding box center [81, 325] width 66 height 17
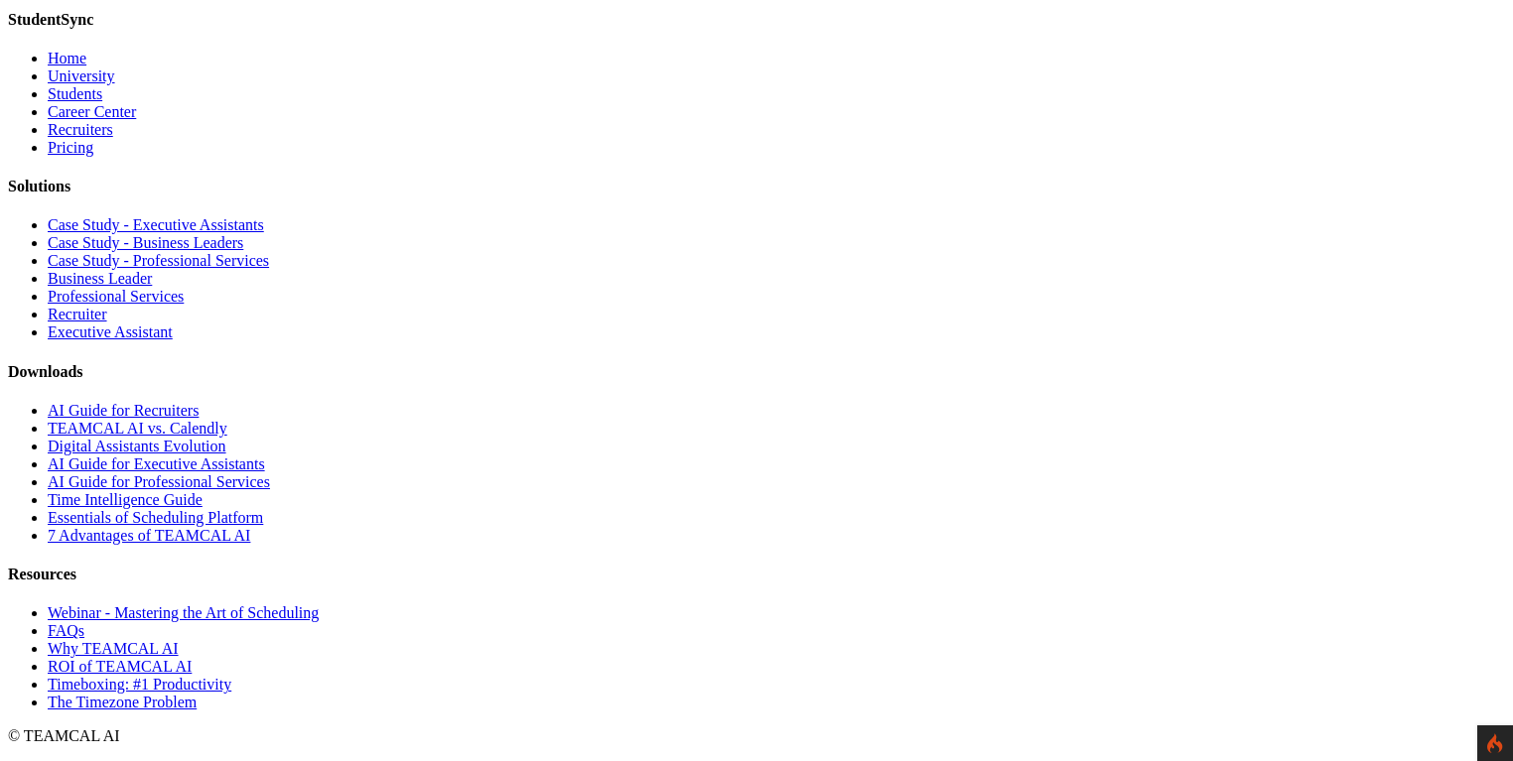
scroll to position [4300, 0]
click at [319, 605] on link "Webinar - Mastering the Art of Scheduling" at bounding box center [183, 613] width 271 height 17
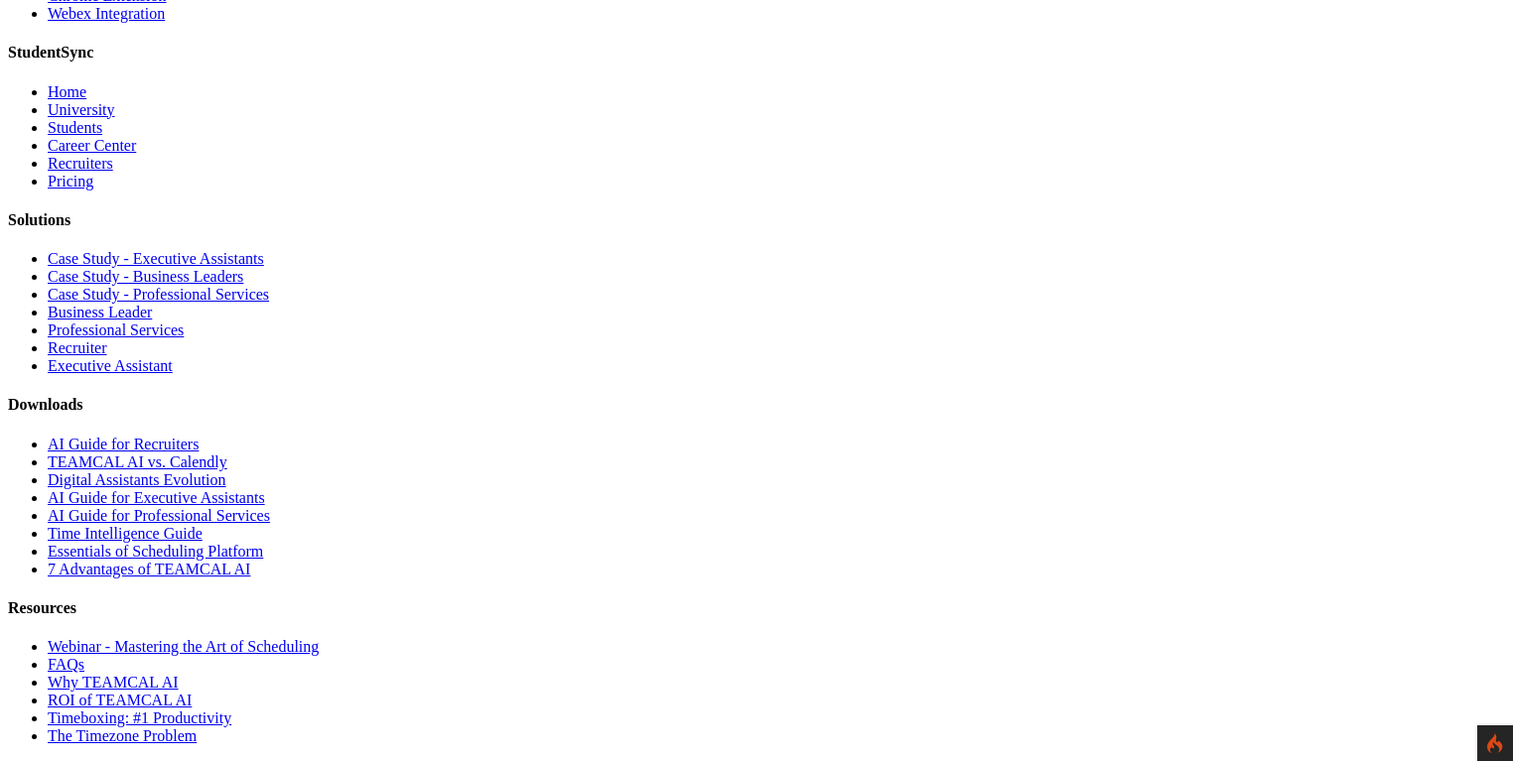
scroll to position [3336, 0]
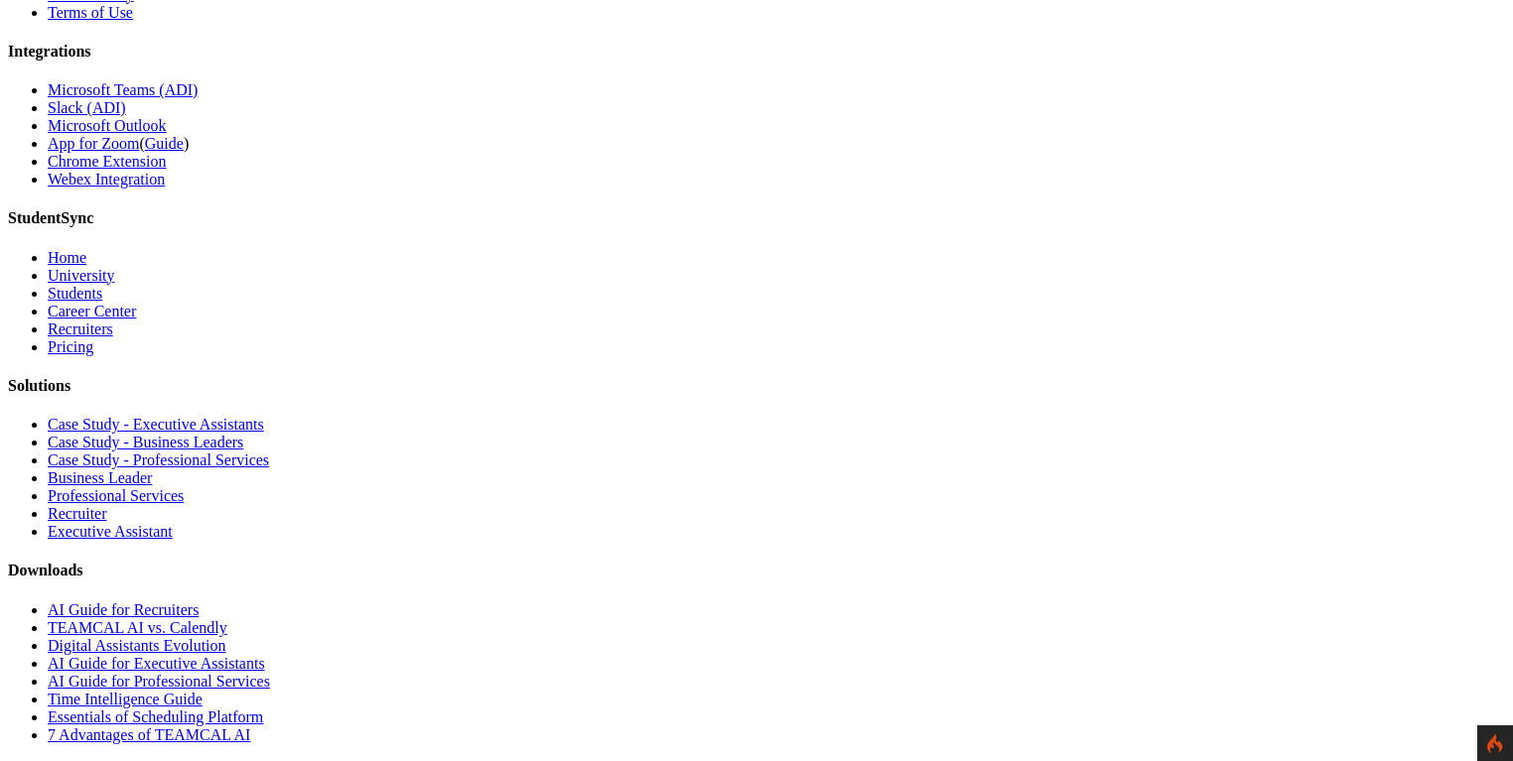
scroll to position [1557, 0]
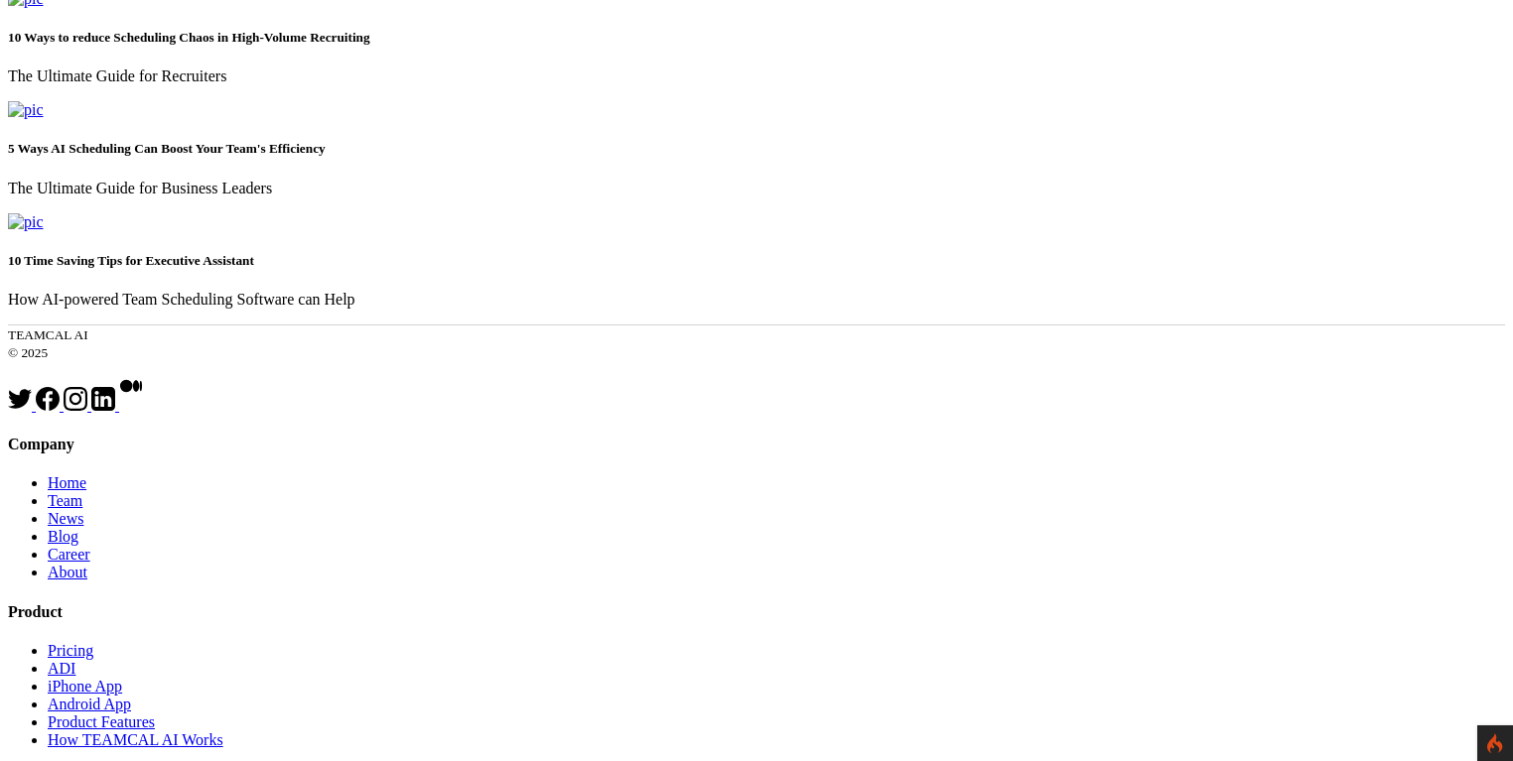
scroll to position [667, 0]
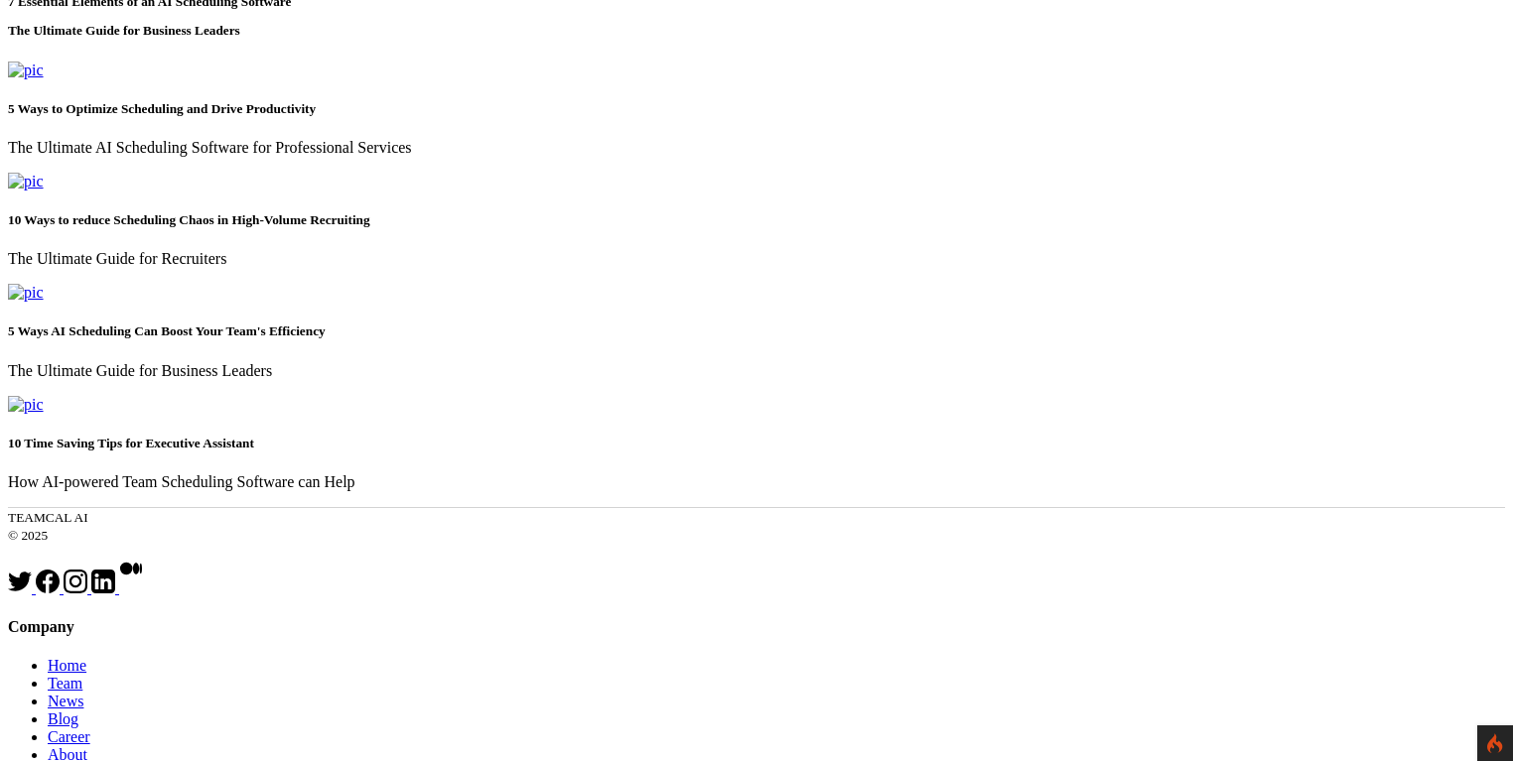
scroll to position [666, 0]
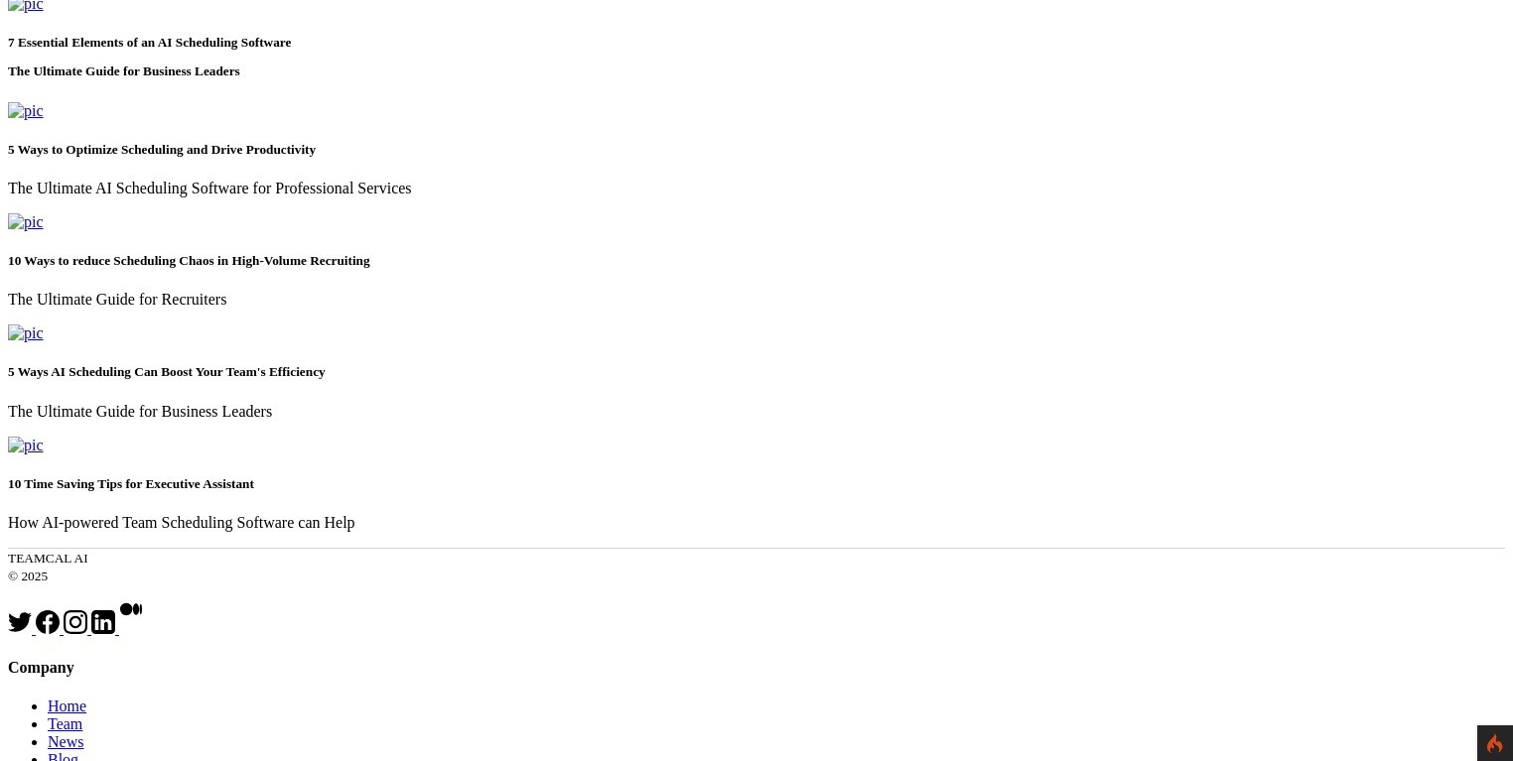
click at [44, 13] on img at bounding box center [26, 4] width 36 height 18
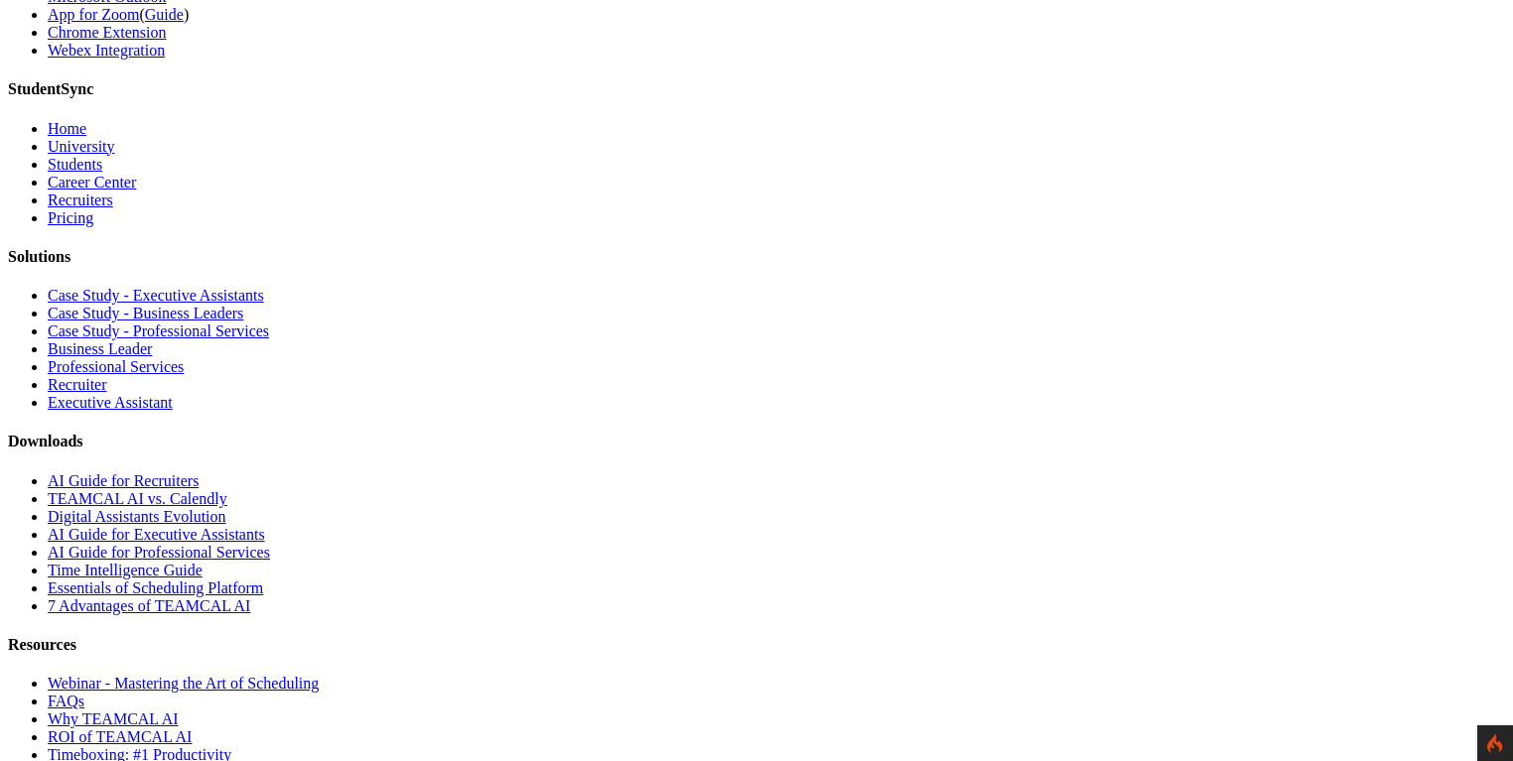
scroll to position [2361, 0]
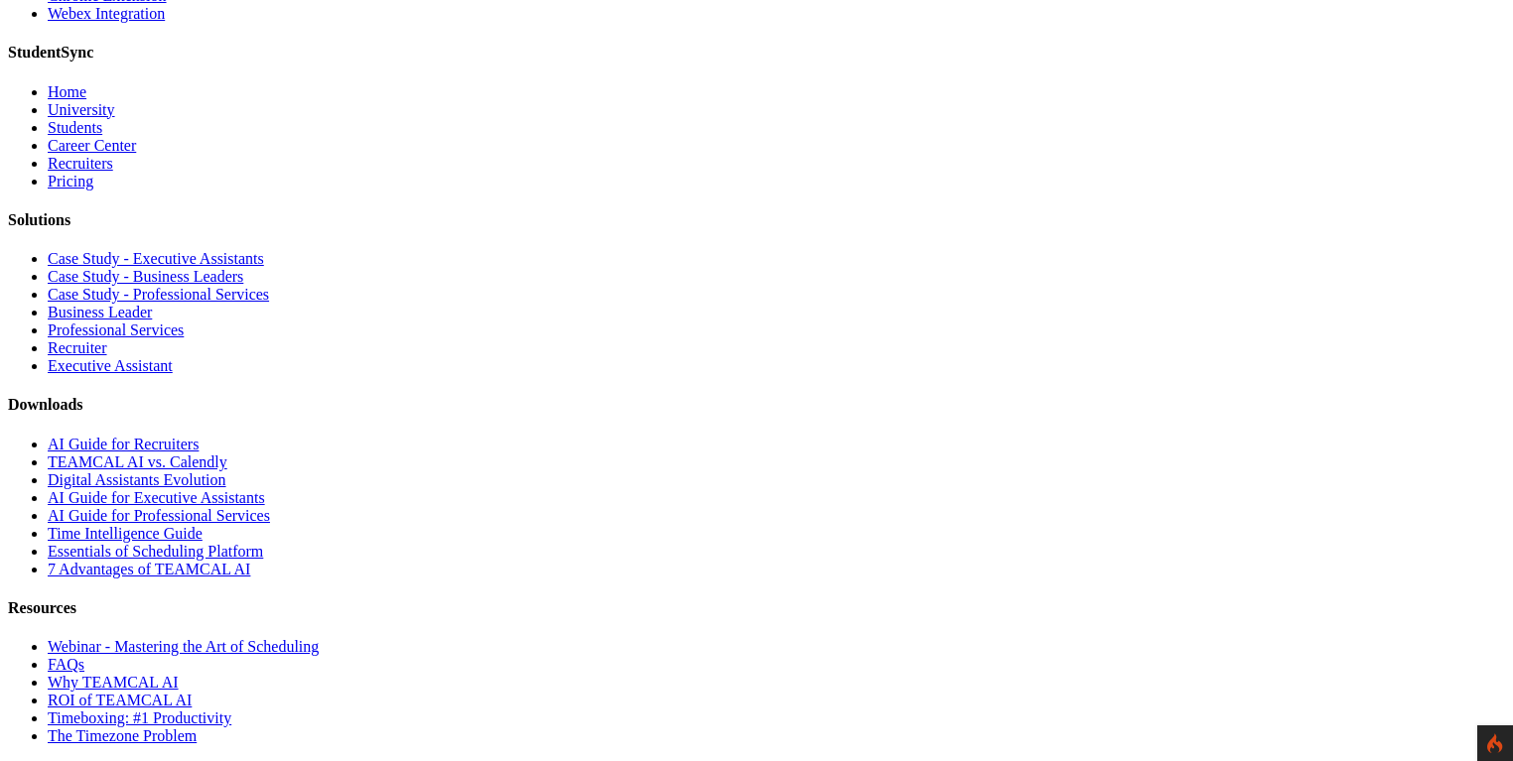
click at [319, 638] on link "Webinar - Mastering the Art of Scheduling" at bounding box center [183, 646] width 271 height 17
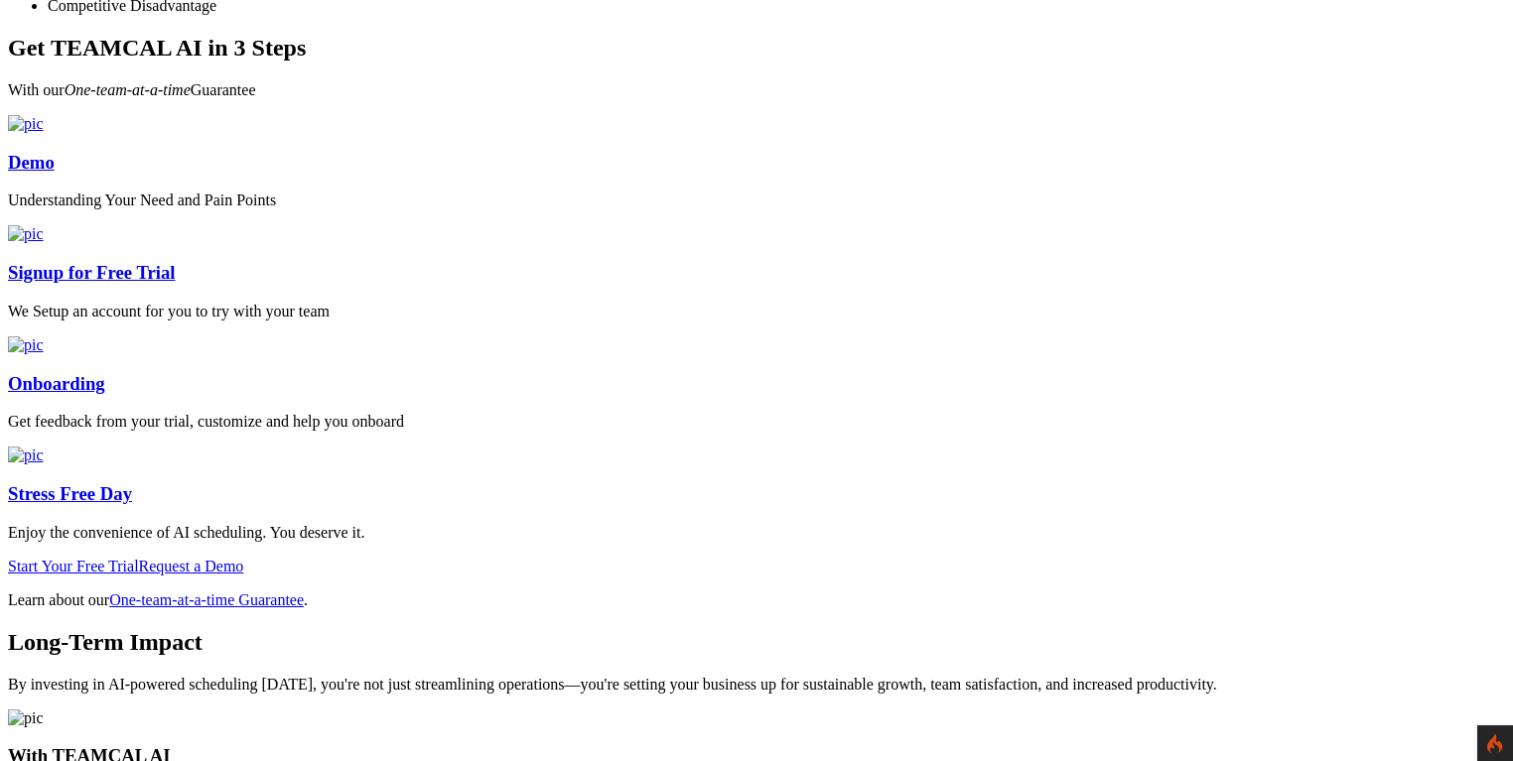
scroll to position [890, 0]
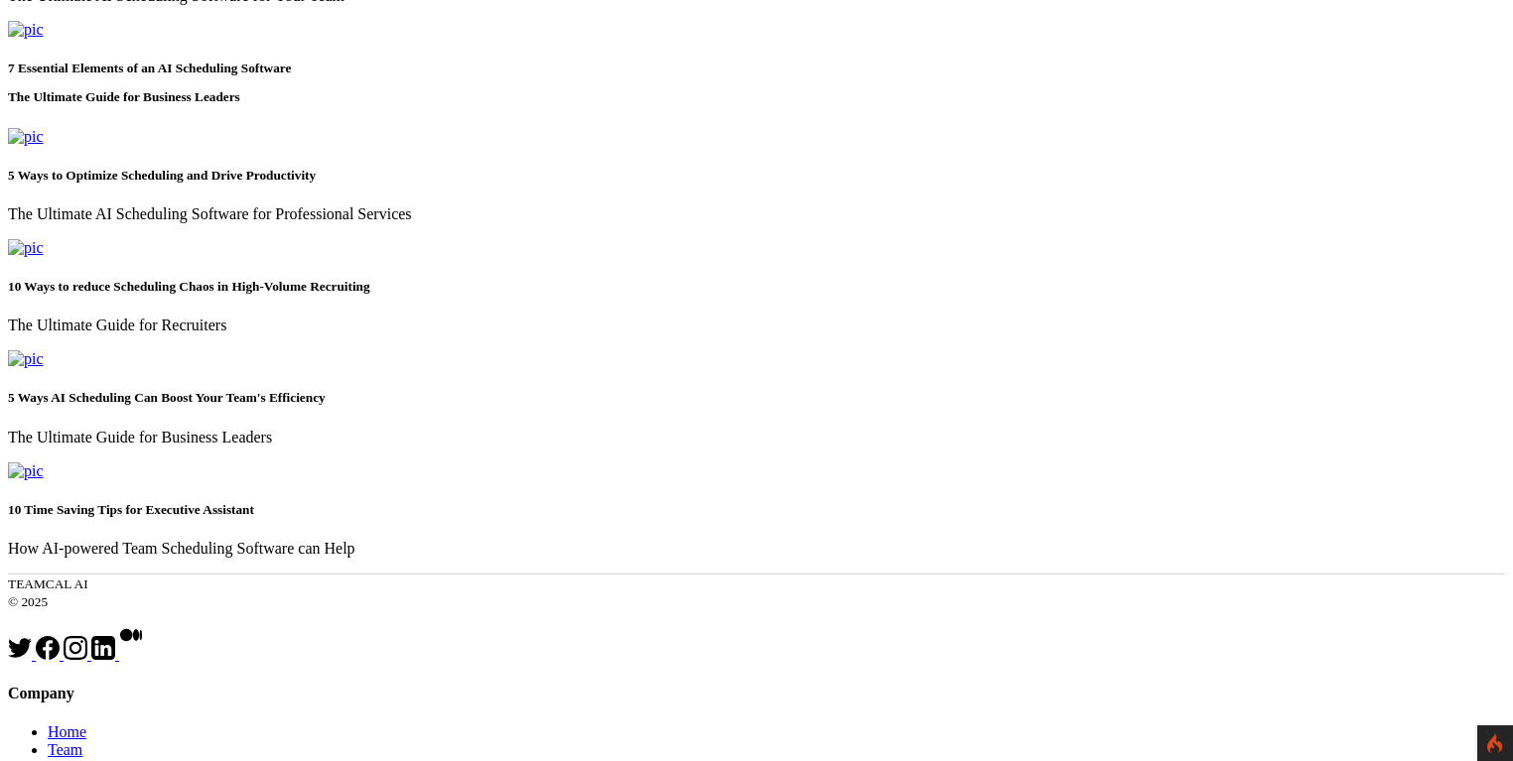
scroll to position [667, 0]
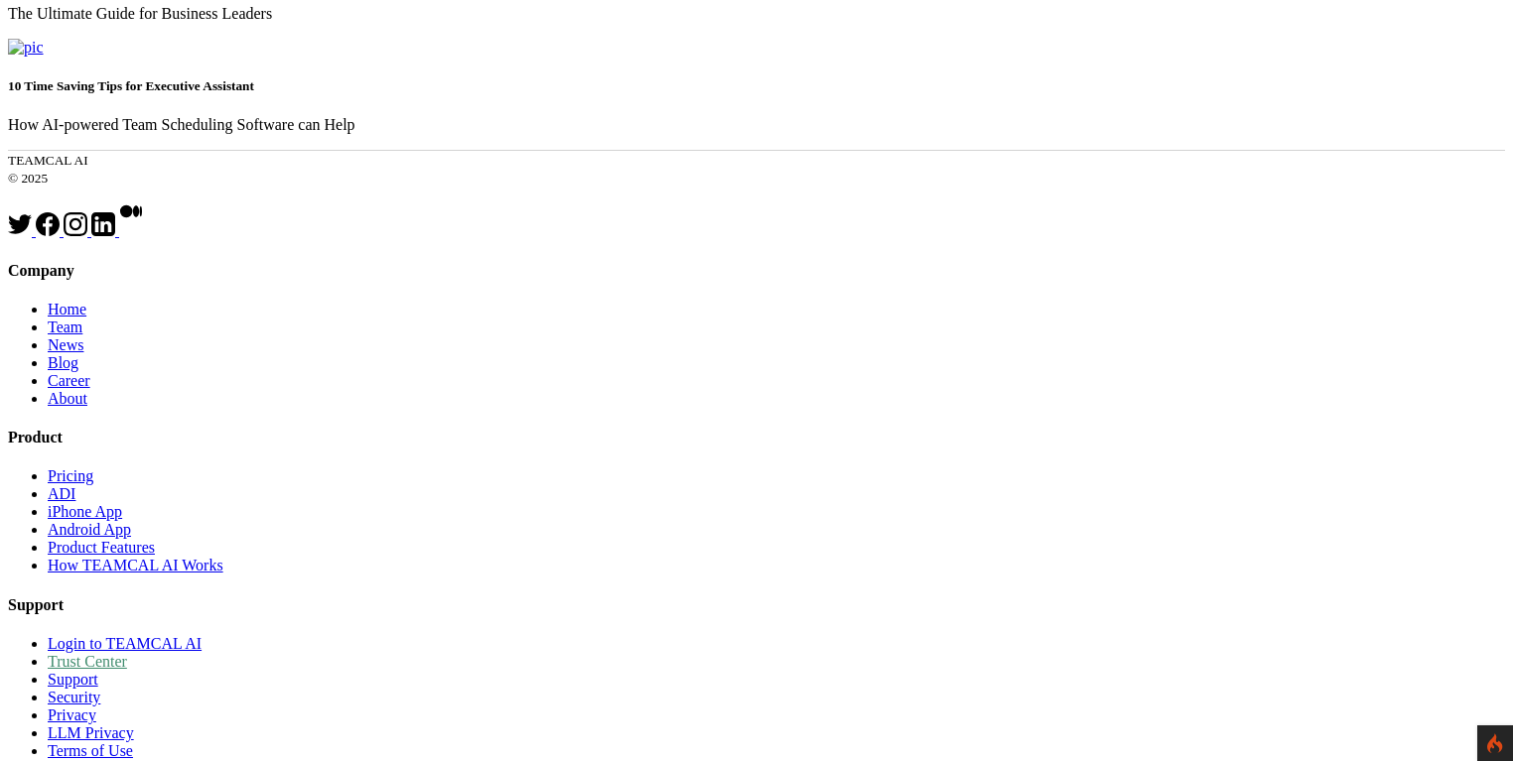
scroll to position [1027, 0]
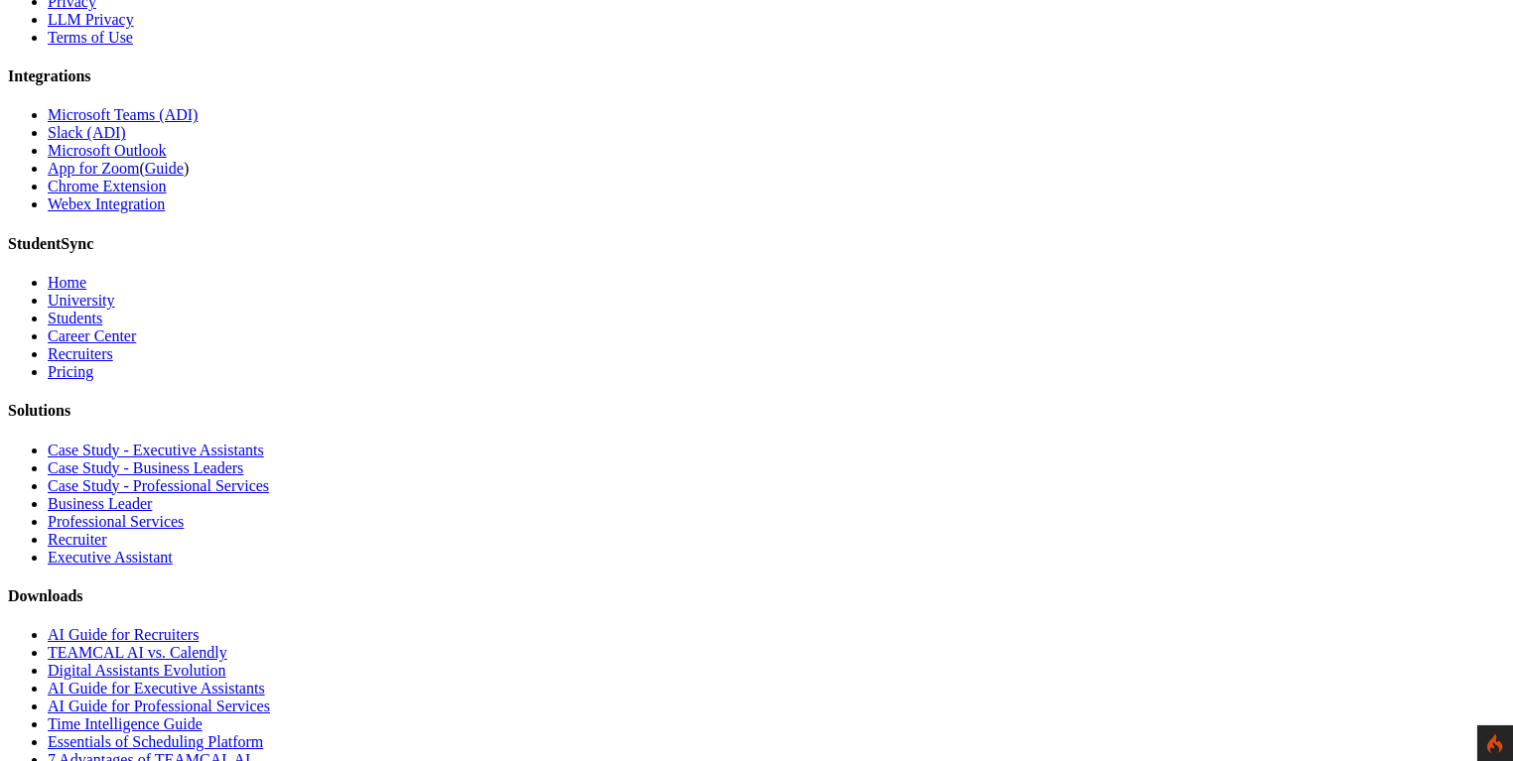
scroll to position [1471, 0]
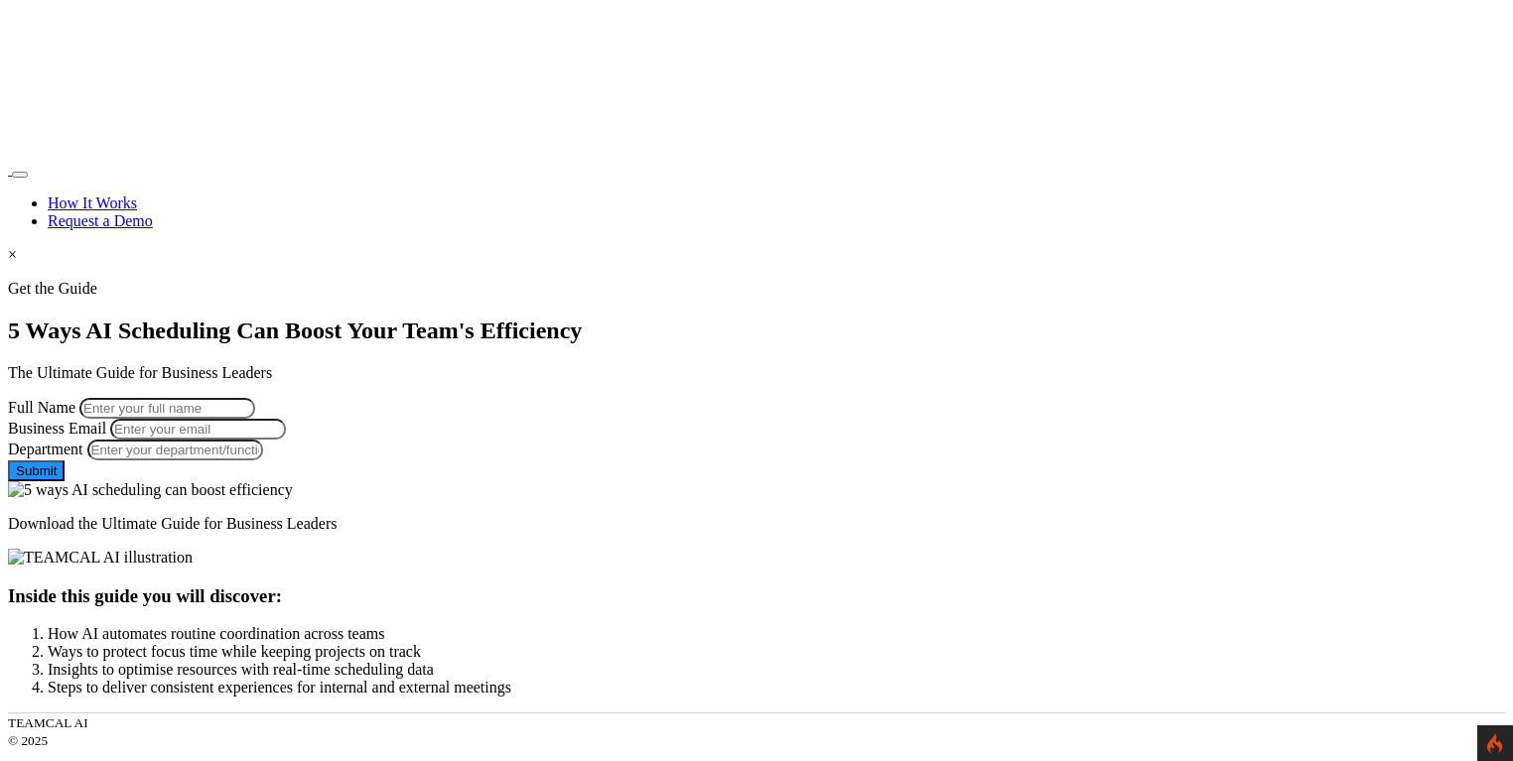
click at [255, 398] on input "Full Name" at bounding box center [167, 408] width 176 height 21
type input "George Burin"
click at [286, 440] on input "Business Email" at bounding box center [198, 429] width 176 height 21
type input "[PERSON_NAME][EMAIL_ADDRESS][PERSON_NAME][DOMAIN_NAME]"
click at [263, 461] on input "Department" at bounding box center [175, 450] width 176 height 21
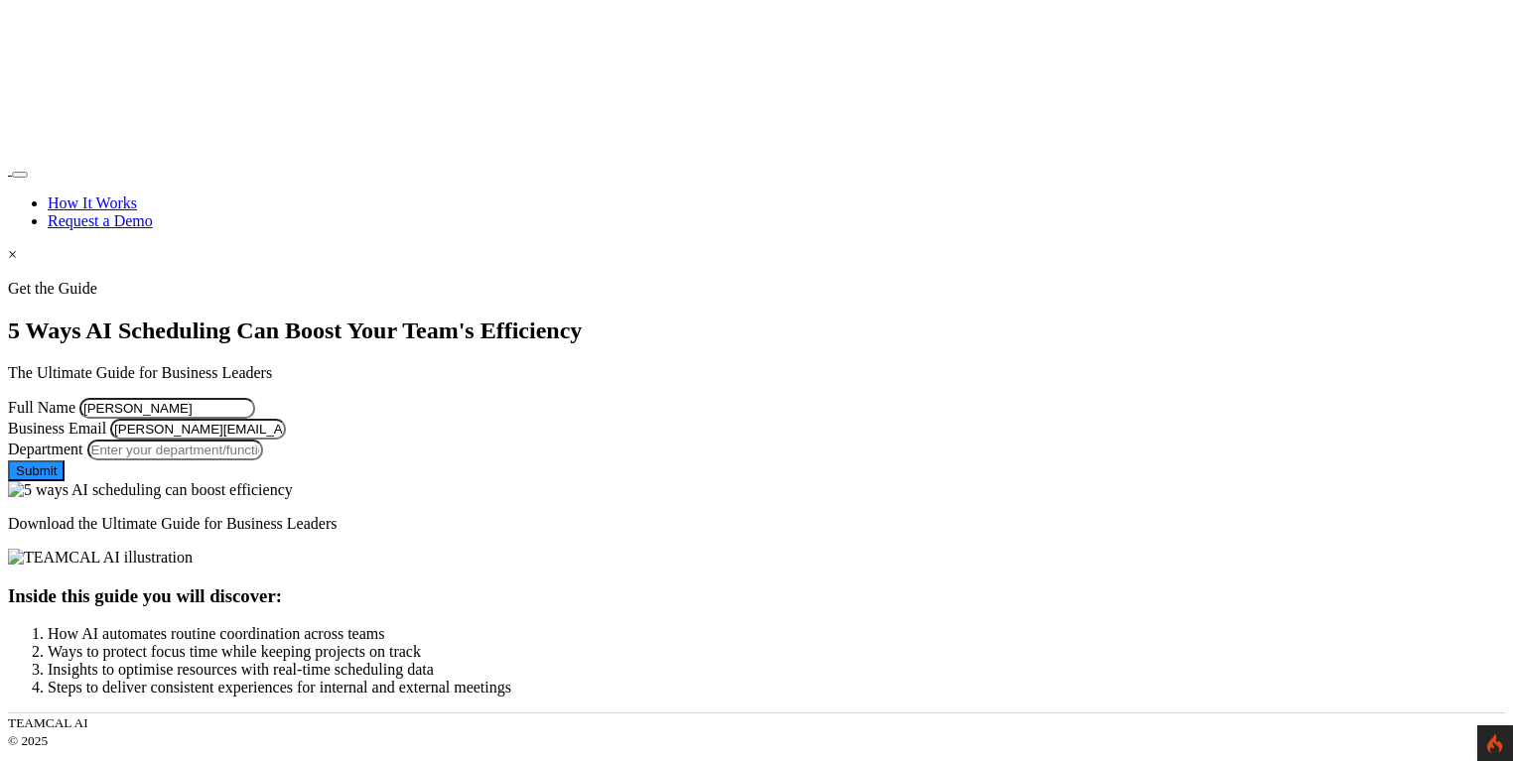
type input "Managment"
click at [65, 481] on button "Submit" at bounding box center [36, 471] width 57 height 21
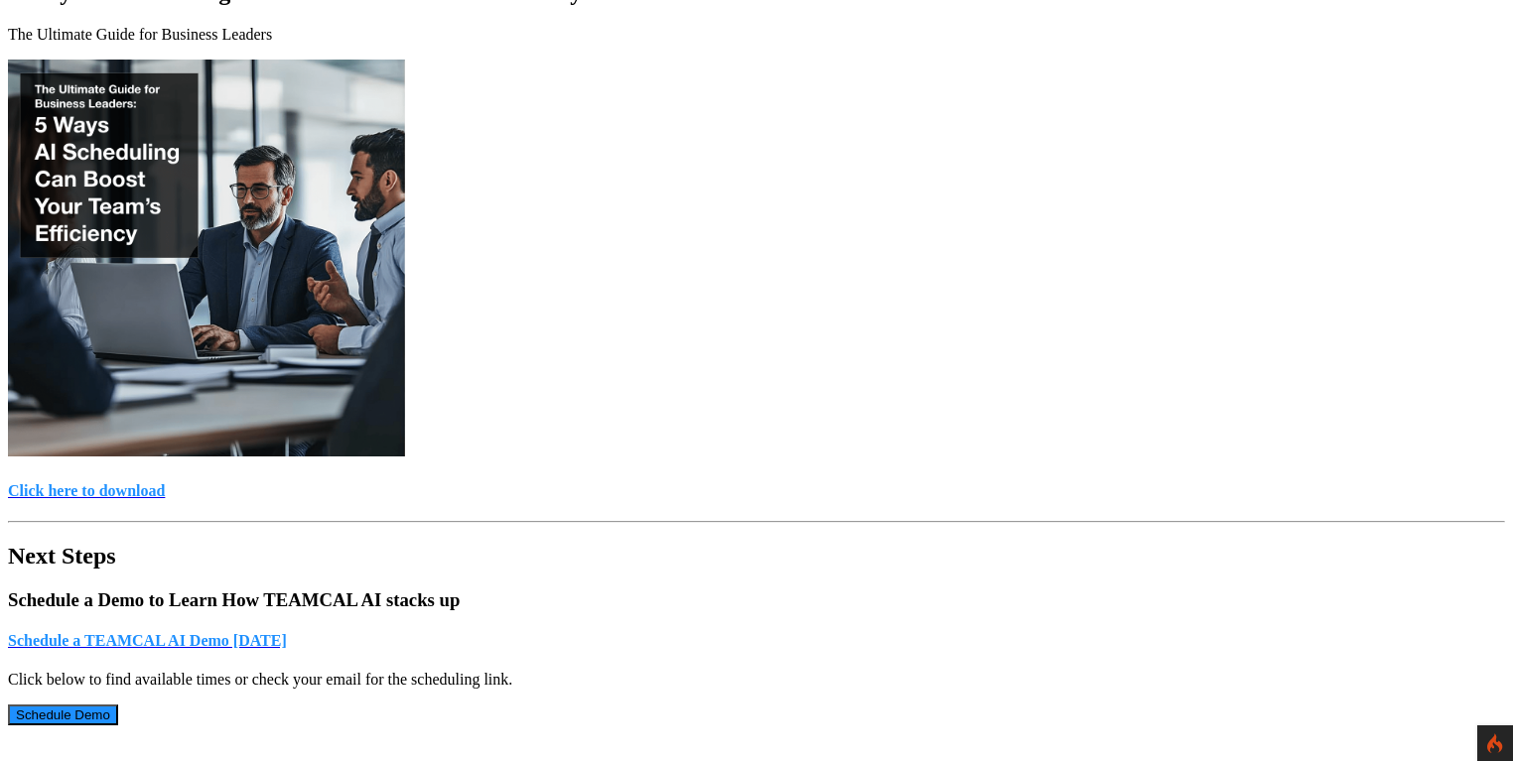
scroll to position [445, 0]
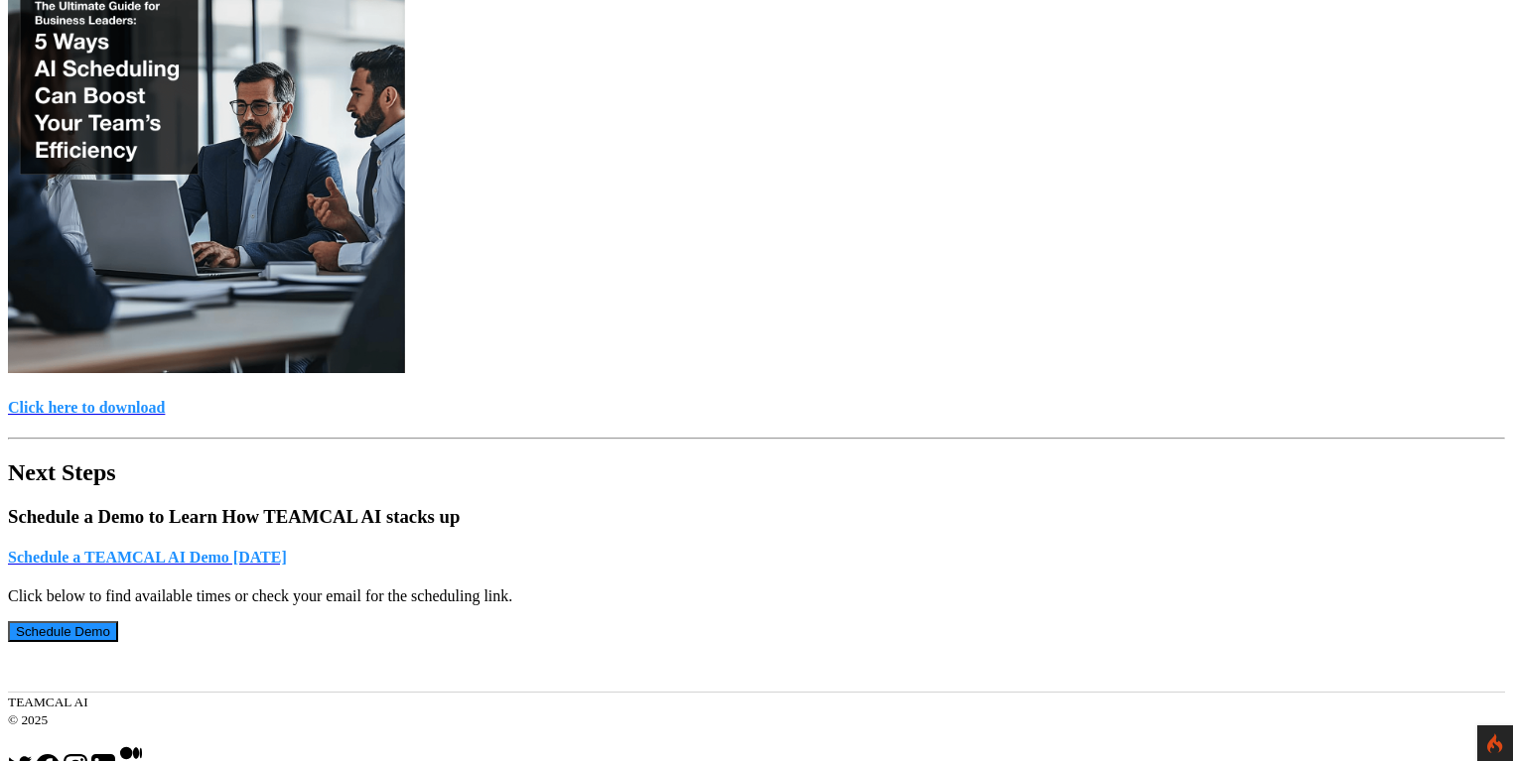
click at [719, 399] on h4 "Click here to download" at bounding box center [756, 408] width 1497 height 18
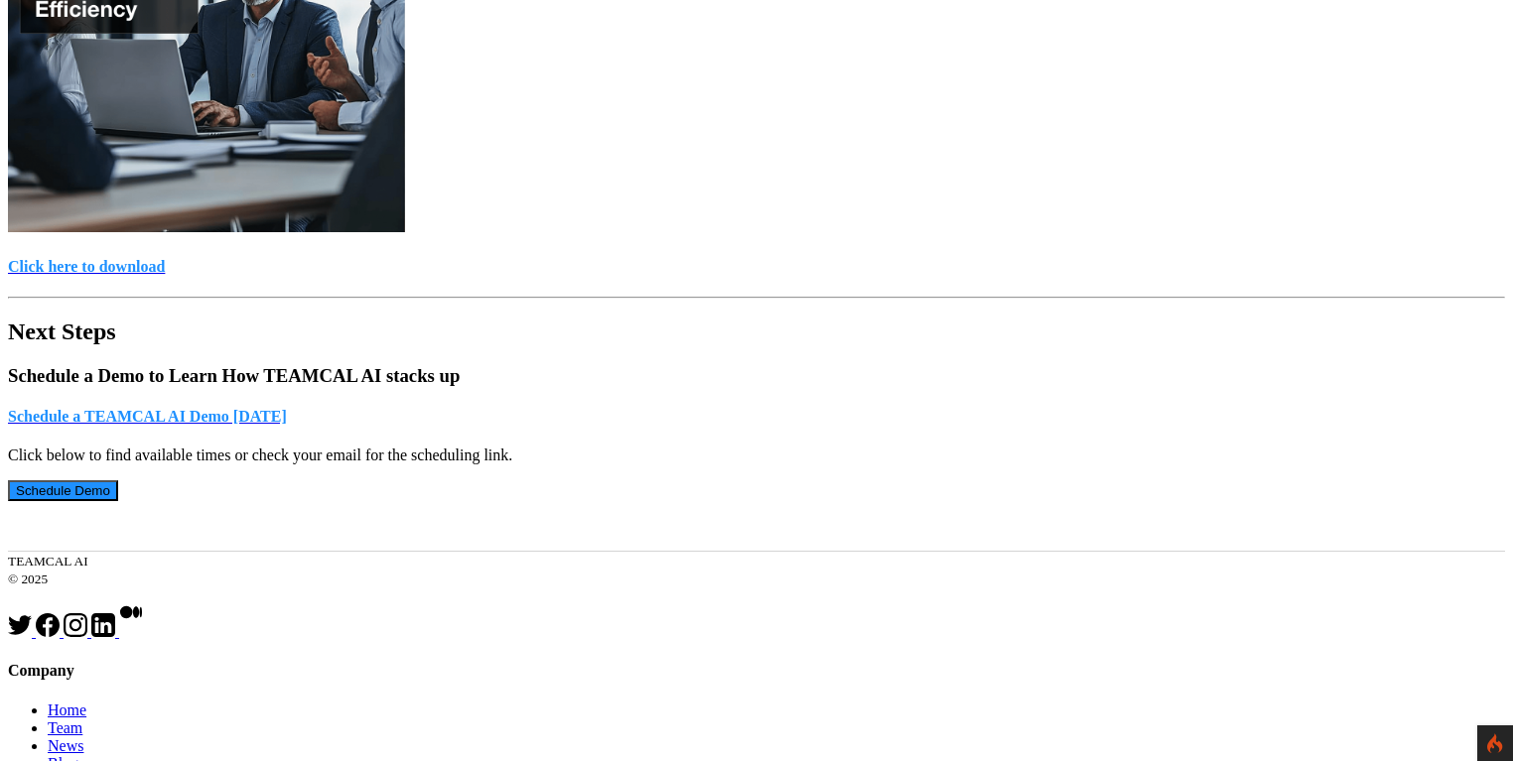
scroll to position [312, 0]
